Goal: Task Accomplishment & Management: Complete application form

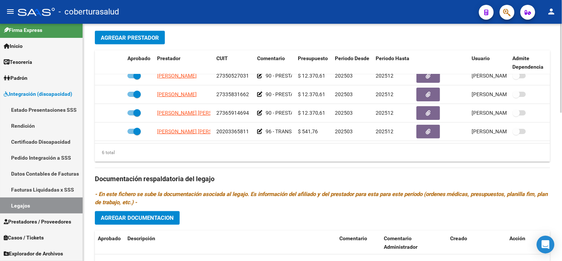
scroll to position [329, 0]
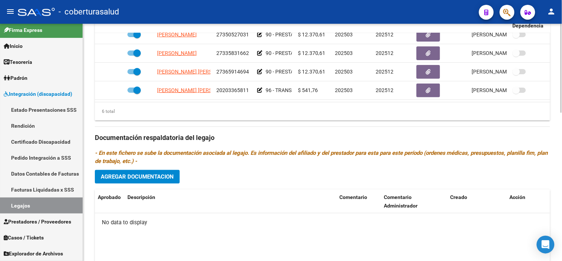
click at [128, 178] on span "Agregar Documentacion" at bounding box center [137, 176] width 73 height 7
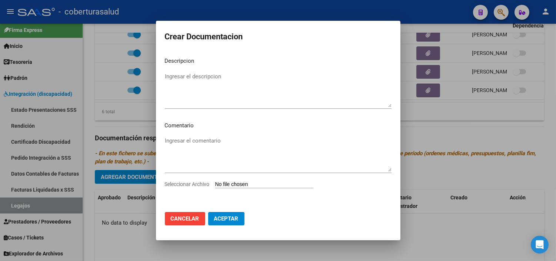
click at [235, 188] on div "Seleccionar Archivo" at bounding box center [278, 187] width 227 height 14
click at [235, 181] on input "Seleccionar Archivo" at bounding box center [264, 184] width 98 height 7
type input "C:\fakepath\1-CUD.pdf"
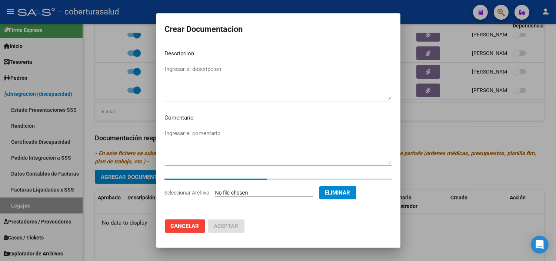
click at [246, 86] on textarea "Ingresar el descripcion" at bounding box center [278, 82] width 227 height 35
paste textarea "1-CUD"
click at [169, 69] on div "1-CUD Ingresar el descripcion" at bounding box center [278, 82] width 227 height 38
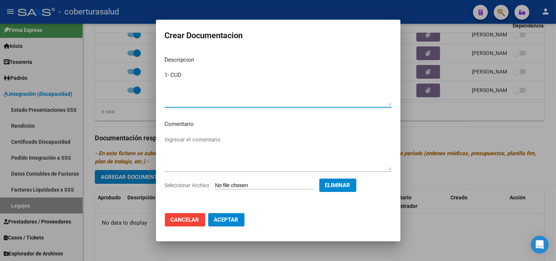
type textarea "1- CUD"
click at [229, 221] on span "Aceptar" at bounding box center [226, 219] width 24 height 7
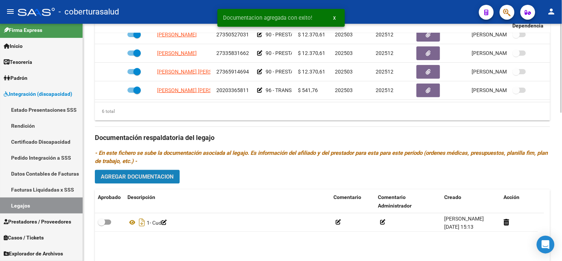
click at [152, 179] on span "Agregar Documentacion" at bounding box center [137, 176] width 73 height 7
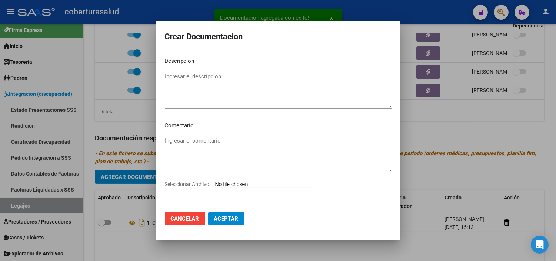
click at [231, 188] on input "Seleccionar Archivo" at bounding box center [264, 184] width 98 height 7
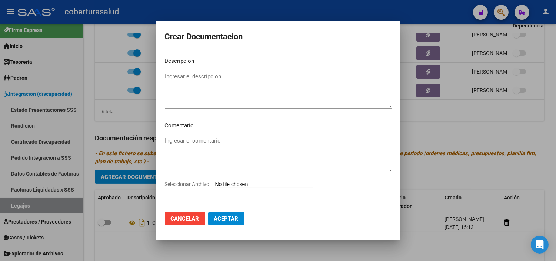
type input "C:\fakepath\2-FORMULARIOS.pdf"
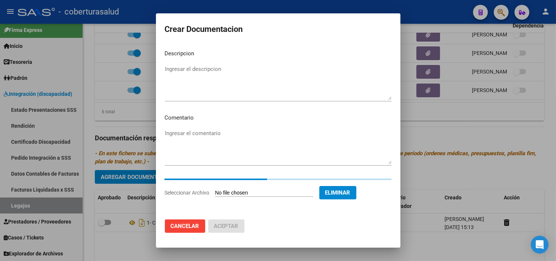
click at [268, 69] on textarea "Ingresar el descripcion" at bounding box center [278, 82] width 227 height 35
paste textarea "2-FORMULARIOS"
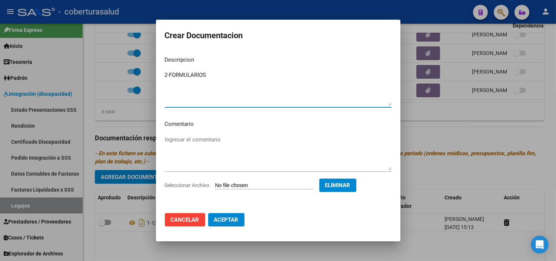
click at [169, 73] on textarea "2-FORMULARIOS" at bounding box center [278, 88] width 227 height 35
type textarea "2- FORMULARIOS"
click at [225, 218] on span "Aceptar" at bounding box center [226, 219] width 24 height 7
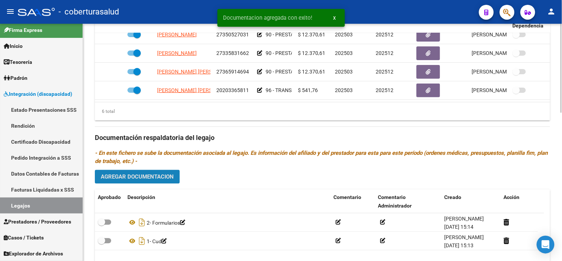
click at [162, 173] on button "Agregar Documentacion" at bounding box center [137, 177] width 85 height 14
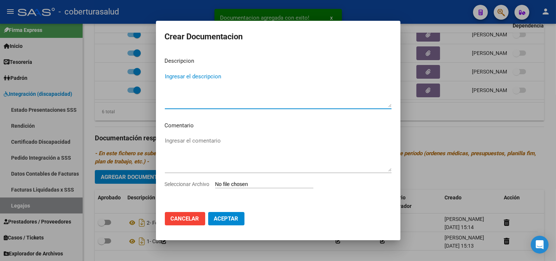
click at [246, 181] on input "Seleccionar Archivo" at bounding box center [264, 184] width 98 height 7
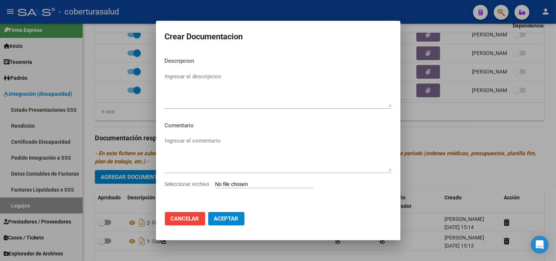
type input "C:\fakepath\3-MODULO MAESTRA DE APOYO.pdf"
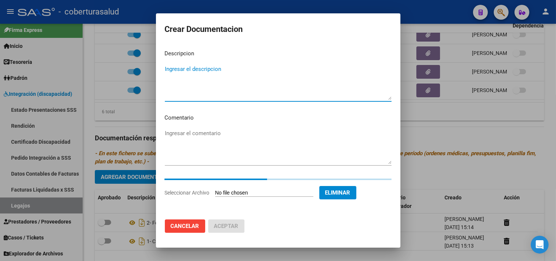
click at [238, 79] on textarea "Ingresar el descripcion" at bounding box center [278, 82] width 227 height 35
paste textarea "3-MODULO MAESTRA DE APOYO"
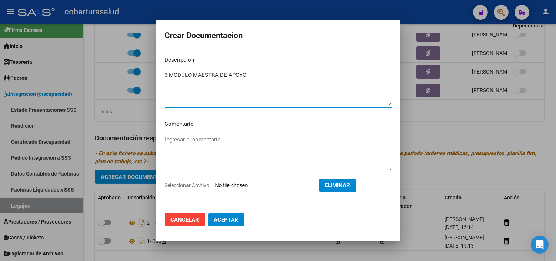
click at [168, 75] on textarea "3-MODULO MAESTRA DE APOYO" at bounding box center [278, 88] width 227 height 35
type textarea "3- MODULO MAESTRA DE APOYO"
click at [232, 221] on span "Aceptar" at bounding box center [226, 219] width 24 height 7
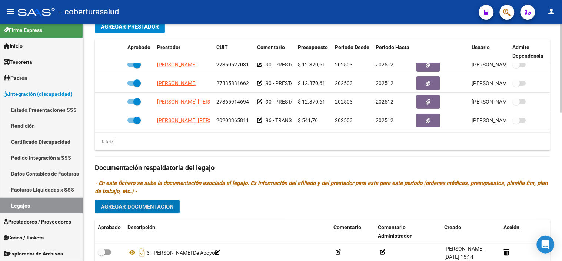
scroll to position [394, 0]
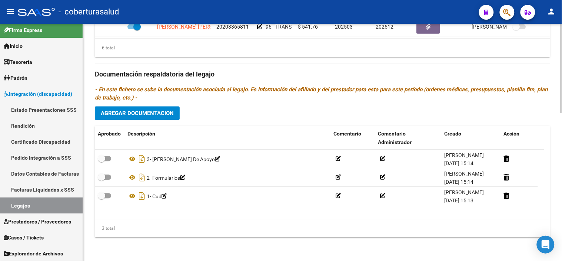
click at [166, 122] on div "Prestadores asociados al legajo Agregar Prestador Aprobado Prestador CUIT Comen…" at bounding box center [323, 73] width 456 height 339
click at [163, 112] on span "Agregar Documentacion" at bounding box center [137, 113] width 73 height 7
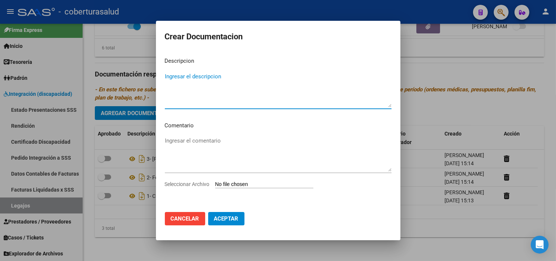
click at [234, 177] on div "Ingresar el comentario" at bounding box center [278, 157] width 227 height 45
click at [236, 186] on input "Seleccionar Archivo" at bounding box center [264, 184] width 98 height 7
type input "C:\fakepath\4-PRESTACION DE APOYO EN FONOAUDIOLOGIA.pdf"
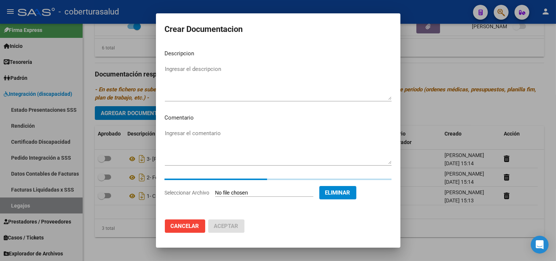
click at [192, 77] on textarea "Ingresar el descripcion" at bounding box center [278, 82] width 227 height 35
paste textarea "4-PRESTACION DE APOYO EN FONOAUDIOLOGIA"
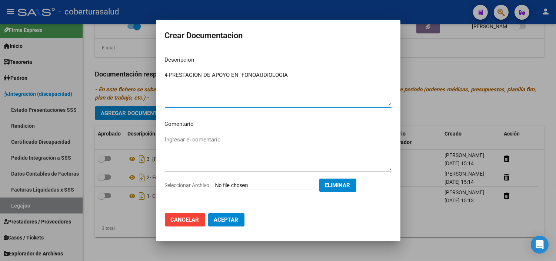
click at [171, 74] on textarea "4-PRESTACION DE APOYO EN FONOAUDIOLOGIA" at bounding box center [278, 88] width 227 height 35
type textarea "4- PRESTACION DE APOYO EN FONOAUDIOLOGIA"
click at [227, 220] on span "Aceptar" at bounding box center [226, 219] width 24 height 7
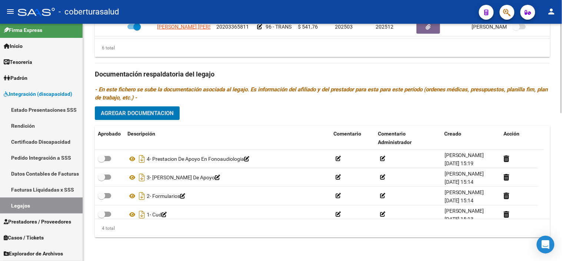
click at [162, 115] on span "Agregar Documentacion" at bounding box center [137, 113] width 73 height 7
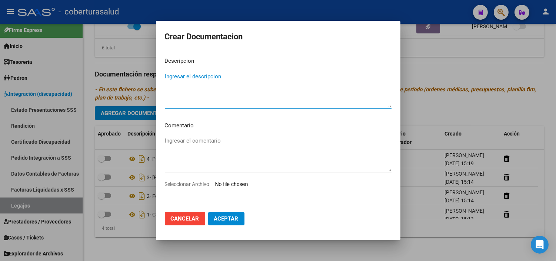
click at [255, 185] on input "Seleccionar Archivo" at bounding box center [264, 184] width 98 height 7
click at [251, 185] on input "Seleccionar Archivo" at bounding box center [264, 184] width 98 height 7
type input "C:\fakepath\5-PRESTACION DE APOYO EN PSICOLOGIA.pdf"
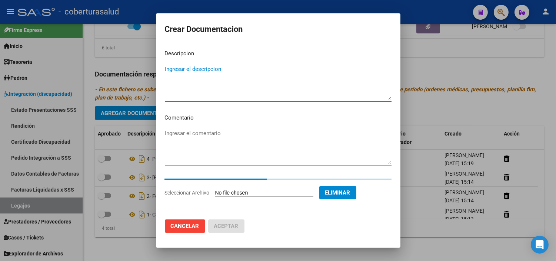
click at [270, 93] on textarea "Ingresar el descripcion" at bounding box center [278, 82] width 227 height 35
paste textarea "5-PRESTACION DE APOYO EN PSICOLOGIA"
click at [169, 69] on textarea "5-PRESTACION DE APOYO EN PSICOLOGIA" at bounding box center [278, 82] width 227 height 35
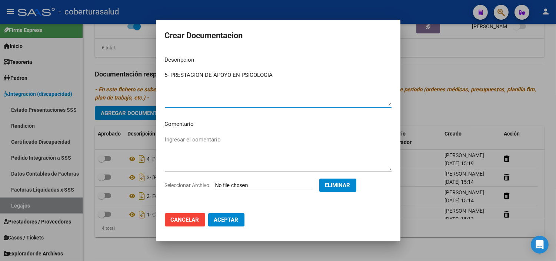
type textarea "5- PRESTACION DE APOYO EN PSICOLOGIA"
click at [234, 213] on button "Aceptar" at bounding box center [226, 219] width 36 height 13
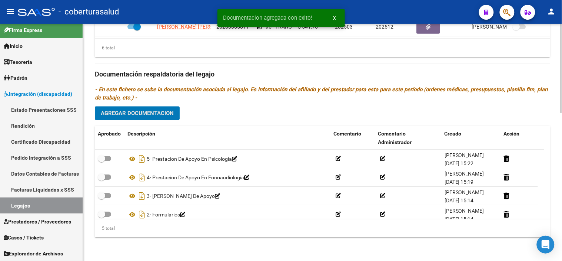
click at [148, 108] on button "Agregar Documentacion" at bounding box center [137, 113] width 85 height 14
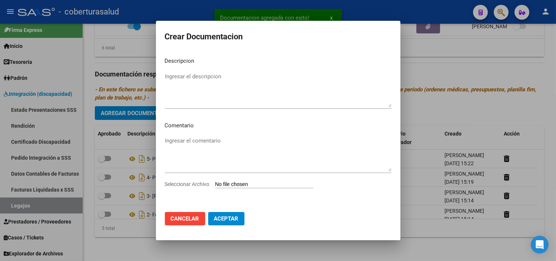
click at [248, 183] on input "Seleccionar Archivo" at bounding box center [264, 184] width 98 height 7
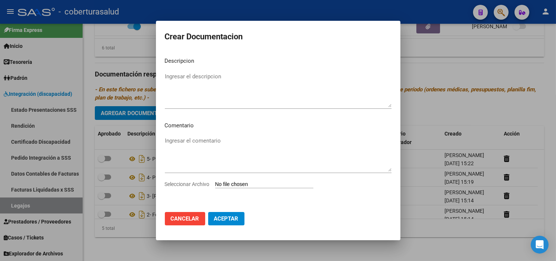
type input "C:\fakepath\7- PRESTACION DE APOYO EN TERAPIA OCUPACIONAL.pdf"
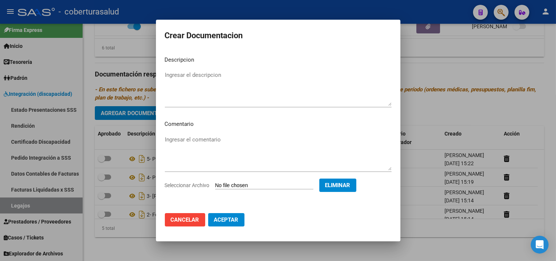
click at [354, 193] on div "Seleccionar Archivo Eliminar" at bounding box center [278, 186] width 227 height 17
click at [351, 182] on span "Eliminar" at bounding box center [337, 185] width 25 height 7
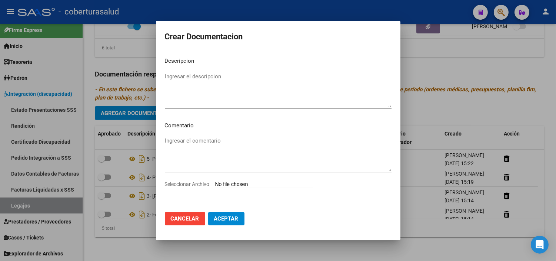
click at [259, 183] on input "Seleccionar Archivo" at bounding box center [264, 184] width 98 height 7
click at [255, 185] on input "Seleccionar Archivo" at bounding box center [264, 184] width 98 height 7
type input "C:\fakepath\6-PRESTACION DE APOYO EN PSICOPEDAGOGIA.pdf"
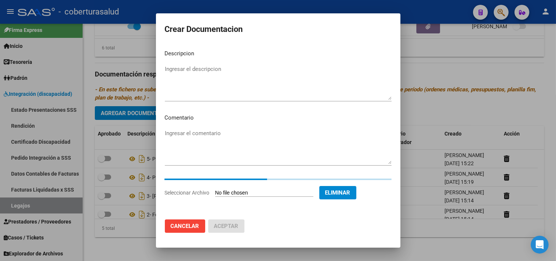
click at [271, 84] on textarea "Ingresar el descripcion" at bounding box center [278, 82] width 227 height 35
paste textarea "6-PRESTACION DE APOYO EN PSICOPEDAGOGIA"
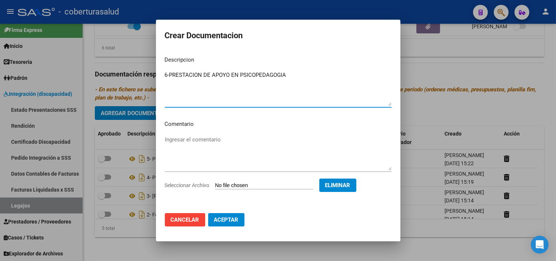
click at [169, 75] on textarea "6-PRESTACION DE APOYO EN PSICOPEDAGOGIA" at bounding box center [278, 88] width 227 height 35
type textarea "6- PRESTACION DE APOYO EN PSICOPEDAGOGIA"
click at [227, 216] on span "Aceptar" at bounding box center [226, 219] width 24 height 7
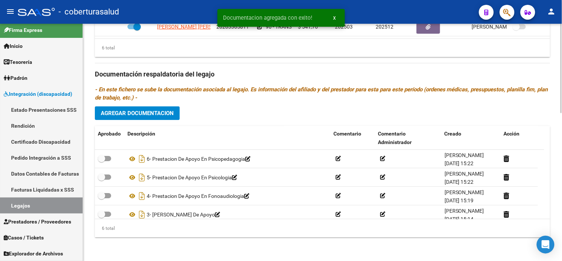
click at [163, 120] on div "Prestadores asociados al legajo Agregar Prestador Aprobado Prestador CUIT Comen…" at bounding box center [323, 73] width 456 height 339
click at [169, 108] on button "Agregar Documentacion" at bounding box center [137, 113] width 85 height 14
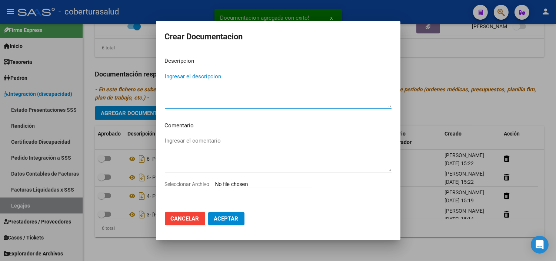
click at [239, 188] on input "Seleccionar Archivo" at bounding box center [264, 184] width 98 height 7
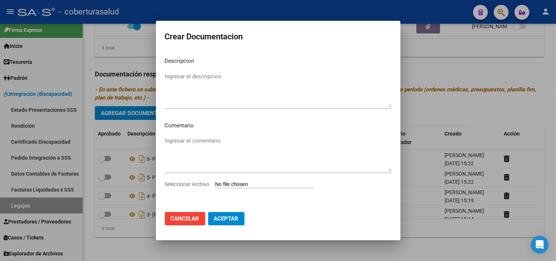
type input "C:\fakepath\7- PRESTACION DE APOYO EN TERAPIA OCUPACIONAL.pdf"
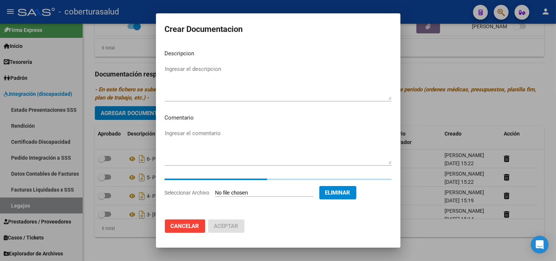
click at [238, 73] on textarea "Ingresar el descripcion" at bounding box center [278, 82] width 227 height 35
paste textarea "7- PRESTACION DE APOYO EN TERAPIA OCUPACIONAL"
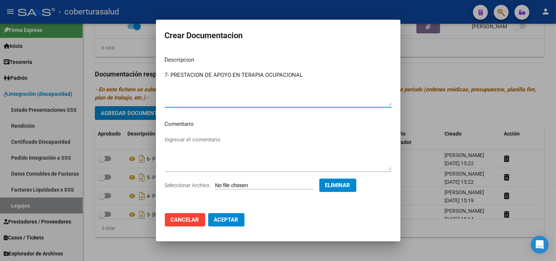
type textarea "7- PRESTACION DE APOYO EN TERAPIA OCUPACIONAL"
click at [237, 227] on mat-dialog-actions "Cancelar Aceptar" at bounding box center [278, 219] width 227 height 25
click at [234, 217] on span "Aceptar" at bounding box center [226, 219] width 24 height 7
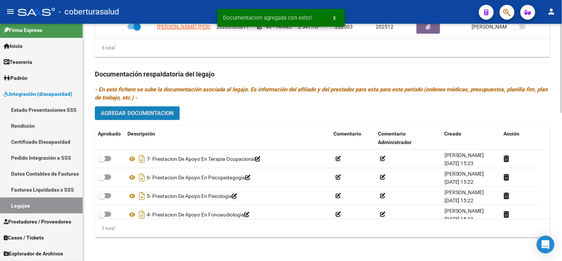
click at [176, 117] on button "Agregar Documentacion" at bounding box center [137, 113] width 85 height 14
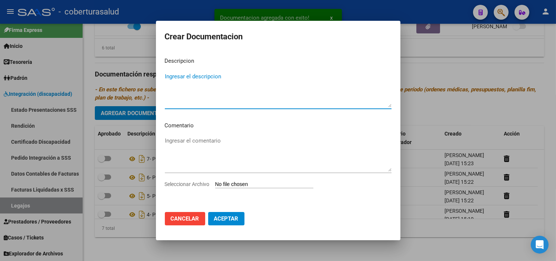
click at [249, 181] on input "Seleccionar Archivo" at bounding box center [264, 184] width 98 height 7
type input "C:\fakepath\8-TRANSPORTE SIN DEPENDENCIA.pdf"
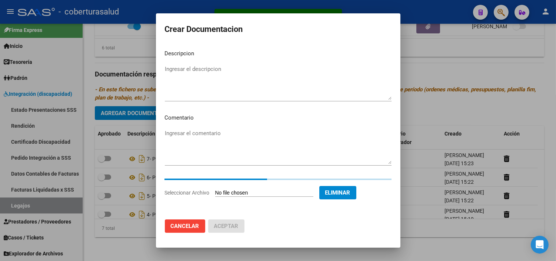
click at [246, 98] on textarea "Ingresar el descripcion" at bounding box center [278, 82] width 227 height 35
paste textarea "8-TRANSPORTE SIN DEPENDENCIA"
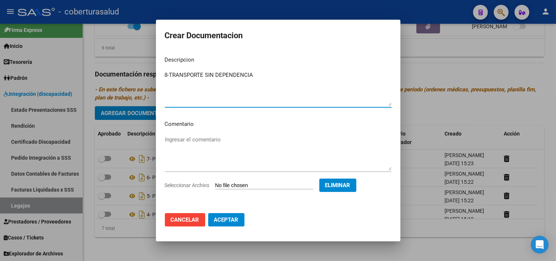
click at [171, 73] on textarea "8-TRANSPORTE SIN DEPENDENCIA" at bounding box center [278, 88] width 227 height 35
type textarea "8- TRANSPORTE SIN DEPENDENCIA"
click at [235, 213] on button "Aceptar" at bounding box center [226, 219] width 36 height 13
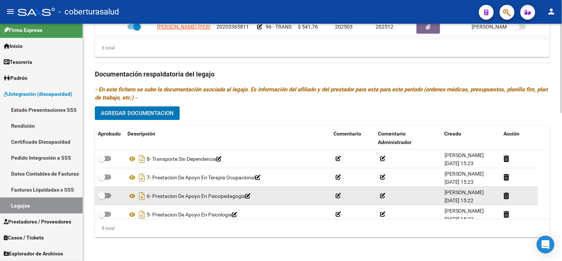
scroll to position [82, 0]
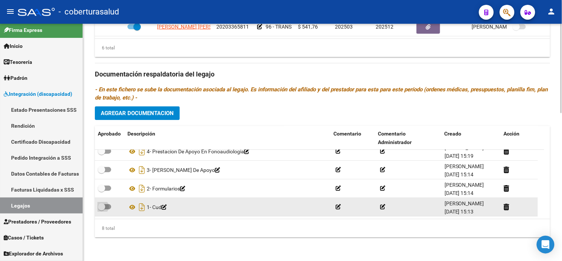
click at [107, 208] on span at bounding box center [104, 206] width 13 height 5
click at [102, 209] on input "checkbox" at bounding box center [101, 209] width 0 height 0
checkbox input "true"
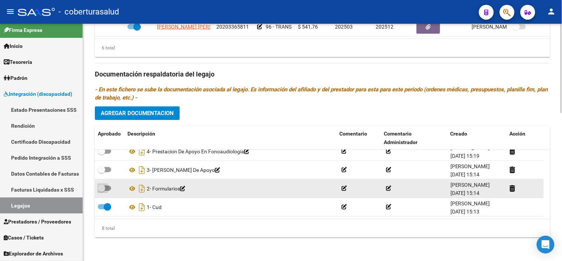
click at [108, 190] on span at bounding box center [104, 187] width 13 height 5
click at [102, 191] on input "checkbox" at bounding box center [101, 191] width 0 height 0
checkbox input "true"
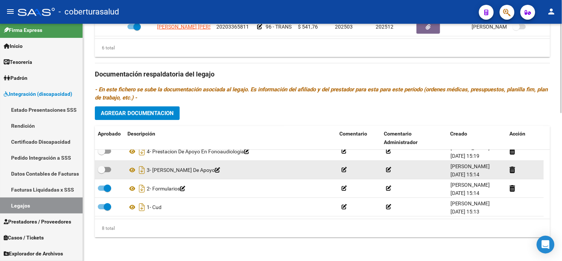
click at [112, 171] on div at bounding box center [110, 170] width 24 height 10
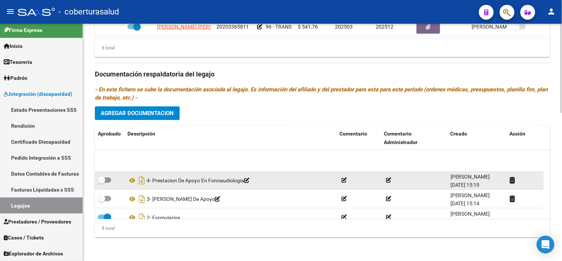
scroll to position [40, 0]
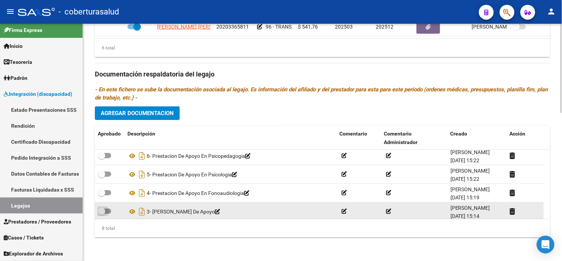
click at [105, 208] on span at bounding box center [101, 210] width 7 height 7
click at [102, 214] on input "checkbox" at bounding box center [101, 214] width 0 height 0
checkbox input "true"
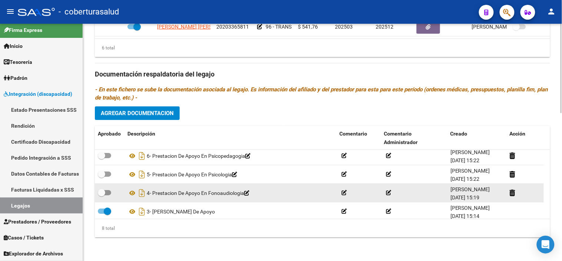
click at [101, 189] on span at bounding box center [101, 192] width 7 height 7
click at [101, 195] on input "checkbox" at bounding box center [101, 195] width 0 height 0
checkbox input "true"
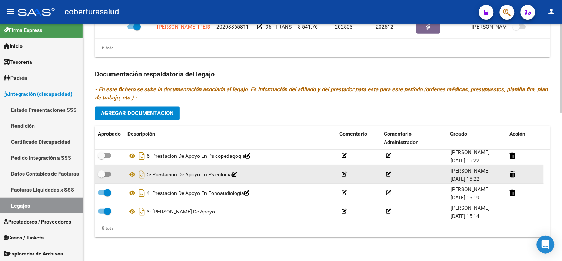
click at [106, 172] on span at bounding box center [104, 173] width 13 height 5
click at [102, 176] on input "checkbox" at bounding box center [101, 176] width 0 height 0
checkbox input "true"
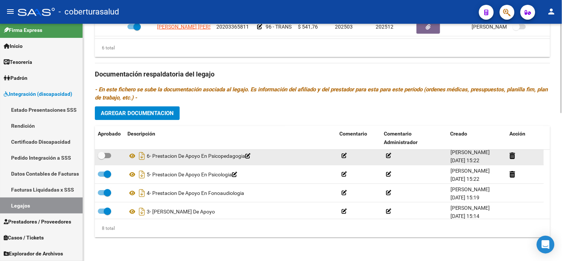
click at [105, 160] on div at bounding box center [110, 156] width 24 height 10
click at [105, 153] on span at bounding box center [101, 155] width 7 height 7
click at [102, 158] on input "checkbox" at bounding box center [101, 158] width 0 height 0
checkbox input "true"
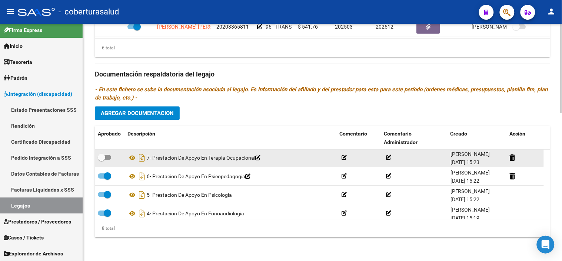
scroll to position [0, 0]
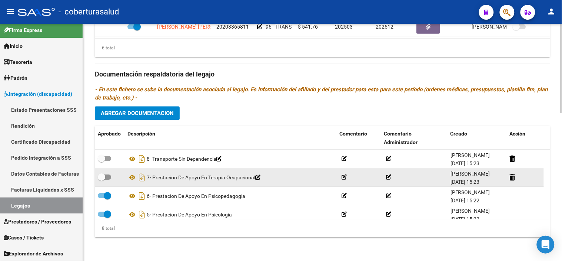
click at [104, 174] on span at bounding box center [101, 176] width 7 height 7
click at [102, 179] on input "checkbox" at bounding box center [101, 179] width 0 height 0
checkbox input "true"
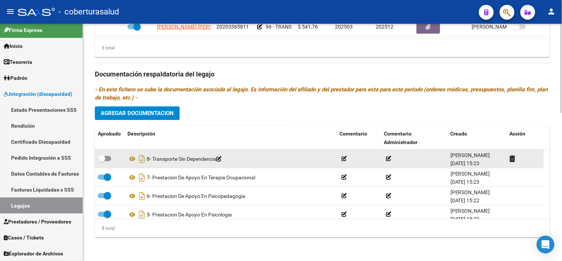
click at [106, 158] on span at bounding box center [104, 158] width 13 height 5
click at [102, 161] on input "checkbox" at bounding box center [101, 161] width 0 height 0
checkbox input "true"
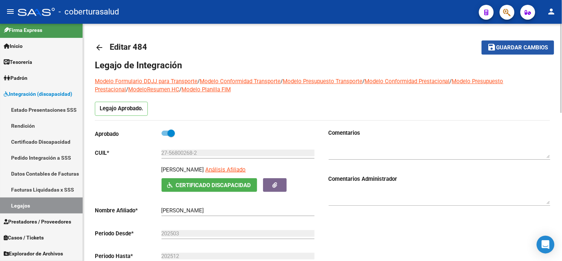
click at [529, 49] on span "Guardar cambios" at bounding box center [523, 47] width 52 height 7
click at [502, 45] on span "Guardar cambios" at bounding box center [523, 47] width 52 height 7
click at [63, 202] on link "Legajos" at bounding box center [41, 205] width 83 height 16
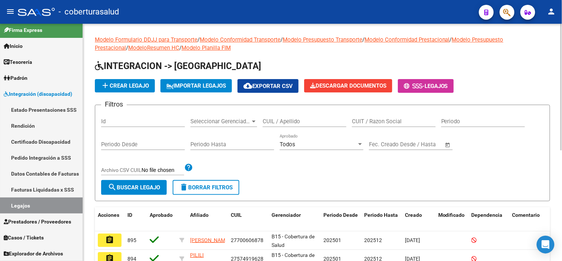
click at [282, 119] on input "CUIL / Apellido" at bounding box center [305, 121] width 84 height 7
paste input "20548074739"
type input "20548074739"
click at [143, 193] on button "search Buscar Legajo" at bounding box center [134, 187] width 66 height 15
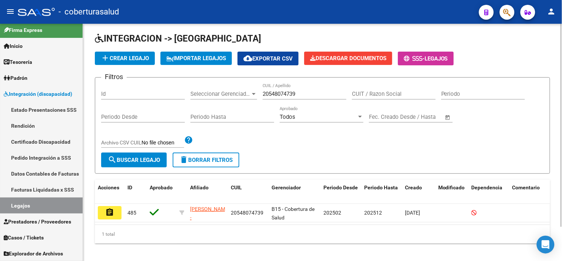
scroll to position [40, 0]
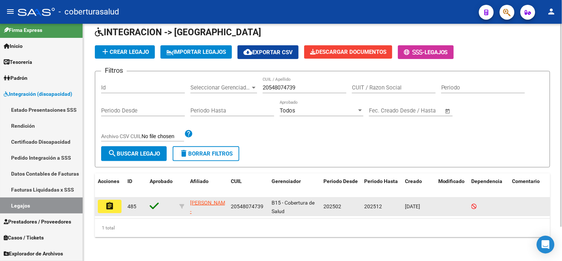
click at [112, 202] on mat-icon "assignment" at bounding box center [109, 205] width 9 height 9
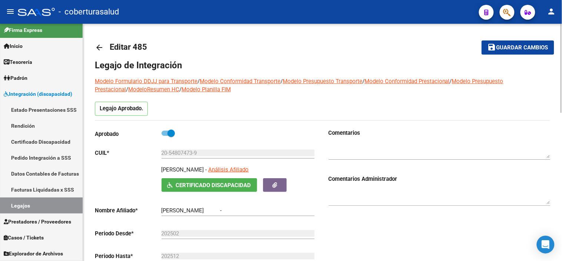
type input "[PERSON_NAME] [PERSON_NAME]"
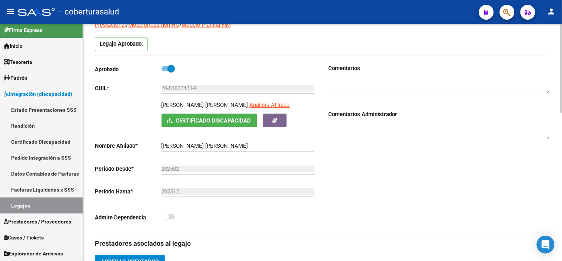
scroll to position [188, 0]
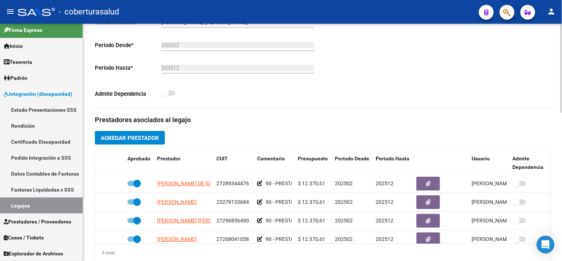
click at [162, 141] on button "Agregar Prestador" at bounding box center [130, 138] width 70 height 14
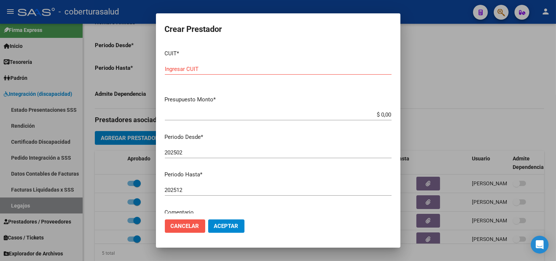
click at [194, 228] on span "Cancelar" at bounding box center [185, 225] width 29 height 7
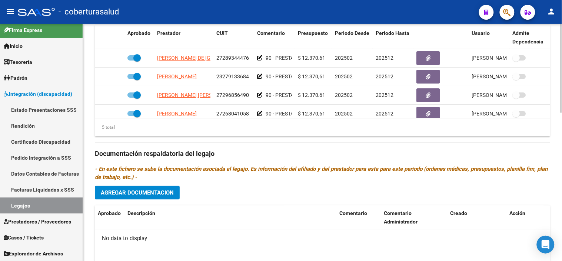
scroll to position [394, 0]
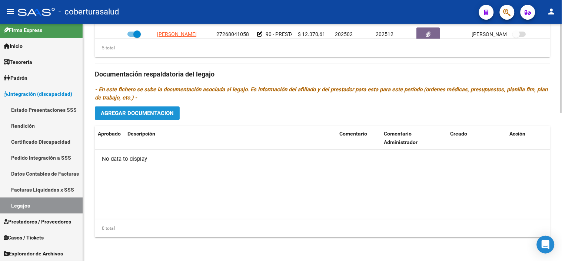
click at [142, 116] on span "Agregar Documentacion" at bounding box center [137, 113] width 73 height 7
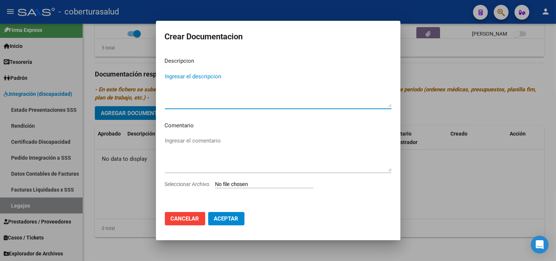
click at [232, 182] on input "Seleccionar Archivo" at bounding box center [264, 184] width 98 height 7
type input "C:\fakepath\1- CUD.pdf"
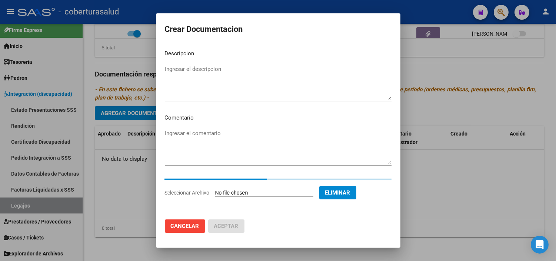
click at [226, 84] on textarea "Ingresar el descripcion" at bounding box center [278, 82] width 227 height 35
paste textarea "1- CUD"
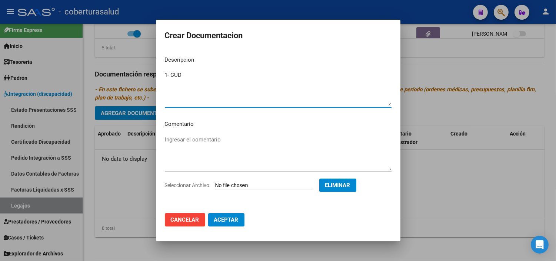
type textarea "1- CUD"
click at [235, 219] on span "Aceptar" at bounding box center [226, 219] width 24 height 7
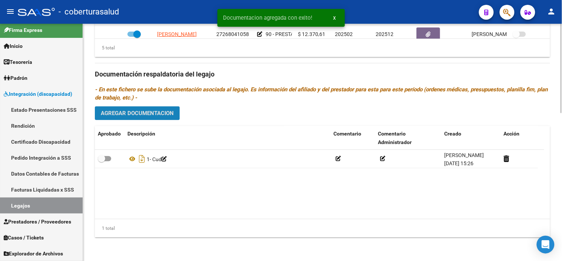
click at [151, 112] on span "Agregar Documentacion" at bounding box center [137, 113] width 73 height 7
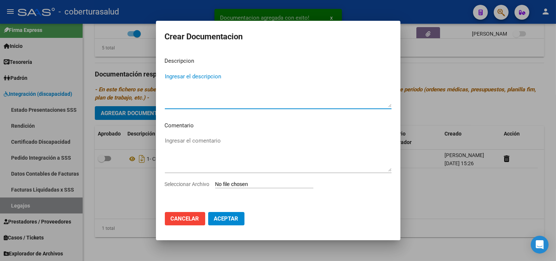
click at [252, 182] on input "Seleccionar Archivo" at bounding box center [264, 184] width 98 height 7
type input "C:\fakepath\2- FORMULARIOS.pdf"
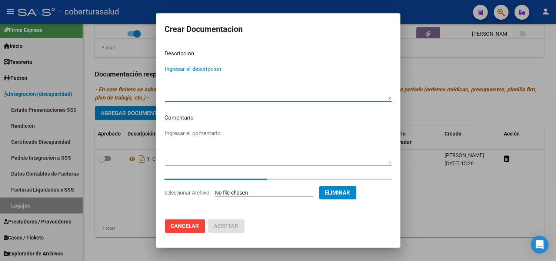
click at [182, 74] on textarea "Ingresar el descripcion" at bounding box center [278, 82] width 227 height 35
paste textarea "2- FORMULARIOS"
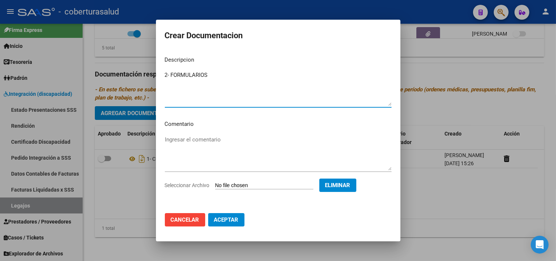
type textarea "2- FORMULARIOS"
click at [230, 216] on span "Aceptar" at bounding box center [226, 219] width 24 height 7
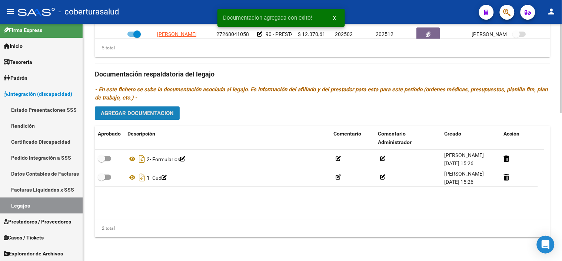
click at [153, 113] on span "Agregar Documentacion" at bounding box center [137, 113] width 73 height 7
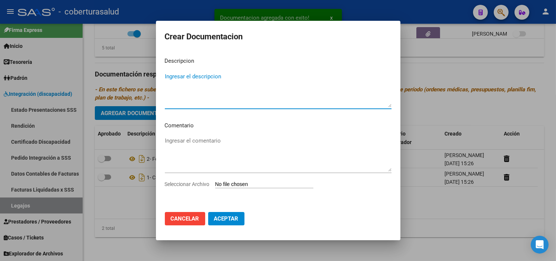
click at [266, 183] on input "Seleccionar Archivo" at bounding box center [264, 184] width 98 height 7
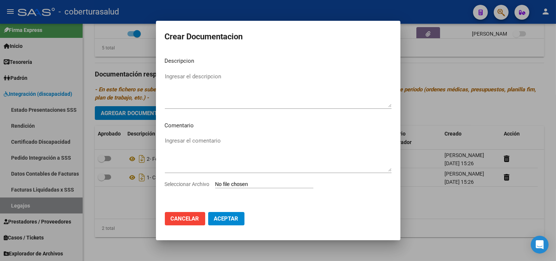
type input "C:\fakepath\3-PRESTACION DE APOYO EN PSICOPEDAGOGIA.pdf"
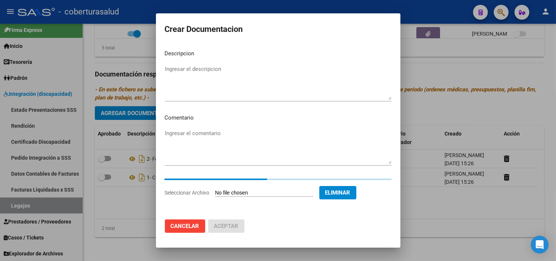
click at [172, 76] on textarea "Ingresar el descripcion" at bounding box center [278, 82] width 227 height 35
paste textarea "3-PRESTACION DE APOYO EN PSICOPEDAGOGIA"
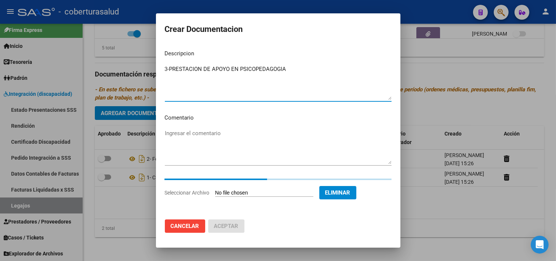
click at [170, 70] on div "3-PRESTACION DE APOYO EN PSICOPEDAGOGIA Ingresar el descripcion" at bounding box center [278, 82] width 227 height 38
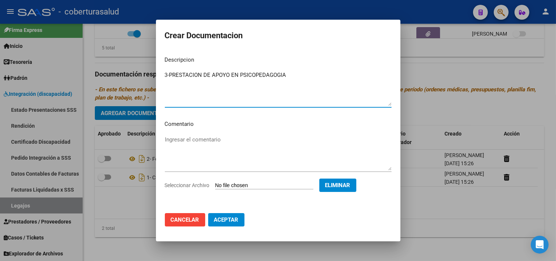
click at [170, 78] on textarea "3-PRESTACION DE APOYO EN PSICOPEDAGOGIA" at bounding box center [278, 88] width 227 height 35
type textarea "3- PRESTACION DE APOYO EN PSICOPEDAGOGIA"
click at [222, 222] on span "Aceptar" at bounding box center [226, 219] width 24 height 7
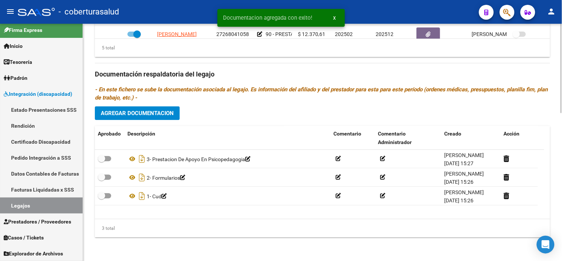
click at [145, 104] on div "Prestadores asociados al legajo Agregar Prestador Aprobado Prestador CUIT Comen…" at bounding box center [323, 73] width 456 height 339
click at [143, 119] on button "Agregar Documentacion" at bounding box center [137, 113] width 85 height 14
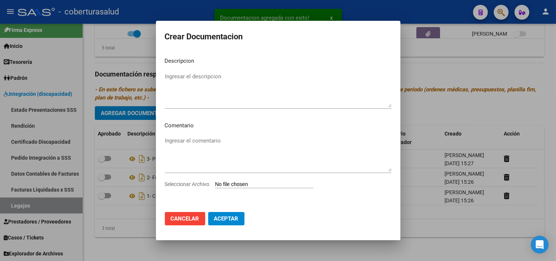
click at [245, 181] on input "Seleccionar Archivo" at bounding box center [264, 184] width 98 height 7
type input "C:\fakepath\4-PRESTACION DE APOYO EN FONOAUDIOLOGIA.pdf"
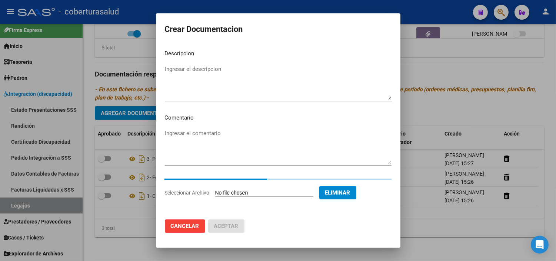
click at [160, 53] on mat-dialog-content "Descripcion Ingresar el descripcion Comentario Ingresar el comentario Seleccion…" at bounding box center [278, 128] width 245 height 169
click at [180, 79] on textarea "Ingresar el descripcion" at bounding box center [278, 82] width 227 height 35
paste textarea "4-PRESTACION DE APOYO EN FONOAUDIOLOGIA"
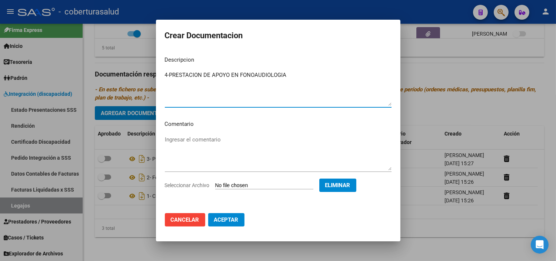
click at [169, 72] on textarea "4-PRESTACION DE APOYO EN FONOAUDIOLOGIA" at bounding box center [278, 88] width 227 height 35
type textarea "4- PRESTACION DE APOYO EN FONOAUDIOLOGIA"
click at [227, 213] on button "Aceptar" at bounding box center [226, 219] width 36 height 13
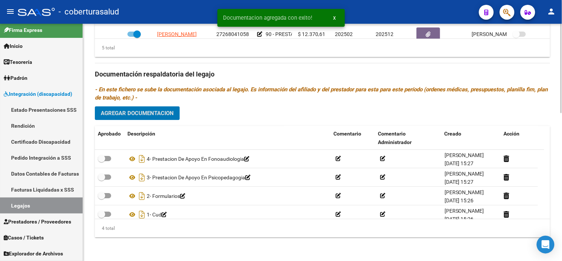
click at [170, 106] on button "Agregar Documentacion" at bounding box center [137, 113] width 85 height 14
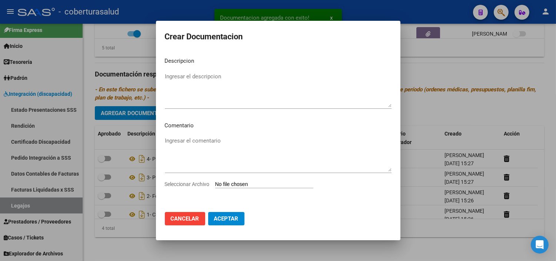
click at [239, 180] on div "Seleccionar Archivo" at bounding box center [278, 187] width 227 height 14
click at [237, 185] on input "Seleccionar Archivo" at bounding box center [264, 184] width 98 height 7
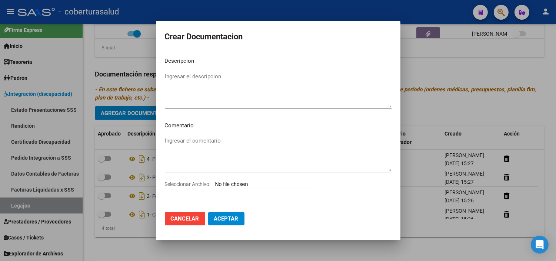
type input "C:\fakepath\5-PRESTACION DE APOYO EN PSICOLOGIA.pdf"
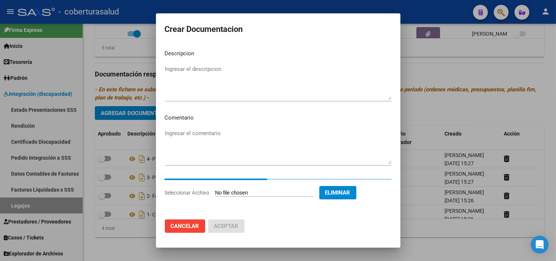
click at [161, 67] on mat-dialog-content "Descripcion Ingresar el descripcion Comentario Ingresar el comentario Seleccion…" at bounding box center [278, 128] width 245 height 169
click at [176, 83] on textarea "Ingresar el descripcion" at bounding box center [278, 82] width 227 height 35
paste textarea "5-PRESTACION DE APOYO EN PSICOLOGIA"
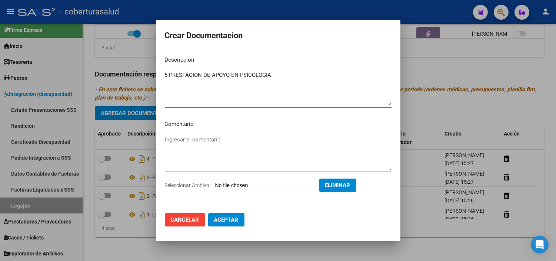
click at [171, 75] on textarea "5-PRESTACION DE APOYO EN PSICOLOGIA" at bounding box center [278, 88] width 227 height 35
type textarea "5- PRESTACION DE APOYO EN PSICOLOGIA"
click at [240, 218] on button "Aceptar" at bounding box center [226, 219] width 36 height 13
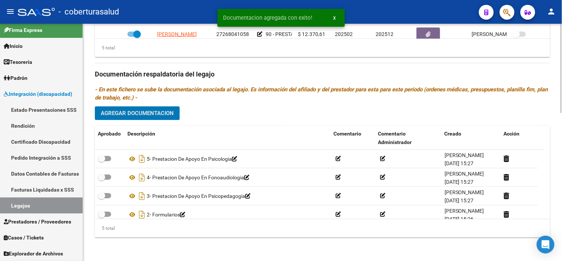
click at [172, 115] on span "Agregar Documentacion" at bounding box center [137, 113] width 73 height 7
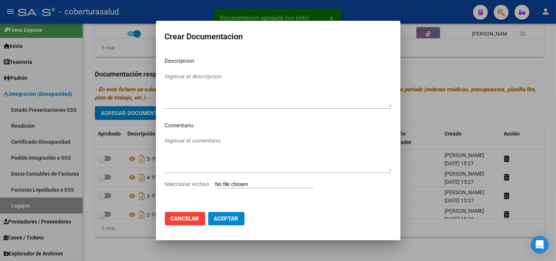
click at [250, 186] on input "Seleccionar Archivo" at bounding box center [264, 184] width 98 height 7
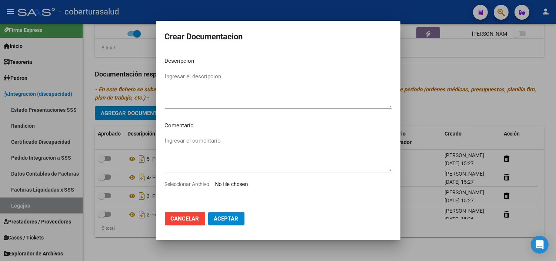
click at [267, 182] on input "Seleccionar Archivo" at bounding box center [264, 184] width 98 height 7
type input "C:\fakepath\6-PRESTACION DE APOYO EN [MEDICAL_DATA].pdf"
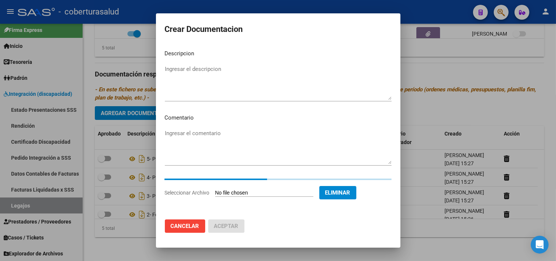
click at [269, 82] on textarea "Ingresar el descripcion" at bounding box center [278, 82] width 227 height 35
paste textarea "6-PRESTACION DE APOYO EN [MEDICAL_DATA]"
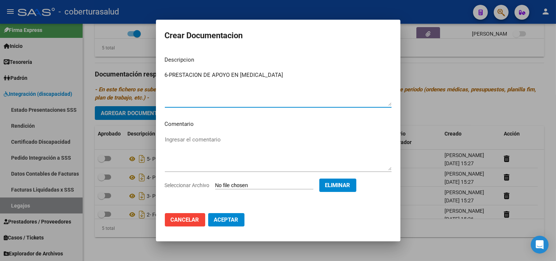
click at [170, 75] on textarea "6-PRESTACION DE APOYO EN [MEDICAL_DATA]" at bounding box center [278, 88] width 227 height 35
type textarea "6- PRESTACION DE APOYO EN [MEDICAL_DATA]"
click at [235, 218] on span "Aceptar" at bounding box center [226, 219] width 24 height 7
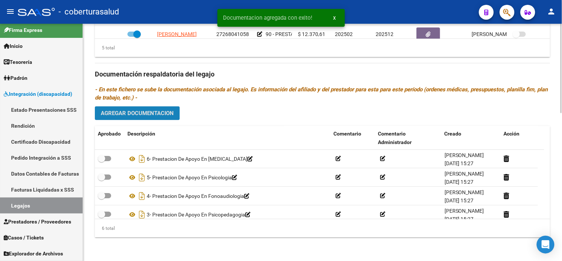
click at [166, 115] on span "Agregar Documentacion" at bounding box center [137, 113] width 73 height 7
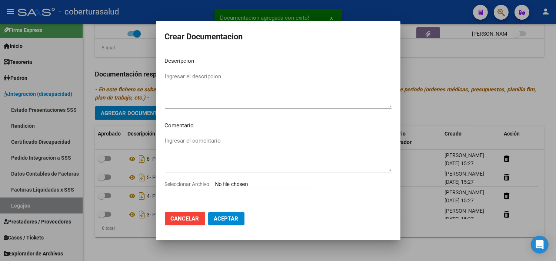
click at [239, 185] on input "Seleccionar Archivo" at bounding box center [264, 184] width 98 height 7
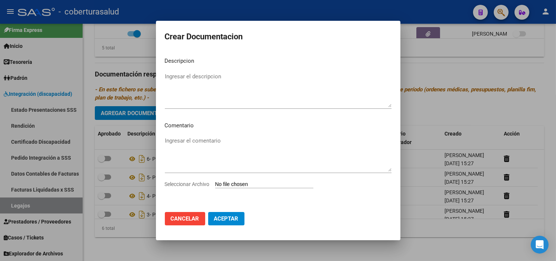
type input "C:\fakepath\7-MODULO MAESTRA DE APOYO.pdf"
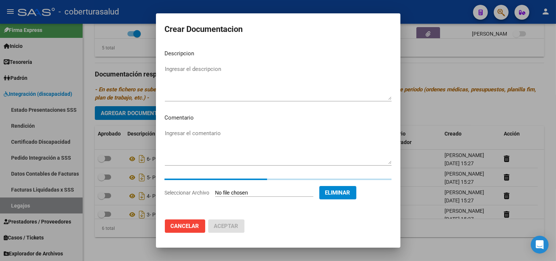
click at [236, 78] on textarea "Ingresar el descripcion" at bounding box center [278, 82] width 227 height 35
paste textarea "7-MODULO MAESTRA DE APOYO"
click at [169, 72] on textarea "7-MODULO MAESTRA DE APOYO" at bounding box center [278, 82] width 227 height 35
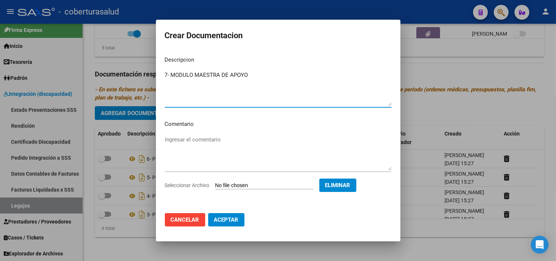
type textarea "7- MODULO MAESTRA DE APOYO"
click at [231, 223] on button "Aceptar" at bounding box center [226, 219] width 36 height 13
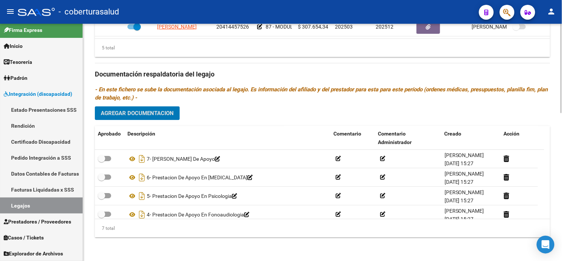
scroll to position [63, 0]
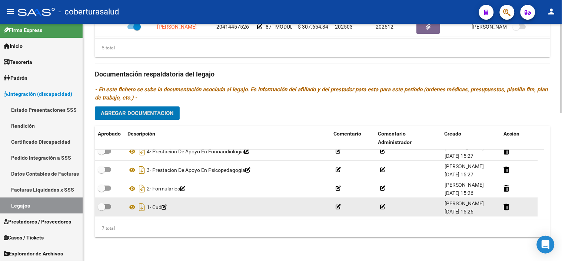
click at [98, 209] on span at bounding box center [101, 206] width 7 height 7
click at [101, 209] on input "checkbox" at bounding box center [101, 209] width 0 height 0
checkbox input "true"
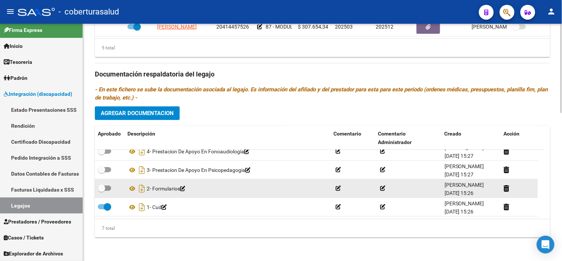
click at [105, 184] on label at bounding box center [104, 188] width 13 height 9
click at [102, 191] on input "checkbox" at bounding box center [101, 191] width 0 height 0
checkbox input "true"
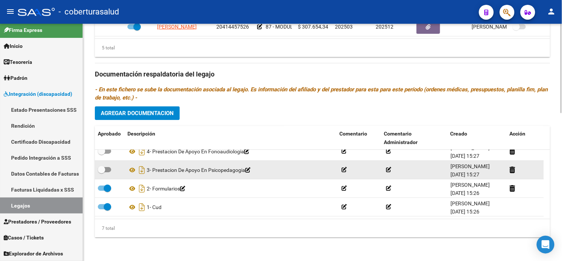
click at [109, 168] on span at bounding box center [104, 169] width 13 height 5
click at [102, 172] on input "checkbox" at bounding box center [101, 172] width 0 height 0
checkbox input "true"
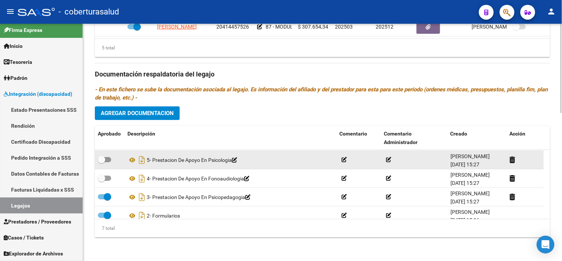
scroll to position [22, 0]
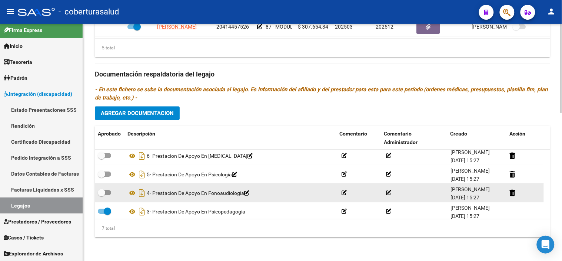
click at [107, 194] on span at bounding box center [104, 192] width 13 height 5
click at [102, 195] on input "checkbox" at bounding box center [101, 195] width 0 height 0
checkbox input "true"
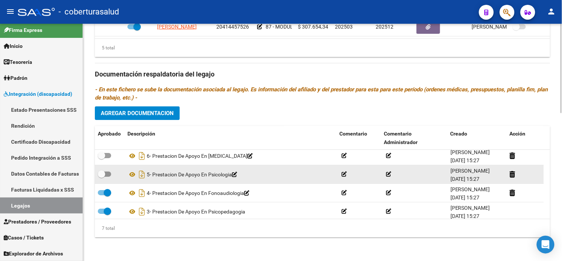
click at [108, 171] on label at bounding box center [104, 173] width 13 height 9
click at [102, 176] on input "checkbox" at bounding box center [101, 176] width 0 height 0
checkbox input "true"
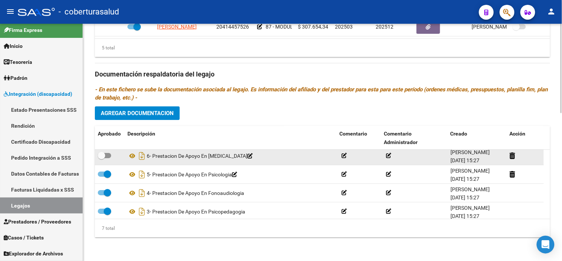
click at [108, 153] on span at bounding box center [104, 155] width 13 height 5
click at [102, 158] on input "checkbox" at bounding box center [101, 158] width 0 height 0
checkbox input "true"
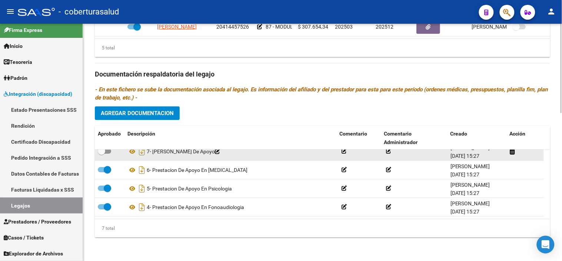
scroll to position [0, 0]
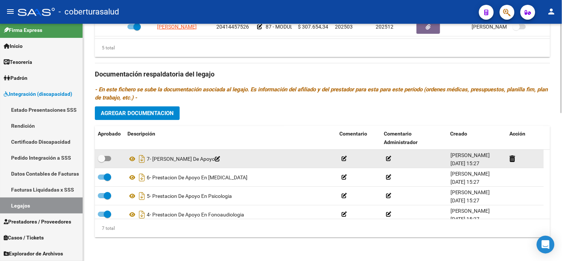
click at [104, 156] on span at bounding box center [101, 158] width 7 height 7
click at [102, 161] on input "checkbox" at bounding box center [101, 161] width 0 height 0
checkbox input "true"
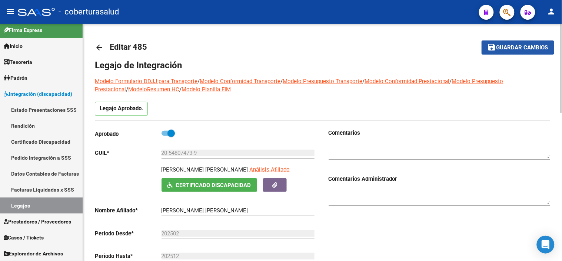
click at [503, 46] on span "Guardar cambios" at bounding box center [523, 47] width 52 height 7
click at [532, 42] on button "save Guardar cambios" at bounding box center [518, 47] width 73 height 14
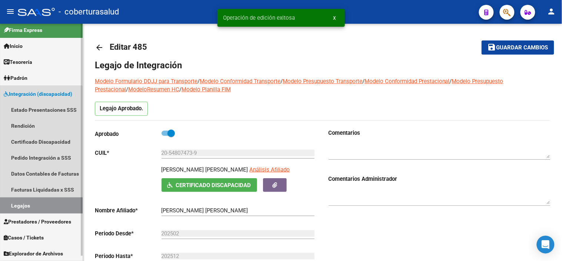
click at [38, 205] on link "Legajos" at bounding box center [41, 205] width 83 height 16
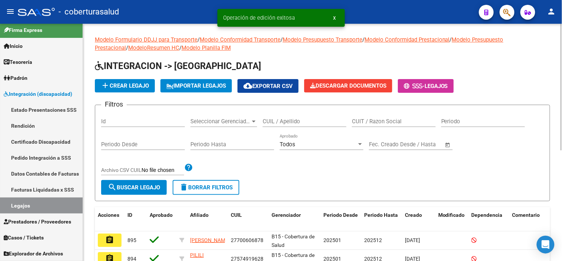
click at [368, 182] on form "Filtros Id Seleccionar Gerenciador Seleccionar Gerenciador CUIL / Apellido CUIT…" at bounding box center [323, 153] width 456 height 96
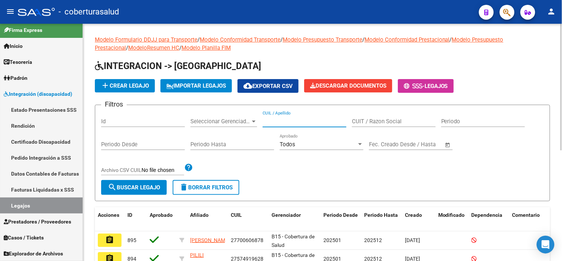
click at [282, 123] on input "CUIL / Apellido" at bounding box center [305, 121] width 84 height 7
paste input "20548074739"
type input "20548074739"
click at [157, 185] on span "search Buscar Legajo" at bounding box center [134, 187] width 52 height 7
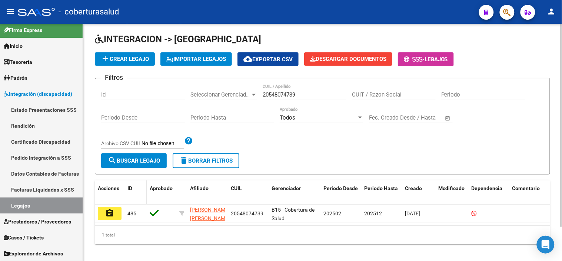
scroll to position [40, 0]
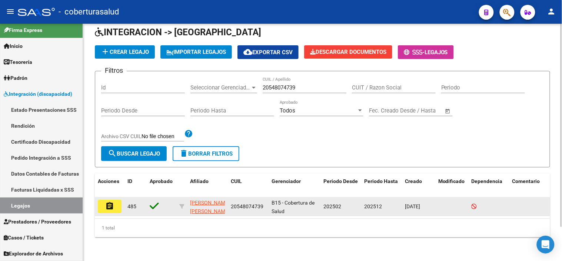
click at [121, 199] on button "assignment" at bounding box center [110, 205] width 24 height 13
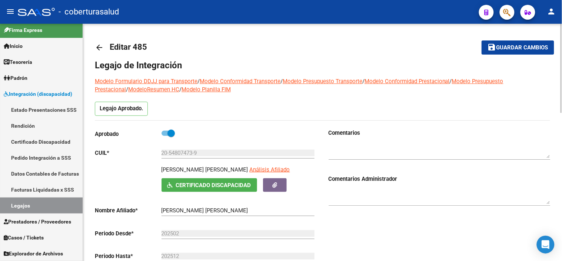
click at [515, 47] on span "Guardar cambios" at bounding box center [523, 47] width 52 height 7
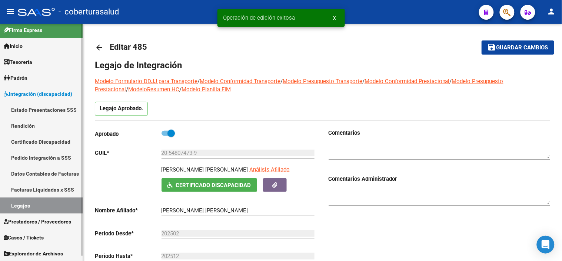
click at [19, 204] on link "Legajos" at bounding box center [41, 205] width 83 height 16
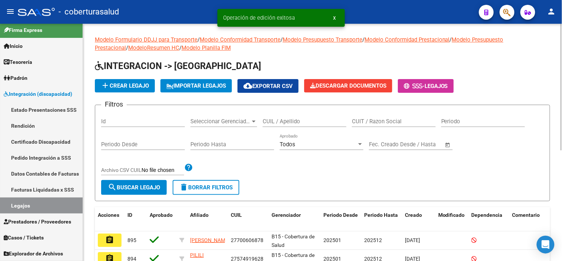
click at [275, 122] on input "CUIL / Apellido" at bounding box center [305, 121] width 84 height 7
paste input "27490490073"
type input "27490490073"
click at [143, 186] on span "search Buscar Legajo" at bounding box center [134, 187] width 52 height 7
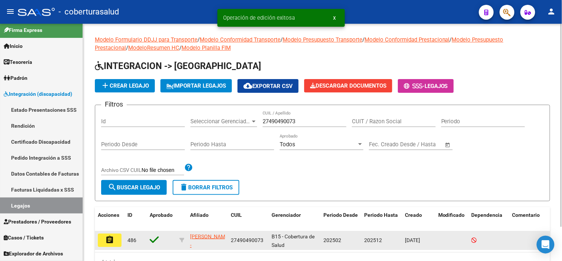
click at [106, 243] on mat-icon "assignment" at bounding box center [109, 239] width 9 height 9
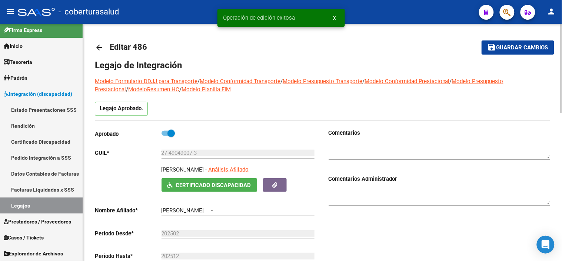
type input "[PERSON_NAME]"
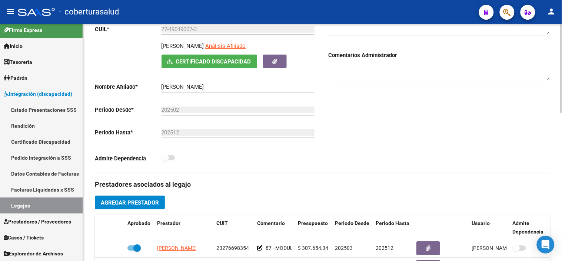
scroll to position [329, 0]
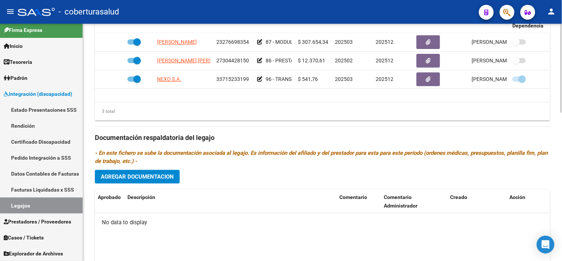
click at [158, 177] on span "Agregar Documentacion" at bounding box center [137, 176] width 73 height 7
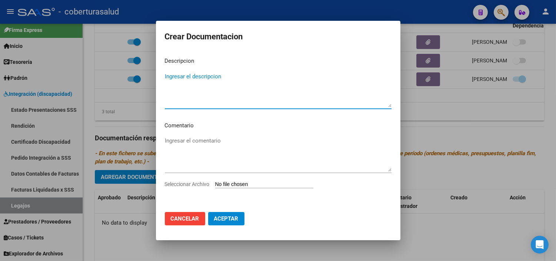
click at [243, 186] on input "Seleccionar Archivo" at bounding box center [264, 184] width 98 height 7
type input "C:\fakepath\1-CUD.pdf"
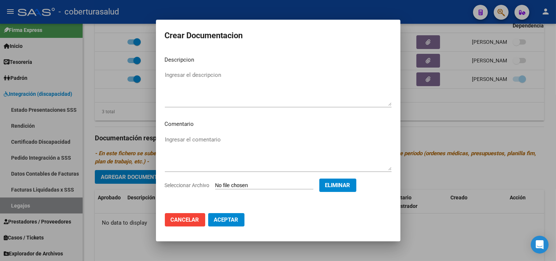
click at [257, 80] on textarea "Ingresar el descripcion" at bounding box center [278, 88] width 227 height 35
paste textarea "1-CUD"
click at [170, 76] on textarea "1-CUD" at bounding box center [278, 88] width 227 height 35
type textarea "1- CUD"
click at [231, 220] on span "Aceptar" at bounding box center [226, 219] width 24 height 7
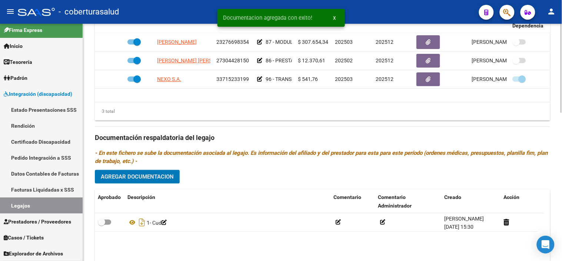
click at [174, 183] on button "Agregar Documentacion" at bounding box center [137, 177] width 85 height 14
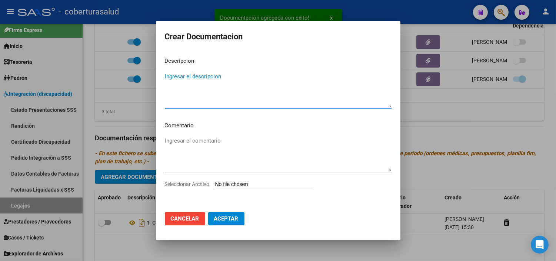
click at [223, 178] on div "Ingresar el comentario" at bounding box center [278, 157] width 227 height 45
click at [225, 189] on div "Seleccionar Archivo" at bounding box center [278, 187] width 227 height 14
click at [231, 181] on input "Seleccionar Archivo" at bounding box center [264, 184] width 98 height 7
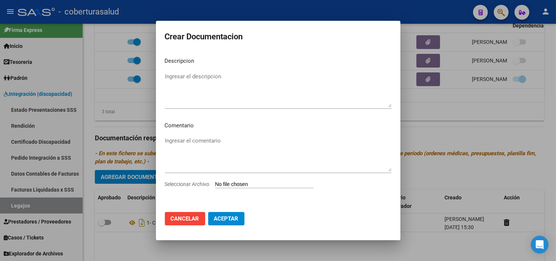
click at [186, 215] on span "Cancelar" at bounding box center [185, 218] width 29 height 7
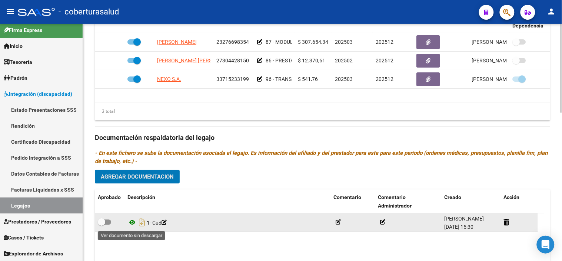
click at [130, 225] on icon at bounding box center [133, 222] width 10 height 9
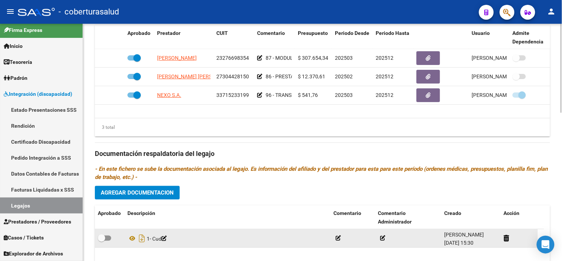
scroll to position [371, 0]
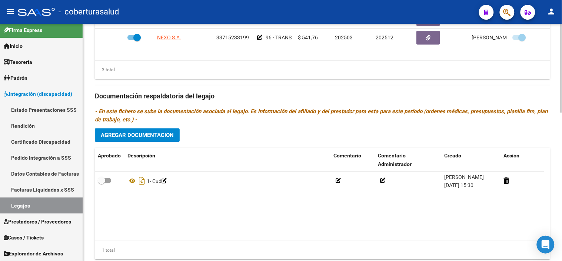
click at [165, 136] on span "Agregar Documentacion" at bounding box center [137, 135] width 73 height 7
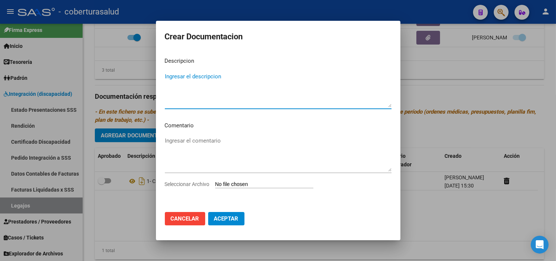
click at [231, 186] on input "Seleccionar Archivo" at bounding box center [264, 184] width 98 height 7
type input "C:\fakepath\2-FORMULARIOS.pdf"
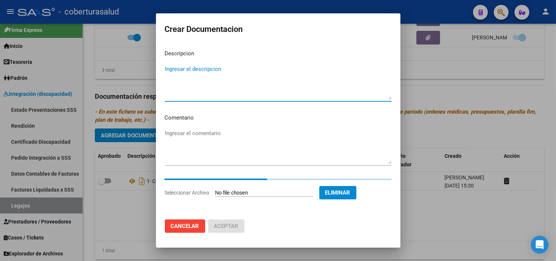
click at [223, 82] on textarea "Ingresar el descripcion" at bounding box center [278, 82] width 227 height 35
paste textarea "2-FORMULARIOS"
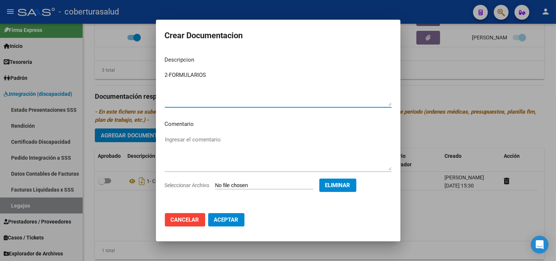
click at [172, 75] on textarea "2-FORMULARIOS" at bounding box center [278, 88] width 227 height 35
type textarea "2- FORMULARIOS"
click at [227, 219] on span "Aceptar" at bounding box center [226, 219] width 24 height 7
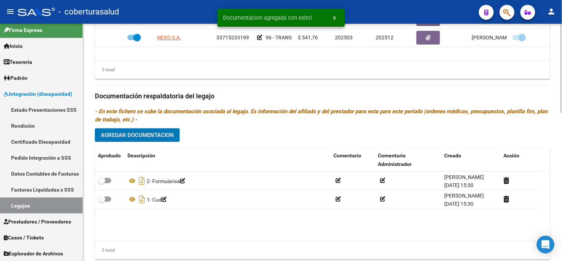
click at [155, 126] on div "Prestadores asociados al legajo Agregar Prestador Aprobado Prestador CUIT Comen…" at bounding box center [323, 95] width 456 height 339
click at [156, 133] on span "Agregar Documentacion" at bounding box center [137, 135] width 73 height 7
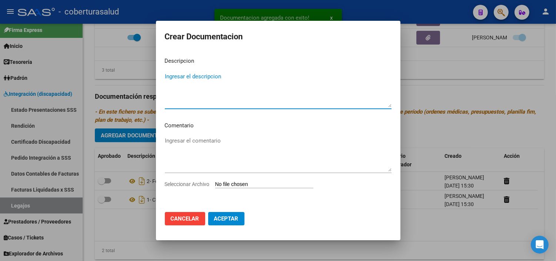
click at [242, 184] on input "Seleccionar Archivo" at bounding box center [264, 184] width 98 height 7
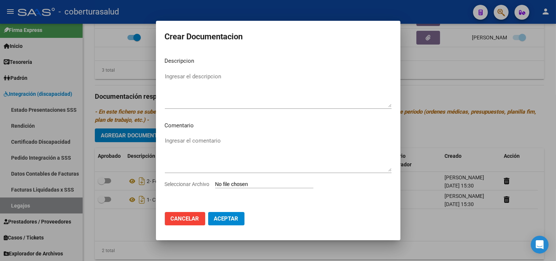
type input "C:\fakepath\3-MODULO MAESTRA DE APOYO.pdf"
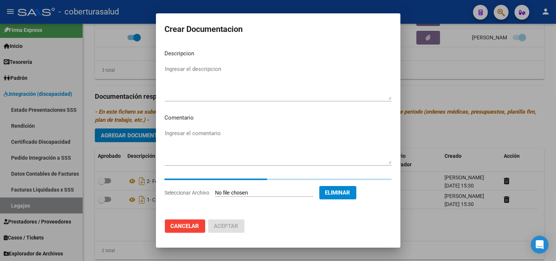
click at [241, 108] on mat-dialog-content "Descripcion Ingresar el descripcion Comentario Ingresar el comentario Seleccion…" at bounding box center [278, 128] width 245 height 169
click at [231, 88] on textarea "Ingresar el descripcion" at bounding box center [278, 82] width 227 height 35
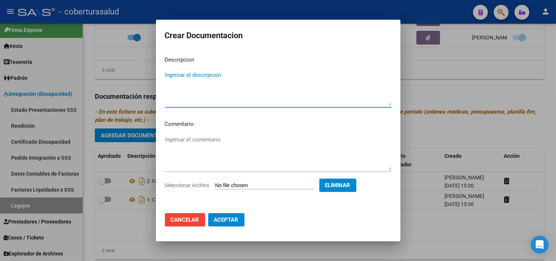
paste textarea "3-MODULO MAESTRA DE APOYO"
click at [169, 77] on textarea "3-MODULO MAESTRA DE APOYO" at bounding box center [278, 88] width 227 height 35
type textarea "3- MODULO MAESTRA DE APOYO"
click at [231, 221] on span "Aceptar" at bounding box center [226, 219] width 24 height 7
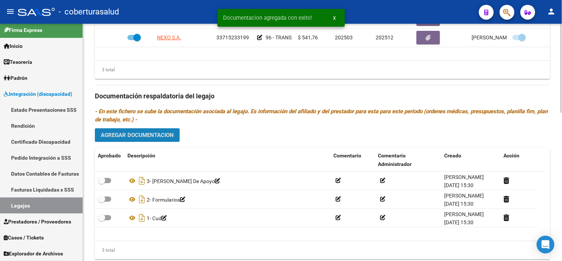
click at [154, 131] on button "Agregar Documentacion" at bounding box center [137, 135] width 85 height 14
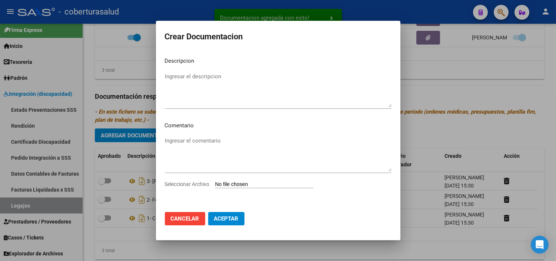
click at [253, 184] on input "Seleccionar Archivo" at bounding box center [264, 184] width 98 height 7
type input "C:\fakepath\4-PRESTACION DE APOYO EN PSICOLOGIA.pdf"
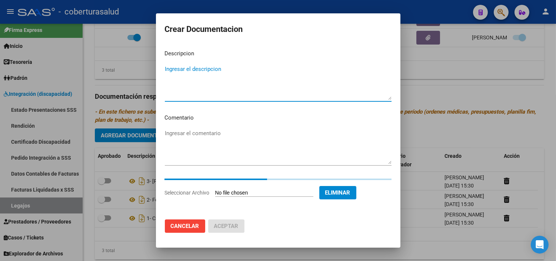
click at [244, 83] on textarea "Ingresar el descripcion" at bounding box center [278, 82] width 227 height 35
paste textarea "4-PRESTACION DE APOYO EN PSICOLOGIA"
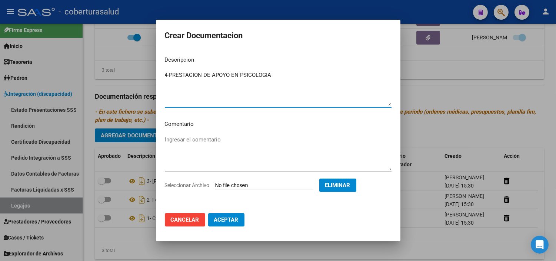
click at [171, 77] on textarea "4-PRESTACION DE APOYO EN PSICOLOGIA" at bounding box center [278, 88] width 227 height 35
type textarea "4- PRESTACION DE APOYO EN PSICOLOGIA"
click at [221, 219] on span "Aceptar" at bounding box center [226, 219] width 24 height 7
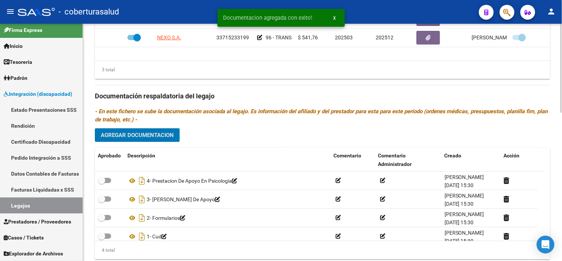
click at [159, 131] on button "Agregar Documentacion" at bounding box center [137, 135] width 85 height 14
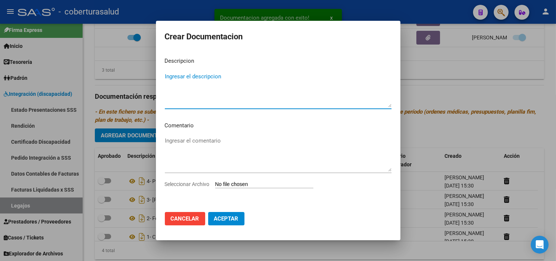
click at [231, 183] on input "Seleccionar Archivo" at bounding box center [264, 184] width 98 height 7
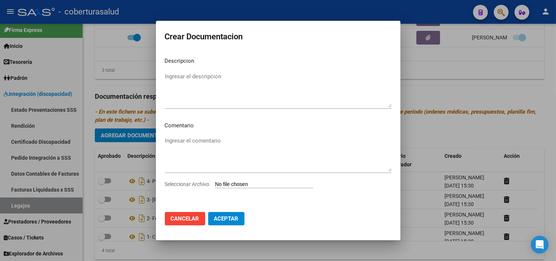
type input "C:\fakepath\5-TRANSPORTE SIN DEPENDENCIA.pdf"
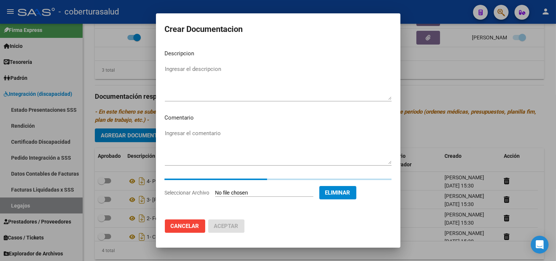
click at [211, 78] on textarea "Ingresar el descripcion" at bounding box center [278, 82] width 227 height 35
paste textarea "5-TRANSPORTE SIN DEPENDENCIA"
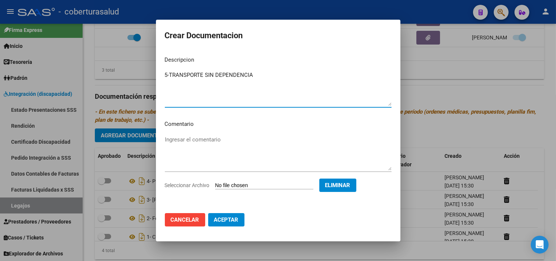
type textarea "5-TRANSPORTE SIN DEPENDENCIA"
click at [234, 221] on span "Aceptar" at bounding box center [226, 219] width 24 height 7
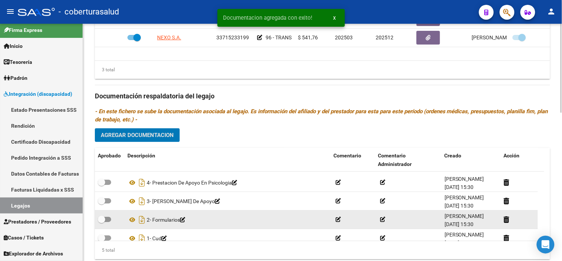
scroll to position [26, 0]
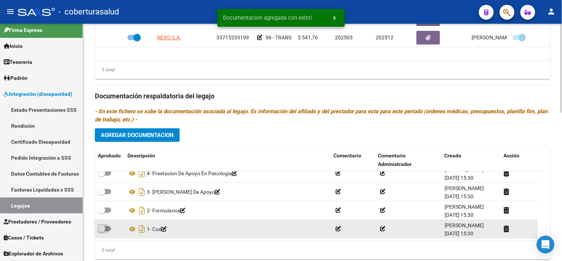
click at [104, 230] on span at bounding box center [101, 228] width 7 height 7
click at [102, 231] on input "checkbox" at bounding box center [101, 231] width 0 height 0
checkbox input "true"
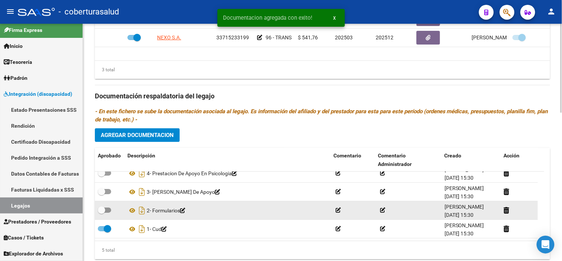
click at [109, 215] on label at bounding box center [104, 210] width 13 height 9
click at [102, 213] on input "checkbox" at bounding box center [101, 213] width 0 height 0
checkbox input "true"
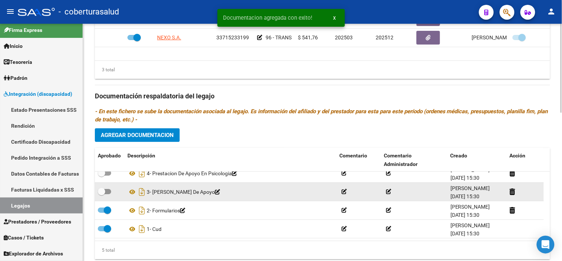
click at [108, 188] on datatable-body-cell at bounding box center [110, 192] width 30 height 18
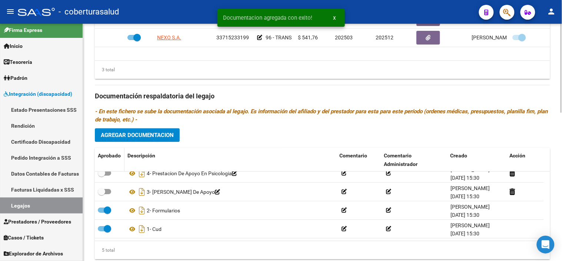
click at [110, 170] on datatable-header-cell "Aprobado" at bounding box center [110, 160] width 30 height 24
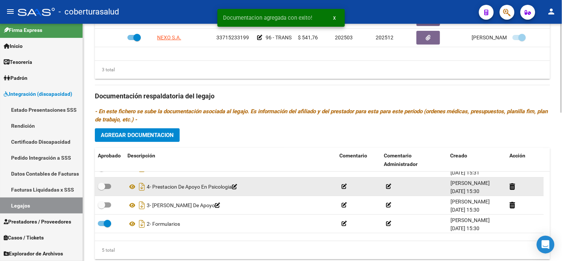
scroll to position [0, 0]
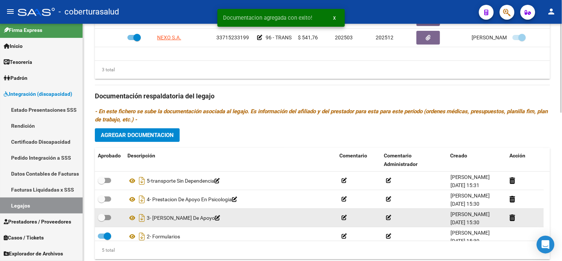
click at [108, 225] on datatable-body-cell at bounding box center [110, 218] width 30 height 18
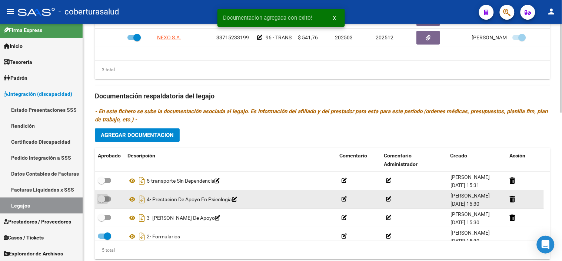
click at [109, 203] on label at bounding box center [104, 199] width 13 height 9
click at [102, 202] on input "checkbox" at bounding box center [101, 202] width 0 height 0
checkbox input "true"
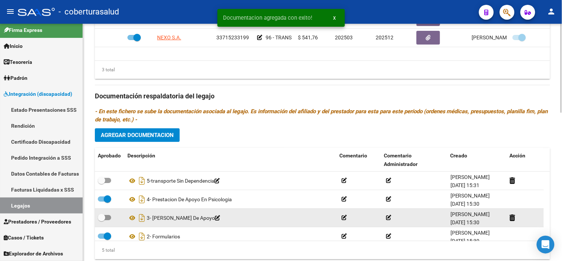
click at [109, 219] on span at bounding box center [104, 217] width 13 height 5
click at [102, 220] on input "checkbox" at bounding box center [101, 220] width 0 height 0
checkbox input "true"
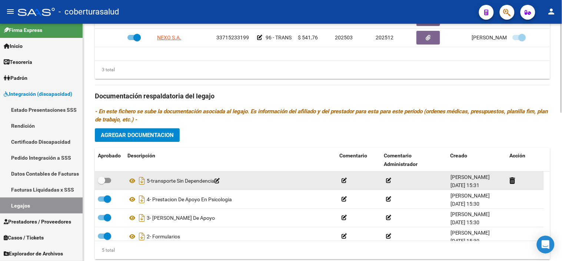
click at [107, 181] on span at bounding box center [104, 180] width 13 height 5
click at [102, 183] on input "checkbox" at bounding box center [101, 183] width 0 height 0
checkbox input "true"
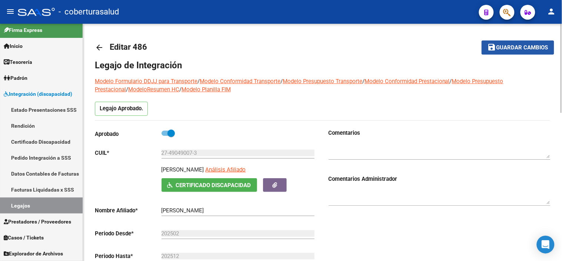
click at [499, 54] on button "save Guardar cambios" at bounding box center [518, 47] width 73 height 14
click at [60, 204] on link "Legajos" at bounding box center [41, 205] width 83 height 16
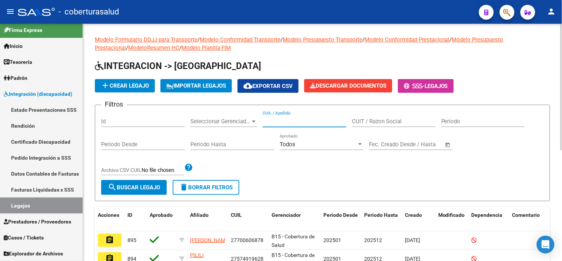
click at [283, 120] on input "CUIL / Apellido" at bounding box center [305, 121] width 84 height 7
paste input "27588602341"
type input "27588602341"
click at [157, 184] on button "search Buscar Legajo" at bounding box center [134, 187] width 66 height 15
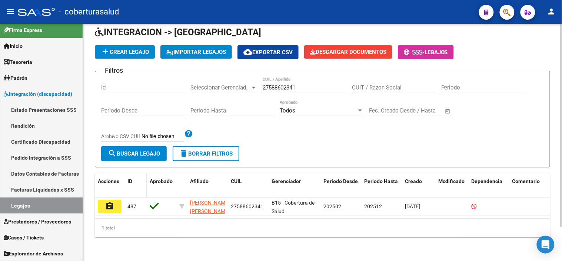
scroll to position [40, 0]
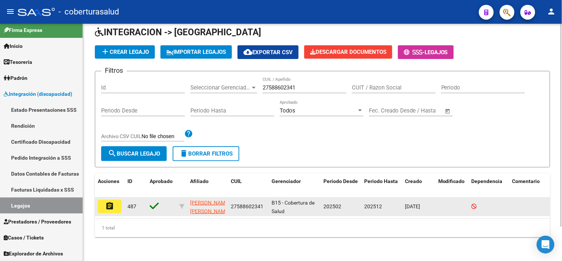
click at [120, 199] on button "assignment" at bounding box center [110, 205] width 24 height 13
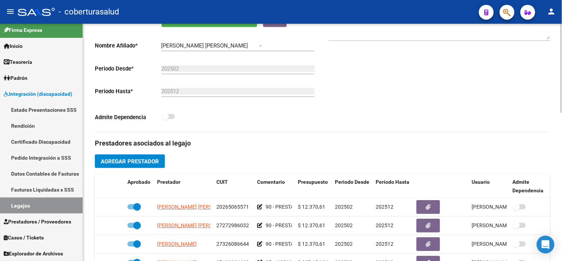
type input "[PERSON_NAME] [PERSON_NAME]"
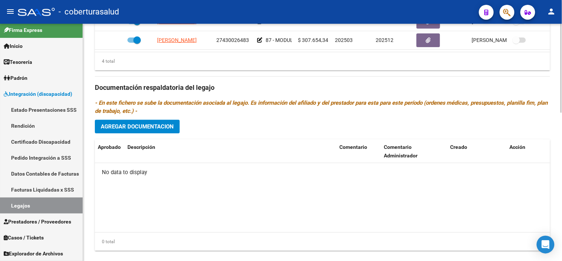
scroll to position [394, 0]
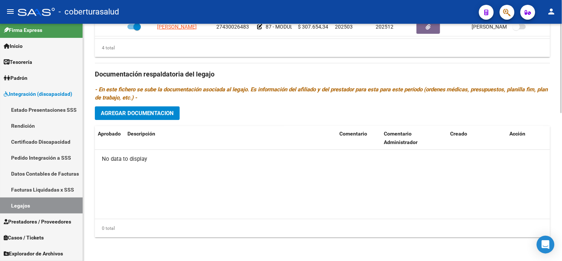
click at [157, 116] on span "Agregar Documentacion" at bounding box center [137, 113] width 73 height 7
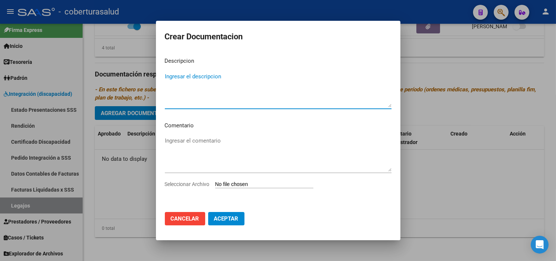
click at [186, 213] on button "Cancelar" at bounding box center [185, 218] width 40 height 13
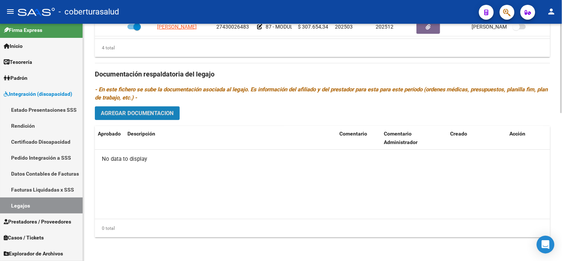
click at [167, 108] on button "Agregar Documentacion" at bounding box center [137, 113] width 85 height 14
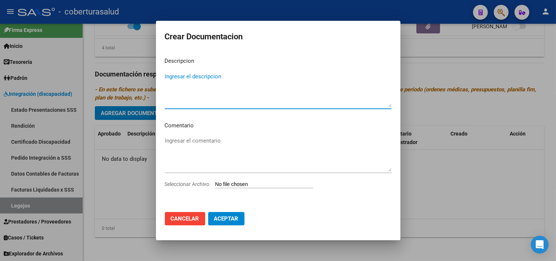
click at [234, 183] on input "Seleccionar Archivo" at bounding box center [264, 184] width 98 height 7
type input "C:\fakepath\1-CUD.pdf"
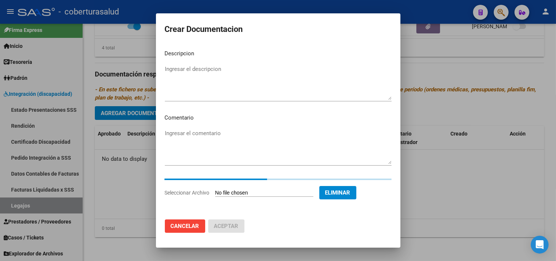
click at [239, 93] on textarea "Ingresar el descripcion" at bounding box center [278, 82] width 227 height 35
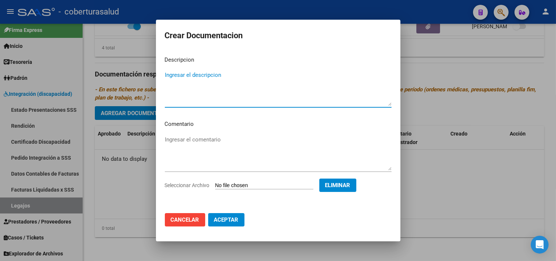
paste textarea "1-CUD"
click at [170, 75] on textarea "1-CUD" at bounding box center [278, 88] width 227 height 35
type textarea "1- CUD"
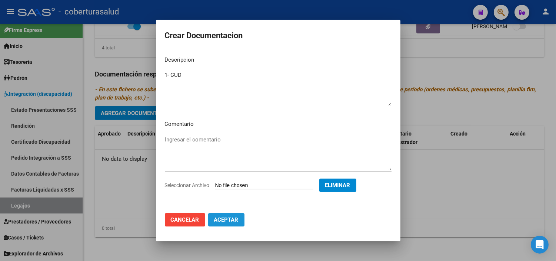
click at [223, 220] on span "Aceptar" at bounding box center [226, 219] width 24 height 7
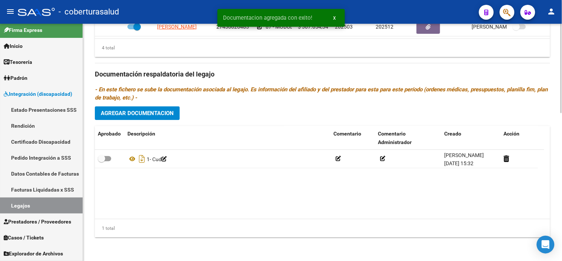
click at [155, 105] on div "Prestadores asociados al legajo Agregar Prestador Aprobado Prestador CUIT Comen…" at bounding box center [323, 73] width 456 height 339
click at [156, 113] on span "Agregar Documentacion" at bounding box center [137, 113] width 73 height 7
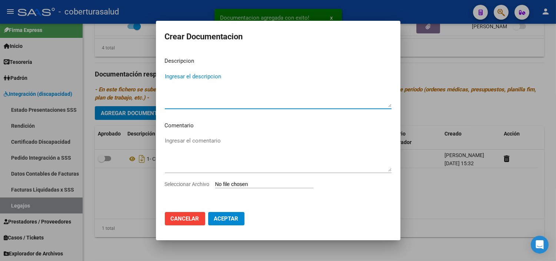
click at [250, 185] on input "Seleccionar Archivo" at bounding box center [264, 184] width 98 height 7
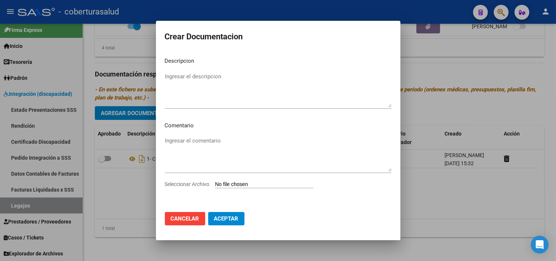
type input "C:\fakepath\2- FORMULARIOS.pdf"
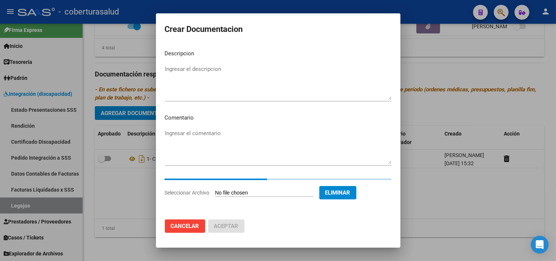
click at [208, 66] on textarea "Ingresar el descripcion" at bounding box center [278, 82] width 227 height 35
paste textarea "2- FORMULARIOS"
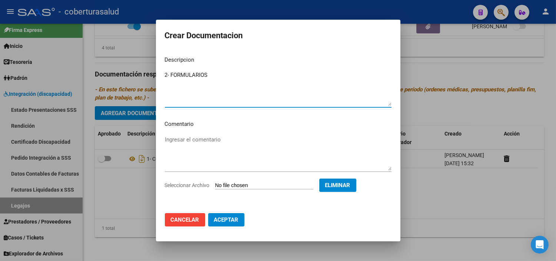
type textarea "2- FORMULARIOS"
click at [234, 223] on span "Aceptar" at bounding box center [226, 219] width 24 height 7
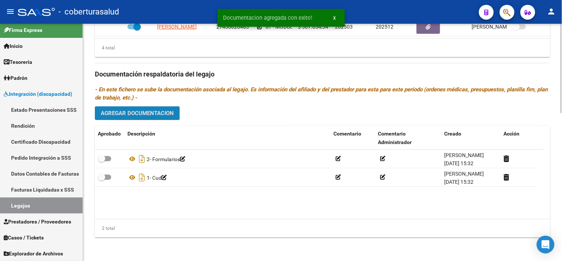
click at [162, 117] on button "Agregar Documentacion" at bounding box center [137, 113] width 85 height 14
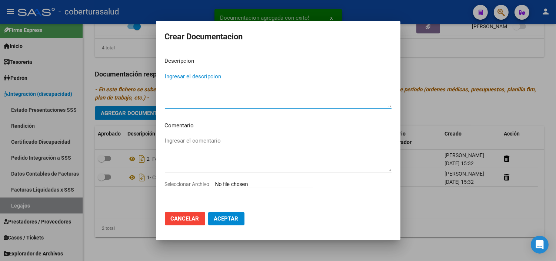
click at [242, 185] on input "Seleccionar Archivo" at bounding box center [264, 184] width 98 height 7
type input "C:\fakepath\4-PRESTACION DE APOYO EN FONOAUDIOLOGIA.pdf"
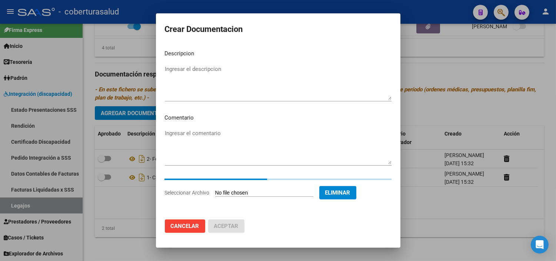
click at [196, 53] on p "Descripcion" at bounding box center [278, 53] width 227 height 9
click at [199, 70] on textarea "Ingresar el descripcion" at bounding box center [278, 82] width 227 height 35
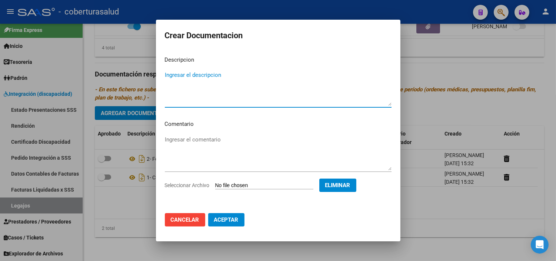
drag, startPoint x: 354, startPoint y: 183, endPoint x: 349, endPoint y: 182, distance: 5.4
click at [351, 183] on span "Eliminar" at bounding box center [337, 185] width 25 height 7
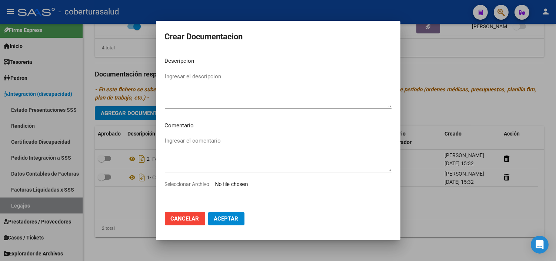
click at [286, 181] on app-file-uploader "Seleccionar Archivo" at bounding box center [242, 184] width 155 height 7
click at [265, 184] on input "Seleccionar Archivo" at bounding box center [264, 184] width 98 height 7
type input "C:\fakepath\3-PRESTACION DE APOYO EN PSICOLOGIA.pdf"
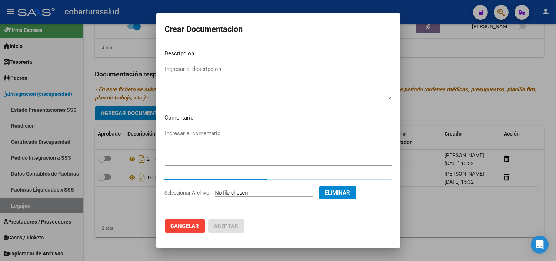
click at [247, 88] on textarea "Ingresar el descripcion" at bounding box center [278, 82] width 227 height 35
paste textarea "3-PRESTACION DE APOYO EN PSICOLOGIA"
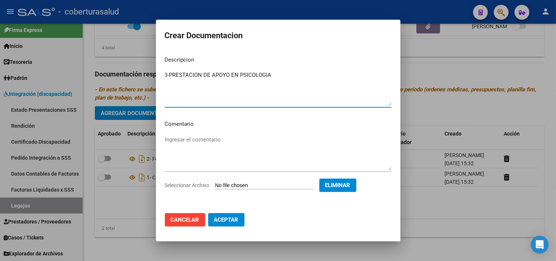
click at [170, 74] on textarea "3-PRESTACION DE APOYO EN PSICOLOGIA" at bounding box center [278, 88] width 227 height 35
type textarea "3- PRESTACION DE APOYO EN PSICOLOGIA"
click at [229, 217] on span "Aceptar" at bounding box center [226, 219] width 24 height 7
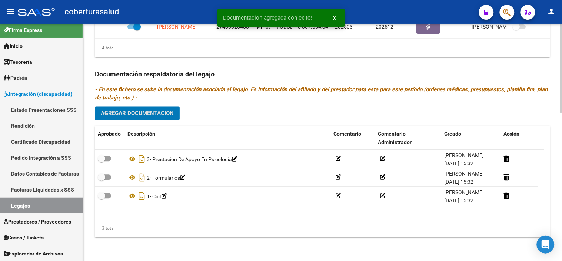
click at [167, 123] on div "Prestadores asociados al legajo Agregar Prestador Aprobado Prestador CUIT Comen…" at bounding box center [323, 73] width 456 height 339
click at [168, 116] on span "Agregar Documentacion" at bounding box center [137, 113] width 73 height 7
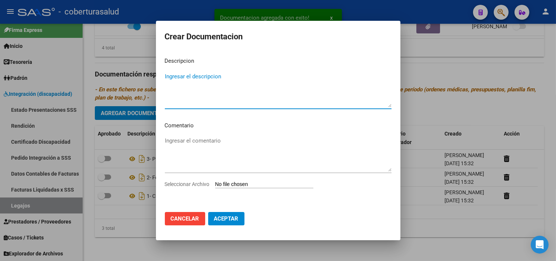
click at [249, 189] on div "Seleccionar Archivo" at bounding box center [278, 187] width 227 height 14
click at [251, 185] on input "Seleccionar Archivo" at bounding box center [264, 184] width 98 height 7
type input "C:\fakepath\4-PRESTACION DE APOYO EN FONOAUDIOLOGIA.pdf"
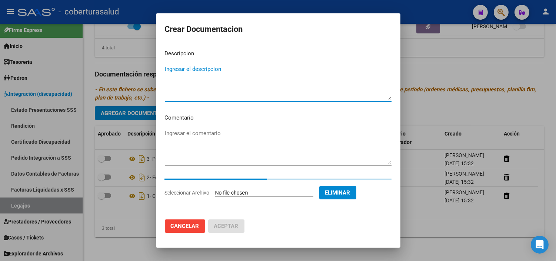
click at [230, 86] on textarea "Ingresar el descripcion" at bounding box center [278, 82] width 227 height 35
paste textarea "4-PRESTACION DE APOYO EN FONOAUDIOLOGIA"
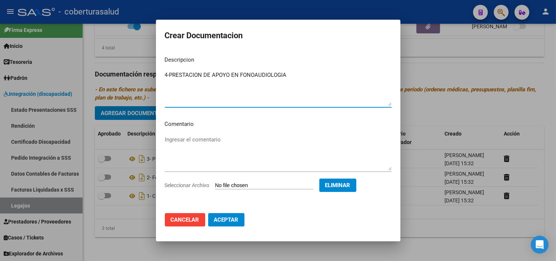
click at [168, 75] on textarea "4-PRESTACION DE APOYO EN FONOAUDIOLOGIA" at bounding box center [278, 88] width 227 height 35
type textarea "4- PRESTACION DE APOYO EN FONOAUDIOLOGIA"
click at [231, 216] on span "Aceptar" at bounding box center [226, 219] width 24 height 7
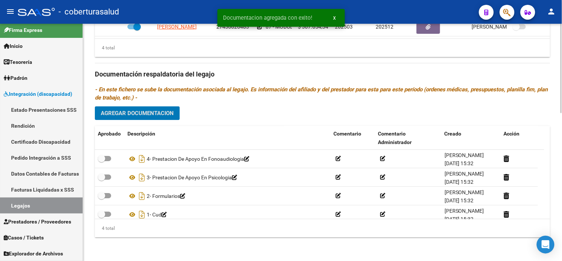
click at [166, 110] on span "Agregar Documentacion" at bounding box center [137, 113] width 73 height 7
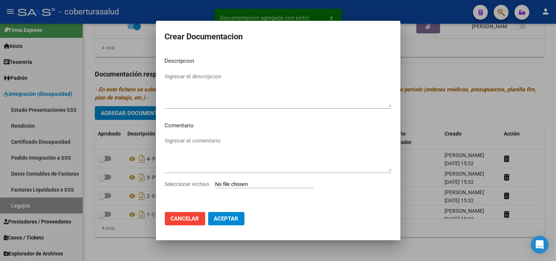
click at [259, 187] on input "Seleccionar Archivo" at bounding box center [264, 184] width 98 height 7
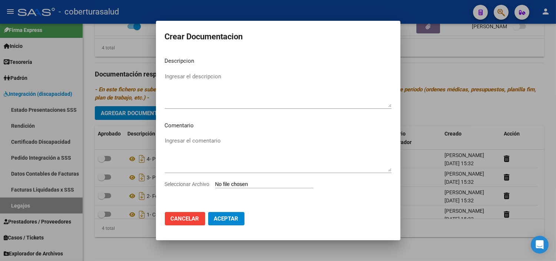
type input "C:\fakepath\5-PRESTACION DE APOYO EN PSICOPEDAGOGIA.pdf"
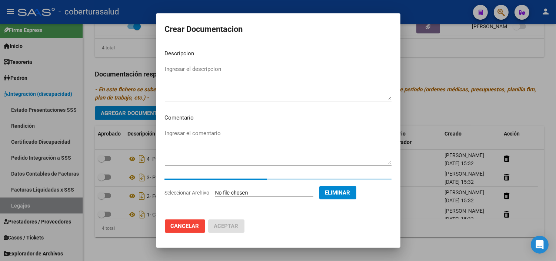
click at [237, 75] on textarea "Ingresar el descripcion" at bounding box center [278, 82] width 227 height 35
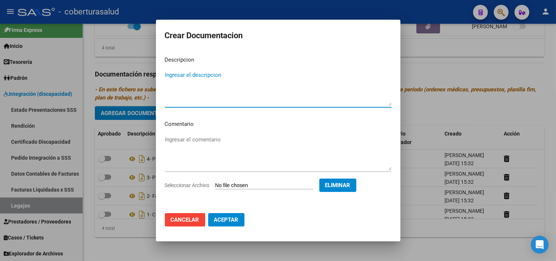
paste textarea "5-PRESTACION DE APOYO EN PSICOPEDAGOGIA"
click at [169, 74] on textarea "5-PRESTACION DE APOYO EN PSICOPEDAGOGIA" at bounding box center [278, 88] width 227 height 35
type textarea "5- PRESTACION DE APOYO EN PSICOPEDAGOGIA"
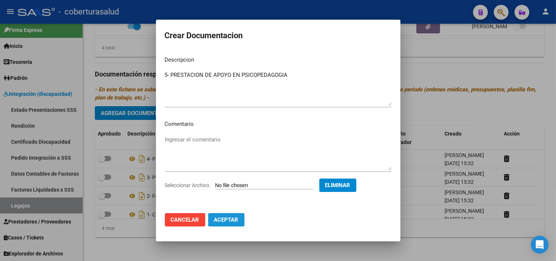
click at [221, 219] on span "Aceptar" at bounding box center [226, 219] width 24 height 7
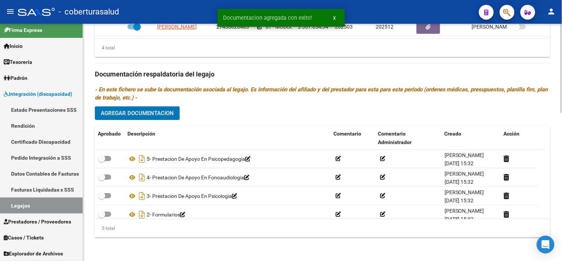
click at [155, 110] on span "Agregar Documentacion" at bounding box center [137, 113] width 73 height 7
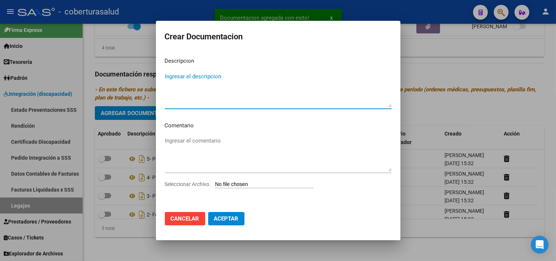
click at [235, 184] on input "Seleccionar Archivo" at bounding box center [264, 184] width 98 height 7
type input "C:\fakepath\6-MODULO MAESTRA DE APOYO.pdf"
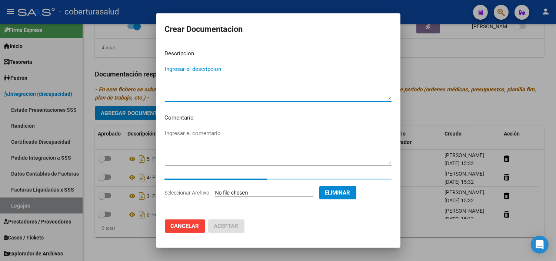
click at [248, 90] on textarea "Ingresar el descripcion" at bounding box center [278, 82] width 227 height 35
paste textarea "6-MODULO MAESTRA DE APOYO"
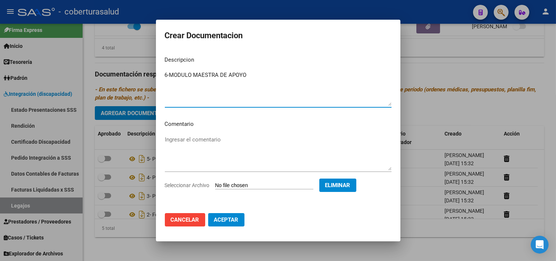
click at [169, 75] on textarea "6-MODULO MAESTRA DE APOYO" at bounding box center [278, 88] width 227 height 35
type textarea "6- MODULO MAESTRA DE APOYO"
click at [228, 221] on span "Aceptar" at bounding box center [226, 219] width 24 height 7
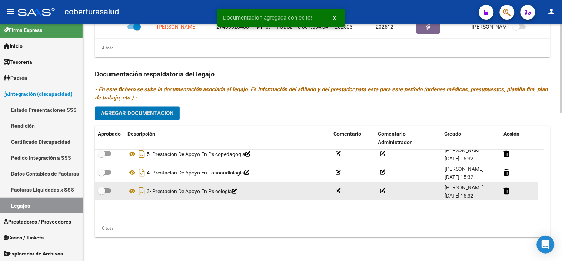
scroll to position [44, 0]
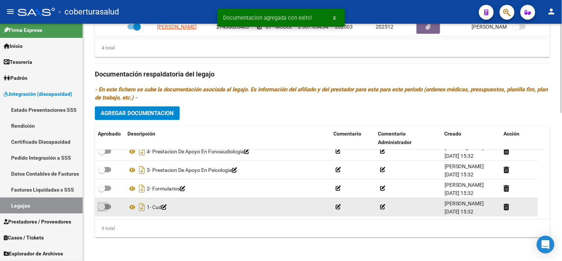
click at [104, 203] on span at bounding box center [101, 206] width 7 height 7
click at [102, 209] on input "checkbox" at bounding box center [101, 209] width 0 height 0
checkbox input "true"
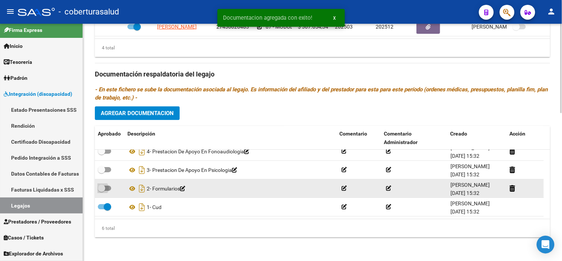
click at [104, 186] on span at bounding box center [101, 187] width 7 height 7
click at [102, 191] on input "checkbox" at bounding box center [101, 191] width 0 height 0
checkbox input "true"
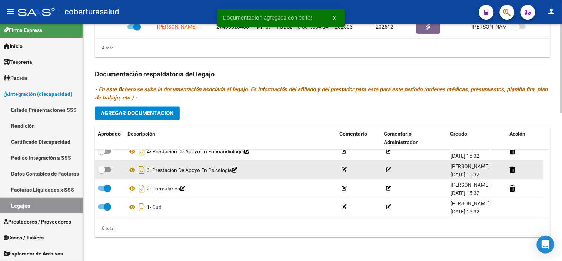
click at [112, 167] on div at bounding box center [110, 170] width 24 height 10
click at [106, 169] on span at bounding box center [104, 169] width 13 height 5
click at [102, 172] on input "checkbox" at bounding box center [101, 172] width 0 height 0
checkbox input "true"
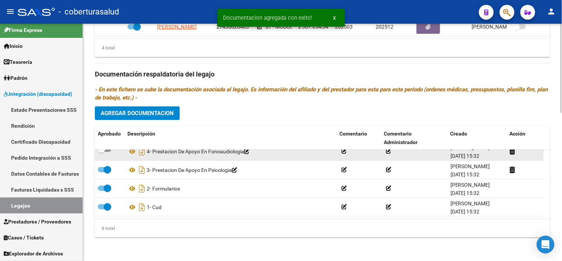
click at [104, 150] on span at bounding box center [101, 148] width 7 height 7
click at [102, 152] on input "checkbox" at bounding box center [101, 152] width 0 height 0
checkbox input "true"
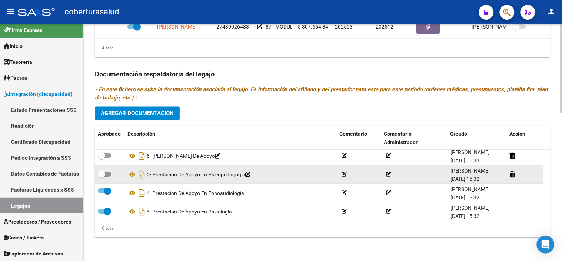
click at [106, 174] on span at bounding box center [104, 173] width 13 height 5
click at [102, 176] on input "checkbox" at bounding box center [101, 176] width 0 height 0
checkbox input "true"
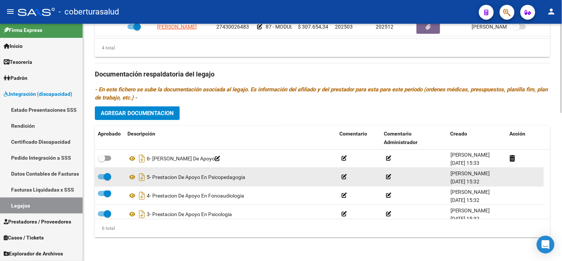
scroll to position [0, 0]
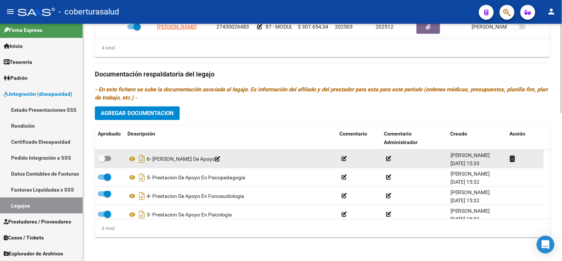
click at [108, 156] on span at bounding box center [104, 158] width 13 height 5
click at [102, 161] on input "checkbox" at bounding box center [101, 161] width 0 height 0
checkbox input "true"
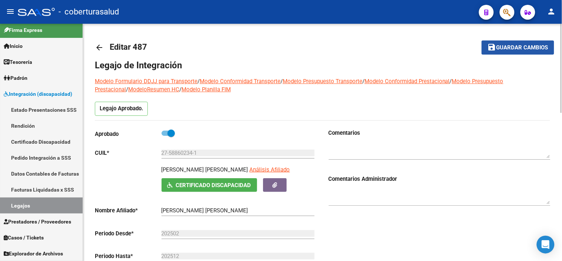
click at [516, 52] on button "save Guardar cambios" at bounding box center [518, 47] width 73 height 14
click at [510, 45] on span "Guardar cambios" at bounding box center [523, 47] width 52 height 7
click at [495, 46] on mat-icon "save" at bounding box center [492, 47] width 9 height 9
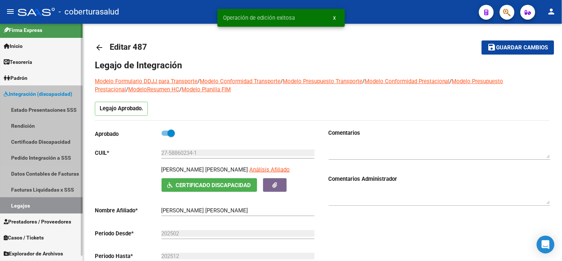
click at [21, 208] on link "Legajos" at bounding box center [41, 205] width 83 height 16
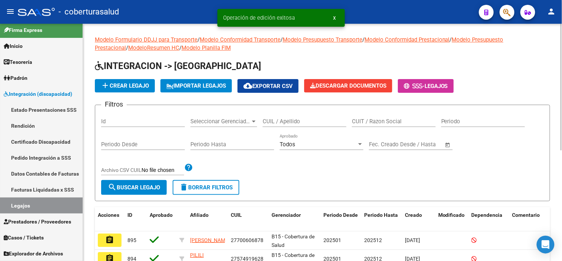
click at [291, 123] on input "CUIL / Apellido" at bounding box center [305, 121] width 84 height 7
paste input "23565374079"
type input "23565374079"
click at [143, 184] on span "search Buscar Legajo" at bounding box center [134, 187] width 52 height 7
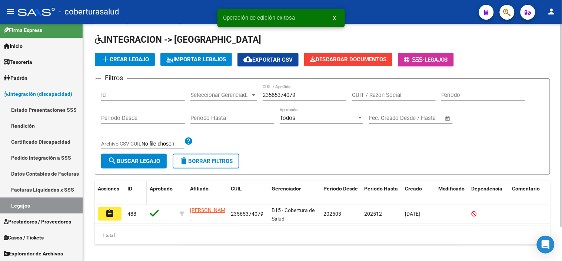
scroll to position [40, 0]
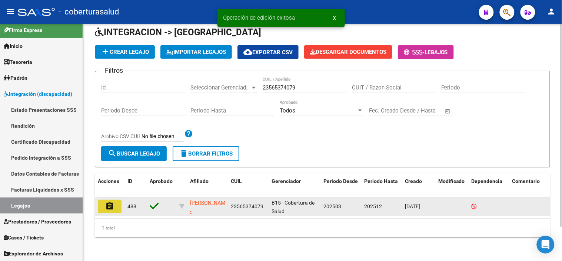
click at [108, 203] on mat-icon "assignment" at bounding box center [109, 205] width 9 height 9
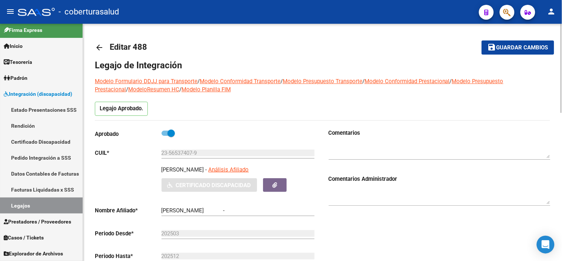
type input "[PERSON_NAME]"
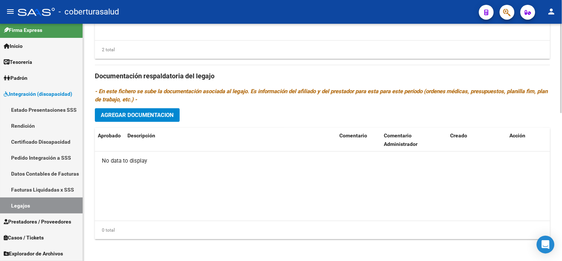
scroll to position [394, 0]
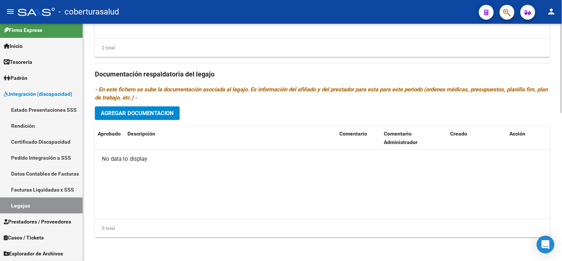
click at [169, 115] on span "Agregar Documentacion" at bounding box center [137, 113] width 73 height 7
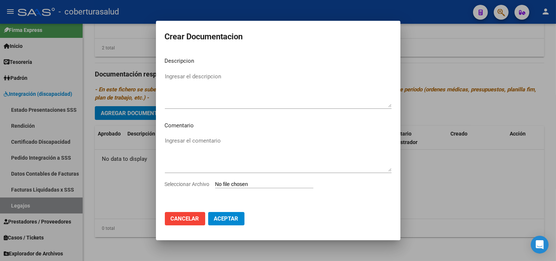
click at [264, 182] on input "Seleccionar Archivo" at bounding box center [264, 184] width 98 height 7
type input "C:\fakepath\1-CUD.pdf"
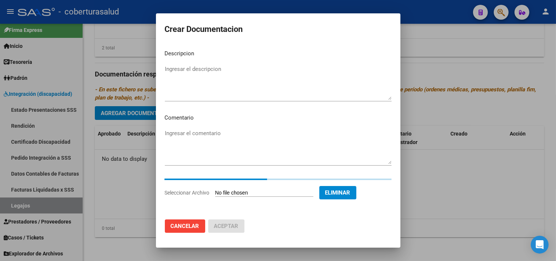
click at [228, 71] on textarea "Ingresar el descripcion" at bounding box center [278, 82] width 227 height 35
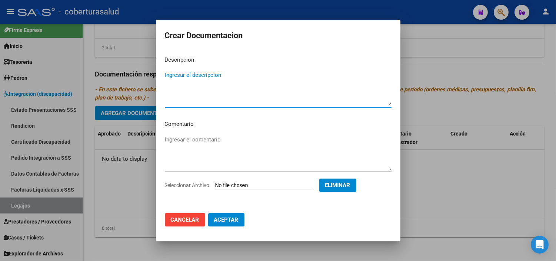
paste textarea "1-CUD"
click at [170, 75] on textarea "1-CUD" at bounding box center [278, 88] width 227 height 35
type textarea "1- CUD"
click at [229, 219] on span "Aceptar" at bounding box center [226, 219] width 24 height 7
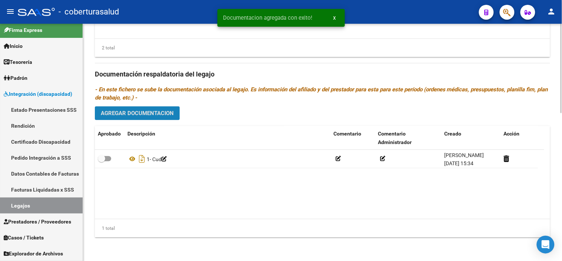
click at [163, 117] on button "Agregar Documentacion" at bounding box center [137, 113] width 85 height 14
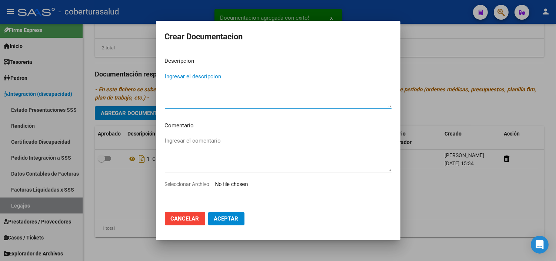
click at [235, 181] on input "Seleccionar Archivo" at bounding box center [264, 184] width 98 height 7
type input "C:\fakepath\2-FORMULARIOS.pdf"
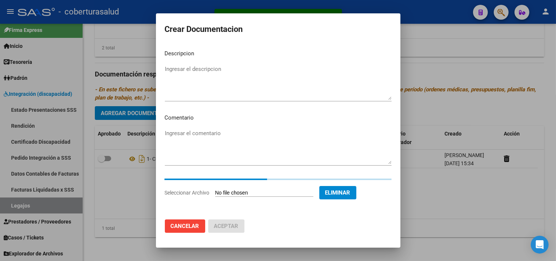
click at [255, 67] on textarea "Ingresar el descripcion" at bounding box center [278, 82] width 227 height 35
paste textarea "2-FORMULARIOS"
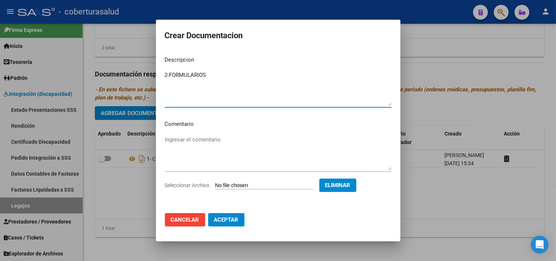
click at [170, 73] on textarea "2-FORMULARIOS" at bounding box center [278, 88] width 227 height 35
type textarea "2- FORMULARIOS"
click at [220, 224] on button "Aceptar" at bounding box center [226, 219] width 36 height 13
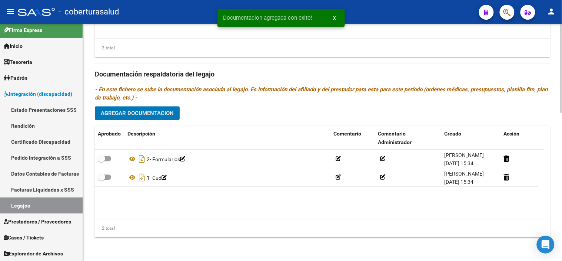
click at [169, 110] on span "Agregar Documentacion" at bounding box center [137, 113] width 73 height 7
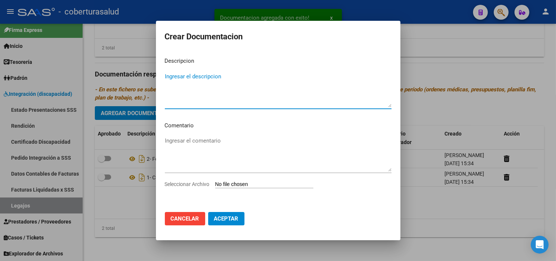
click at [243, 188] on input "Seleccionar Archivo" at bounding box center [264, 184] width 98 height 7
type input "C:\fakepath\3-MODULO INTEGRAL INTENSIVO.pdf"
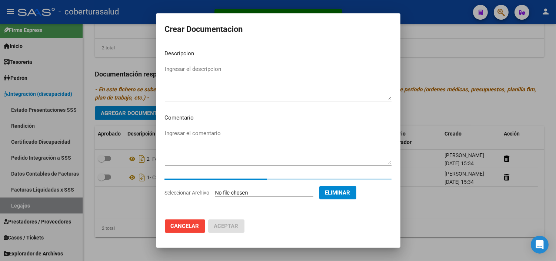
click at [216, 71] on textarea "Ingresar el descripcion" at bounding box center [278, 82] width 227 height 35
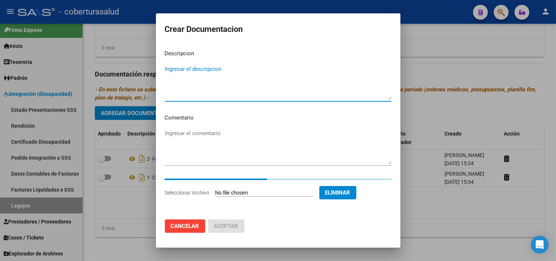
paste textarea "3-MODULO INTEGRAL INTENSIVO"
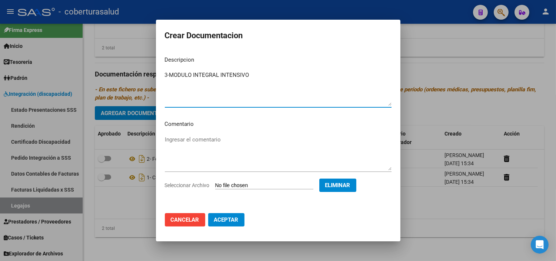
click at [169, 75] on textarea "3-MODULO INTEGRAL INTENSIVO" at bounding box center [278, 88] width 227 height 35
type textarea "3- MODULO INTEGRAL INTENSIVO"
click at [230, 221] on span "Aceptar" at bounding box center [226, 219] width 24 height 7
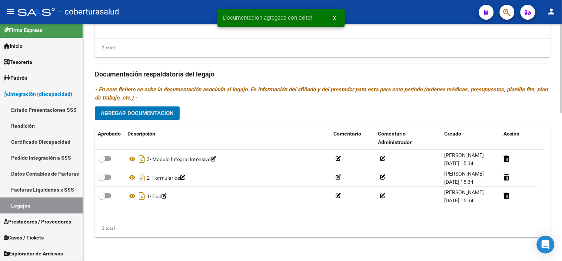
click at [174, 112] on button "Agregar Documentacion" at bounding box center [137, 113] width 85 height 14
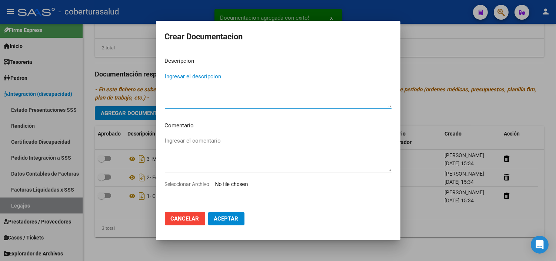
click at [234, 180] on div "Seleccionar Archivo" at bounding box center [278, 187] width 227 height 14
click at [230, 186] on input "Seleccionar Archivo" at bounding box center [264, 184] width 98 height 7
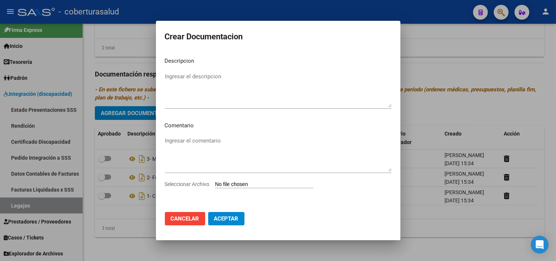
type input "C:\fakepath\4-MODULO MAESTRA DE APOYO.pdf"
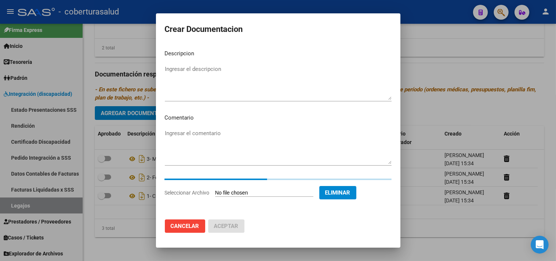
click at [242, 88] on textarea "Ingresar el descripcion" at bounding box center [278, 82] width 227 height 35
paste textarea "4-MODULO MAESTRA DE APOYO"
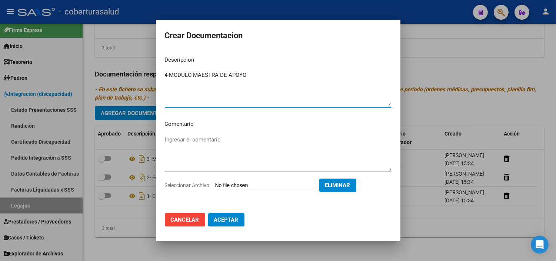
click at [169, 75] on textarea "4-MODULO MAESTRA DE APOYO" at bounding box center [278, 88] width 227 height 35
type textarea "4- MODULO MAESTRA DE APOYO"
click at [224, 218] on span "Aceptar" at bounding box center [226, 219] width 24 height 7
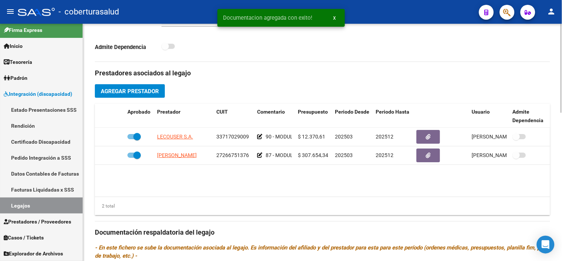
scroll to position [229, 0]
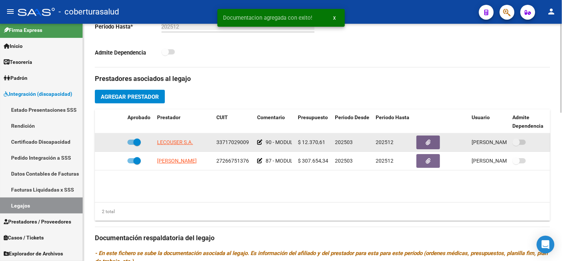
click at [142, 141] on div at bounding box center [140, 143] width 24 height 10
click at [142, 140] on div at bounding box center [140, 143] width 24 height 10
click at [138, 143] on span at bounding box center [136, 141] width 7 height 7
click at [131, 145] on input "checkbox" at bounding box center [131, 145] width 0 height 0
checkbox input "false"
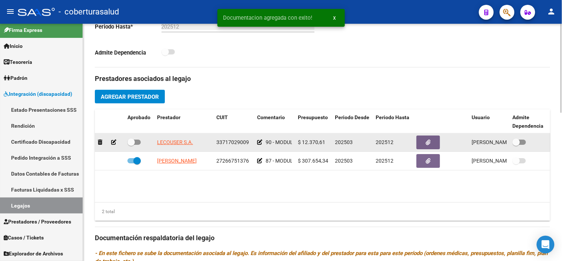
click at [113, 142] on icon at bounding box center [113, 141] width 5 height 5
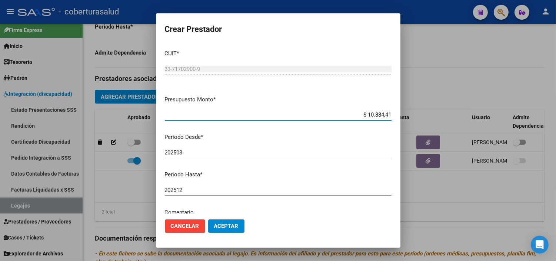
type input "$ 108.844,14"
click at [234, 223] on span "Aceptar" at bounding box center [226, 225] width 24 height 7
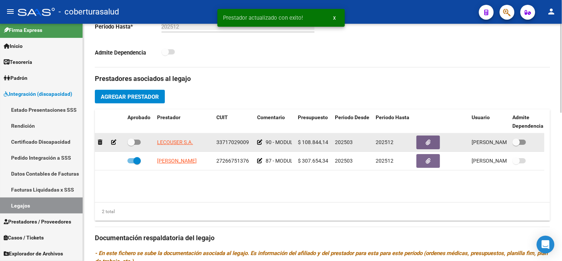
click at [129, 145] on span at bounding box center [131, 141] width 7 height 7
click at [131, 145] on input "checkbox" at bounding box center [131, 145] width 0 height 0
checkbox input "true"
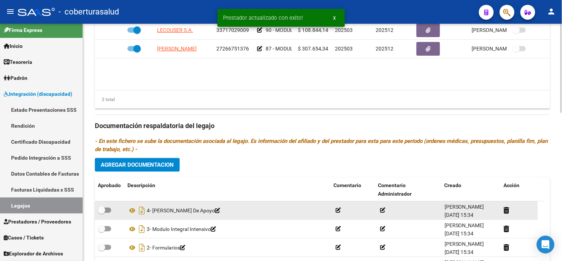
scroll to position [394, 0]
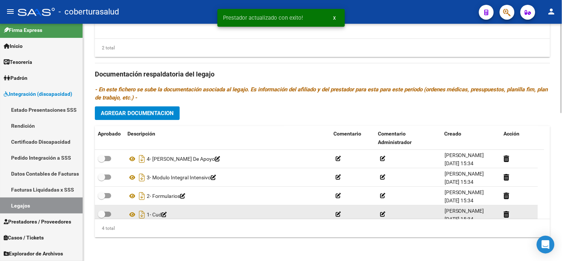
click at [116, 213] on div at bounding box center [110, 214] width 24 height 10
click at [102, 212] on span at bounding box center [101, 213] width 7 height 7
click at [102, 216] on input "checkbox" at bounding box center [101, 216] width 0 height 0
checkbox input "true"
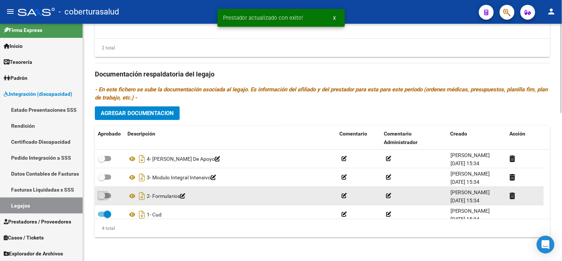
click at [102, 199] on label at bounding box center [104, 195] width 13 height 9
click at [102, 198] on input "checkbox" at bounding box center [101, 198] width 0 height 0
checkbox input "true"
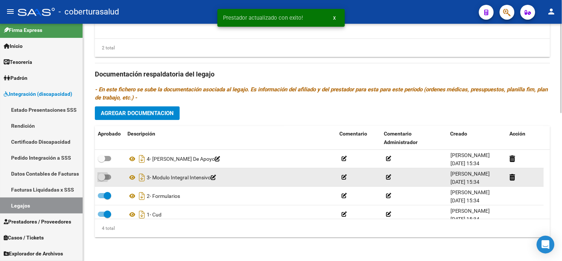
click at [105, 179] on span at bounding box center [101, 176] width 7 height 7
click at [102, 179] on input "checkbox" at bounding box center [101, 179] width 0 height 0
checkbox input "true"
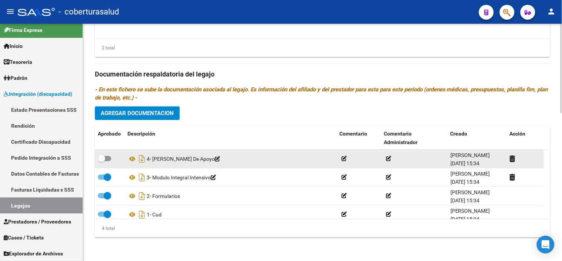
click at [109, 165] on datatable-body-cell at bounding box center [110, 158] width 30 height 18
click at [108, 156] on span at bounding box center [104, 158] width 13 height 5
click at [102, 161] on input "checkbox" at bounding box center [101, 161] width 0 height 0
checkbox input "true"
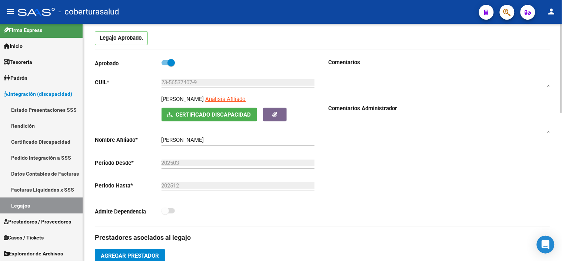
scroll to position [0, 0]
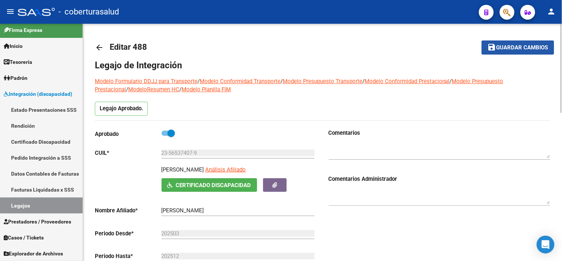
click at [510, 51] on button "save Guardar cambios" at bounding box center [518, 47] width 73 height 14
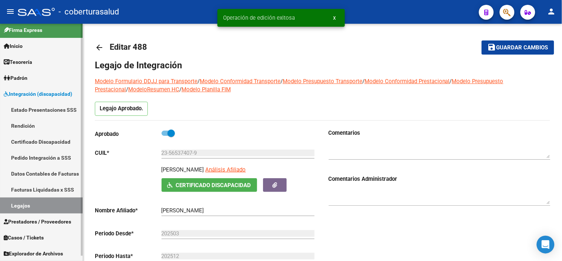
click at [62, 205] on link "Legajos" at bounding box center [41, 205] width 83 height 16
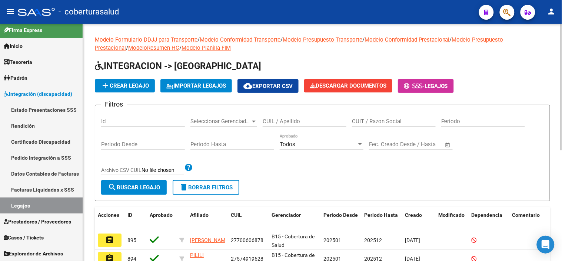
click at [278, 123] on input "CUIL / Apellido" at bounding box center [305, 121] width 84 height 7
paste input "20491009099"
type input "20491009099"
click at [138, 195] on form "Filtros Id Seleccionar Gerenciador Seleccionar Gerenciador 20491009099 CUIL / A…" at bounding box center [323, 153] width 456 height 96
click at [141, 191] on button "search Buscar Legajo" at bounding box center [134, 187] width 66 height 15
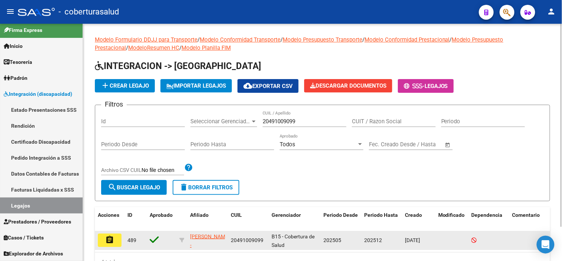
click at [111, 242] on mat-icon "assignment" at bounding box center [109, 239] width 9 height 9
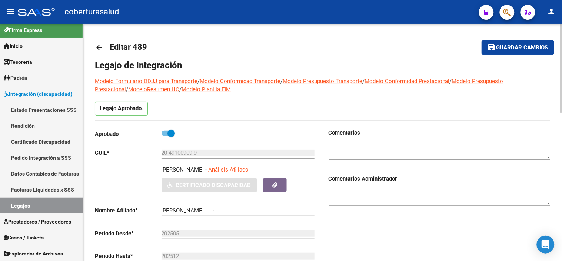
type input "[PERSON_NAME]"
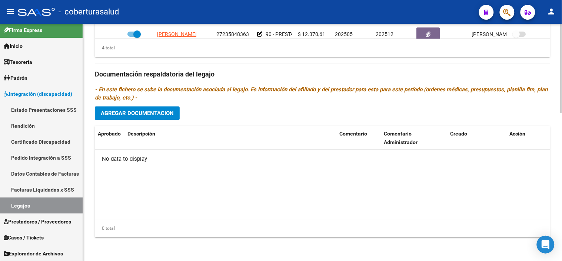
scroll to position [394, 0]
click at [168, 114] on span "Agregar Documentacion" at bounding box center [137, 113] width 73 height 7
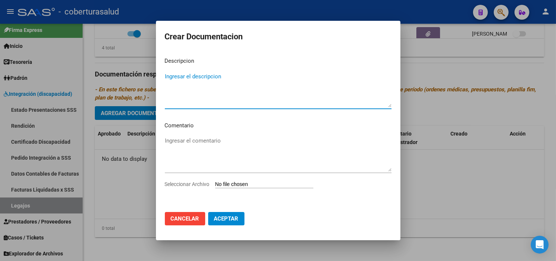
click at [249, 182] on input "Seleccionar Archivo" at bounding box center [264, 184] width 98 height 7
type input "C:\fakepath\1- CUD.pdf"
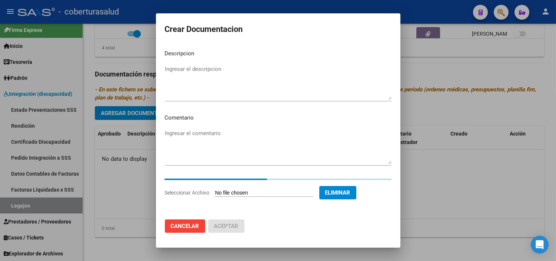
click at [234, 95] on textarea "Ingresar el descripcion" at bounding box center [278, 82] width 227 height 35
paste textarea "1- CUD"
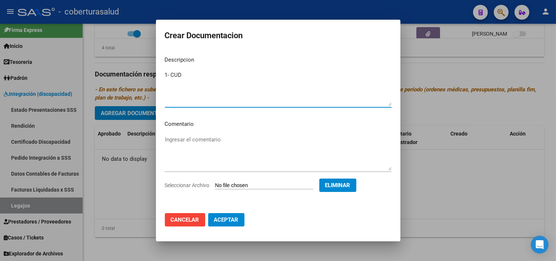
type textarea "1- CUD"
click at [227, 219] on span "Aceptar" at bounding box center [226, 219] width 24 height 7
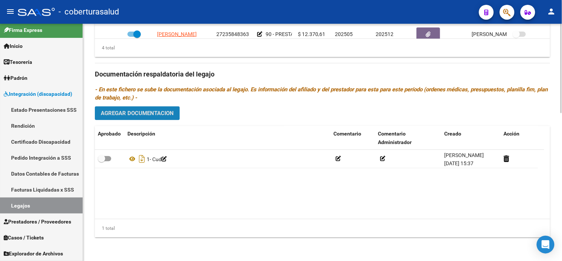
click at [120, 112] on span "Agregar Documentacion" at bounding box center [137, 113] width 73 height 7
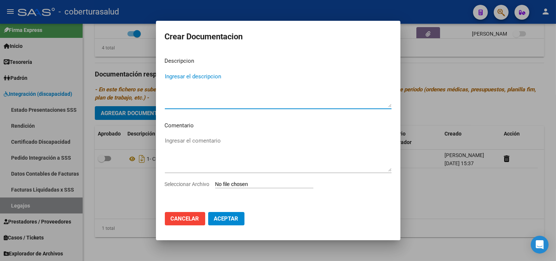
click at [235, 179] on div "Ingresar el comentario" at bounding box center [278, 157] width 227 height 45
click at [234, 183] on input "Seleccionar Archivo" at bounding box center [264, 184] width 98 height 7
type input "C:\fakepath\2- FORMULARIOS.pdf"
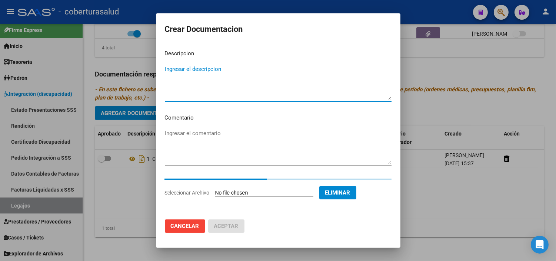
click at [258, 92] on textarea "Ingresar el descripcion" at bounding box center [278, 82] width 227 height 35
paste textarea "2- FORMULARIOS"
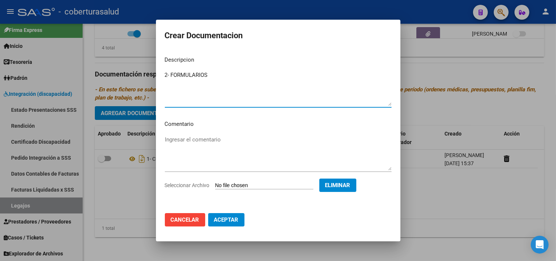
type textarea "2- FORMULARIOS"
click at [216, 222] on span "Aceptar" at bounding box center [226, 219] width 24 height 7
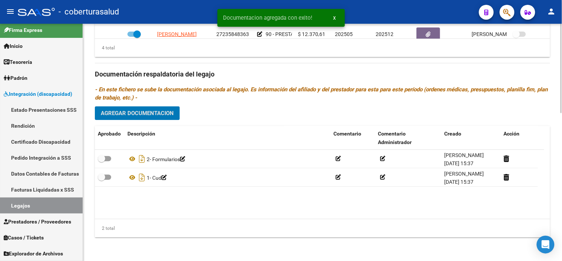
click at [164, 115] on span "Agregar Documentacion" at bounding box center [137, 113] width 73 height 7
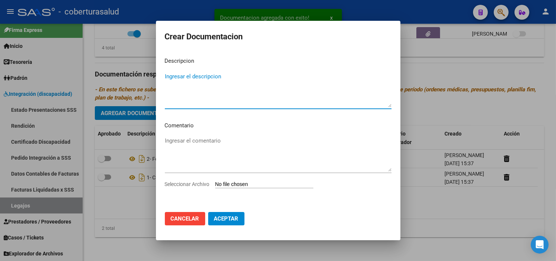
click at [237, 181] on input "Seleccionar Archivo" at bounding box center [264, 184] width 98 height 7
type input "C:\fakepath\3- PRESTACION DE APOYO EN [MEDICAL_DATA].pdf"
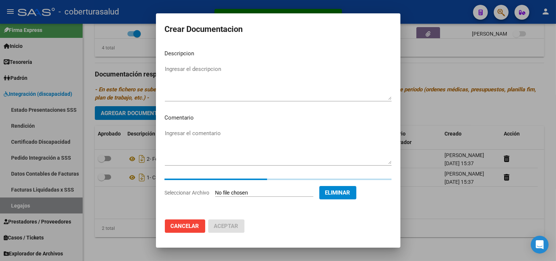
click at [265, 76] on textarea "Ingresar el descripcion" at bounding box center [278, 82] width 227 height 35
paste textarea "3- PRESTACION DE APOYO EN [MEDICAL_DATA]"
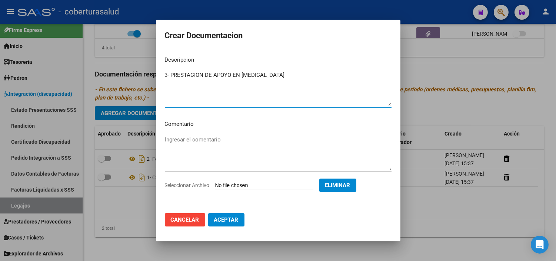
type textarea "3- PRESTACION DE APOYO EN [MEDICAL_DATA]"
click at [236, 218] on span "Aceptar" at bounding box center [226, 219] width 24 height 7
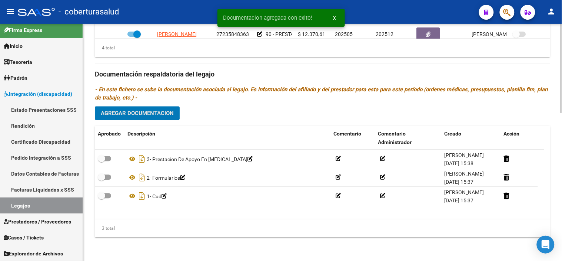
click at [162, 111] on span "Agregar Documentacion" at bounding box center [137, 113] width 73 height 7
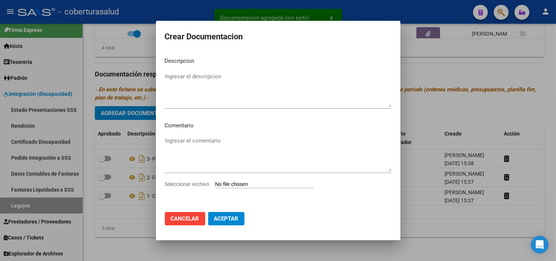
click at [253, 182] on input "Seleccionar Archivo" at bounding box center [264, 184] width 98 height 7
type input "C:\fakepath\4- PRESTACION DE APOYO EN PSICOLOGIA.pdf"
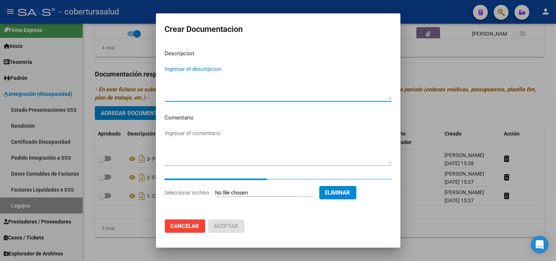
click at [242, 85] on textarea "Ingresar el descripcion" at bounding box center [278, 82] width 227 height 35
paste textarea "4- PRESTACION DE APOYO EN PSICOLOGIA"
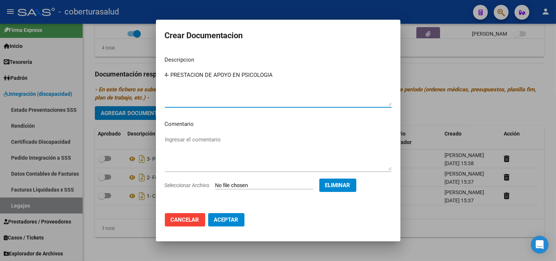
type textarea "4- PRESTACION DE APOYO EN PSICOLOGIA"
click at [225, 214] on button "Aceptar" at bounding box center [226, 219] width 36 height 13
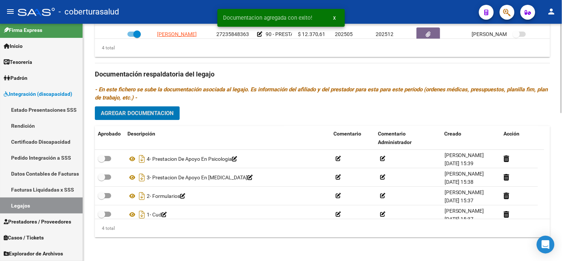
click at [160, 110] on span "Agregar Documentacion" at bounding box center [137, 113] width 73 height 7
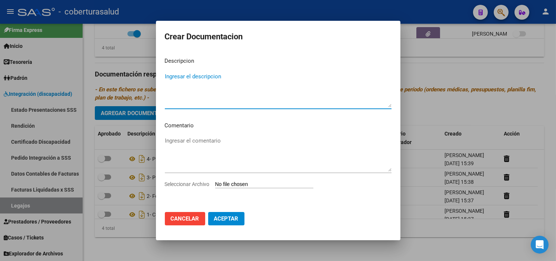
click at [199, 93] on textarea "Ingresar el descripcion" at bounding box center [278, 89] width 227 height 35
click at [246, 179] on div "Ingresar el comentario" at bounding box center [278, 157] width 227 height 45
click at [235, 186] on input "Seleccionar Archivo" at bounding box center [264, 184] width 98 height 7
type input "C:\fakepath\5- PRESTACION DE APOYO EN PSICOPEDAGOGIA.pdf"
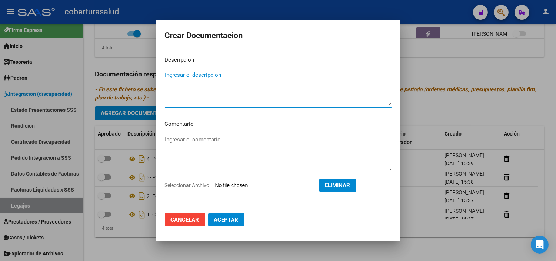
click at [214, 78] on textarea "Ingresar el descripcion" at bounding box center [278, 88] width 227 height 35
paste textarea "5- PRESTACION DE APOYO EN PSICOPEDAGOGIA"
type textarea "5- PRESTACION DE APOYO EN PSICOPEDAGOGIA"
click at [238, 219] on span "Aceptar" at bounding box center [226, 219] width 24 height 7
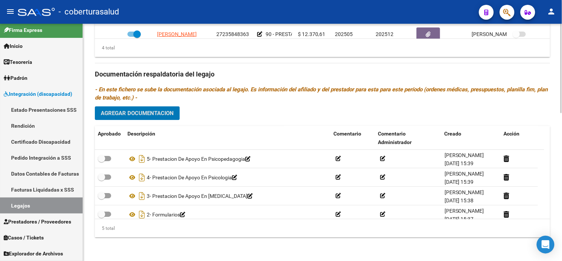
click at [156, 115] on span "Agregar Documentacion" at bounding box center [137, 113] width 73 height 7
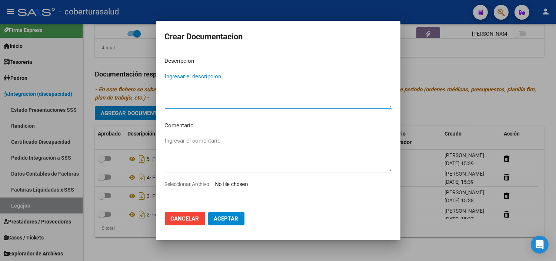
click at [236, 182] on input "Seleccionar Archivo" at bounding box center [264, 184] width 98 height 7
type input "C:\fakepath\6- PRESTACION DE APOYO EN FONOAUDIOLOGIA.pdf"
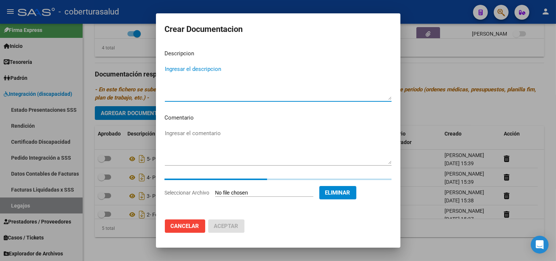
click at [261, 95] on textarea "Ingresar el descripcion" at bounding box center [278, 82] width 227 height 35
paste textarea "6- PRESTACION DE APOYO EN FONOAUDIOLOGIA"
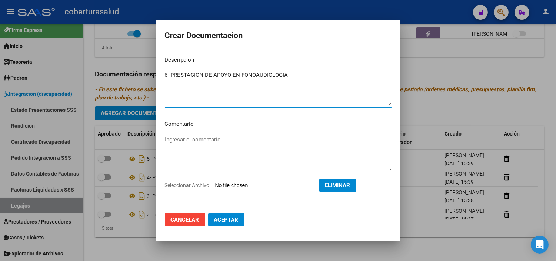
type textarea "6- PRESTACION DE APOYO EN FONOAUDIOLOGIA"
click at [234, 216] on button "Aceptar" at bounding box center [226, 219] width 36 height 13
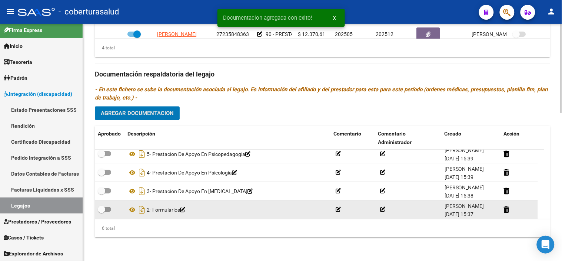
scroll to position [44, 0]
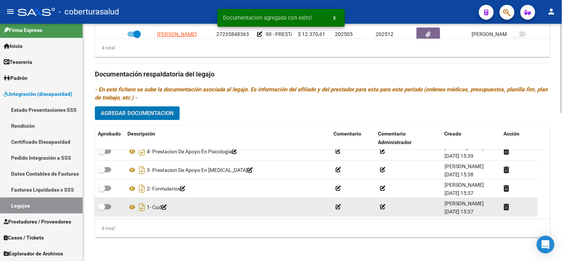
click at [110, 205] on span at bounding box center [104, 206] width 13 height 5
click at [102, 209] on input "checkbox" at bounding box center [101, 209] width 0 height 0
checkbox input "true"
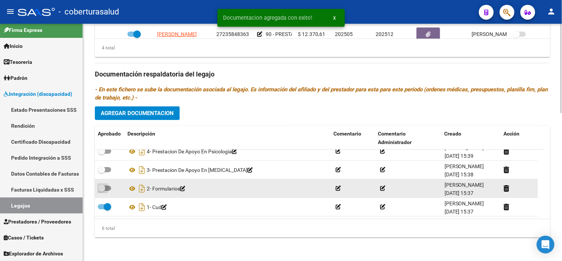
click at [104, 188] on span at bounding box center [101, 187] width 7 height 7
click at [102, 191] on input "checkbox" at bounding box center [101, 191] width 0 height 0
checkbox input "true"
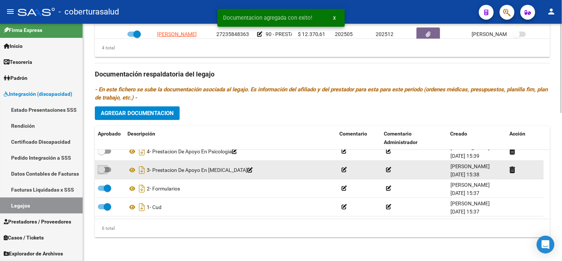
click at [104, 170] on span at bounding box center [101, 169] width 7 height 7
click at [102, 172] on input "checkbox" at bounding box center [101, 172] width 0 height 0
checkbox input "true"
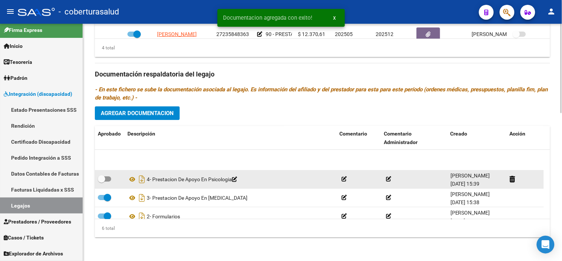
scroll to position [3, 0]
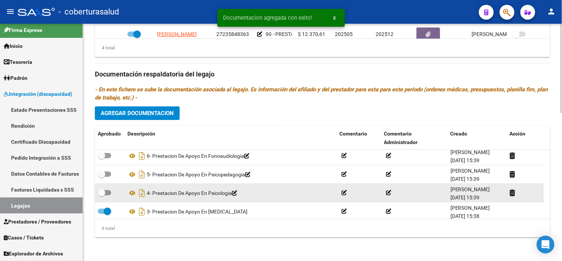
click at [104, 194] on span at bounding box center [101, 192] width 7 height 7
click at [102, 195] on input "checkbox" at bounding box center [101, 195] width 0 height 0
checkbox input "true"
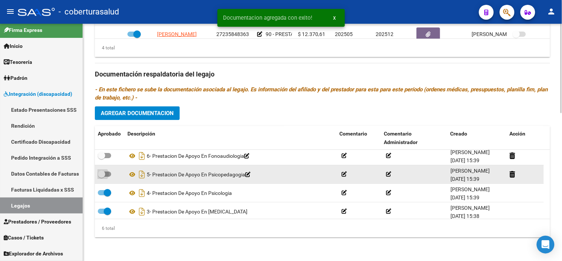
click at [109, 173] on span at bounding box center [104, 173] width 13 height 5
click at [102, 176] on input "checkbox" at bounding box center [101, 176] width 0 height 0
checkbox input "true"
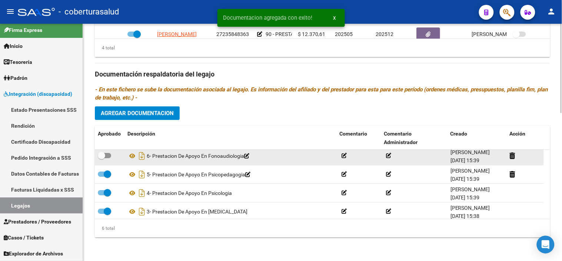
click at [105, 157] on span at bounding box center [101, 155] width 7 height 7
click at [102, 158] on input "checkbox" at bounding box center [101, 158] width 0 height 0
checkbox input "true"
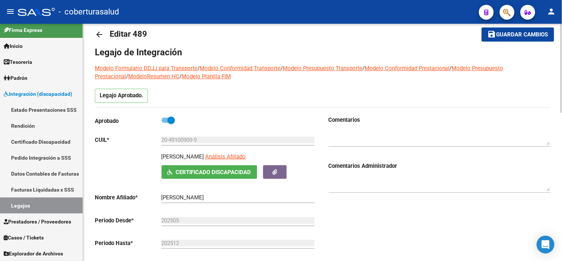
scroll to position [0, 0]
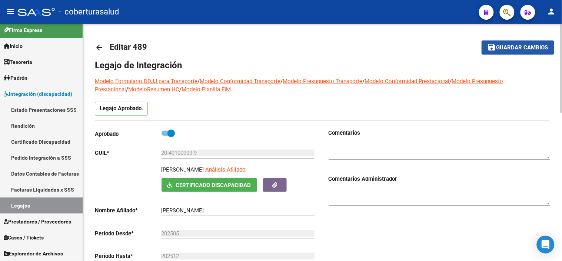
click at [506, 45] on span "Guardar cambios" at bounding box center [523, 47] width 52 height 7
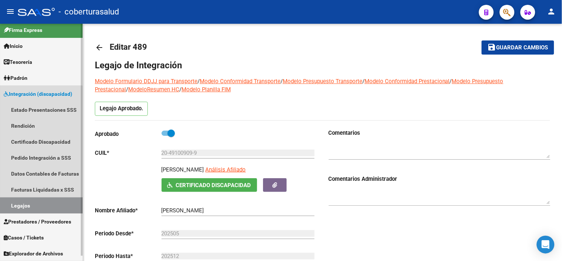
click at [18, 211] on link "Legajos" at bounding box center [41, 205] width 83 height 16
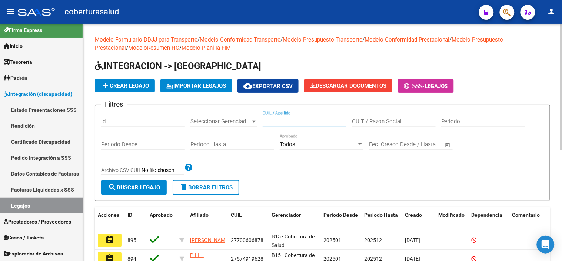
click at [283, 120] on input "CUIL / Apellido" at bounding box center [305, 121] width 84 height 7
paste input "20564702332"
type input "20564702332"
click at [144, 194] on button "search Buscar Legajo" at bounding box center [134, 187] width 66 height 15
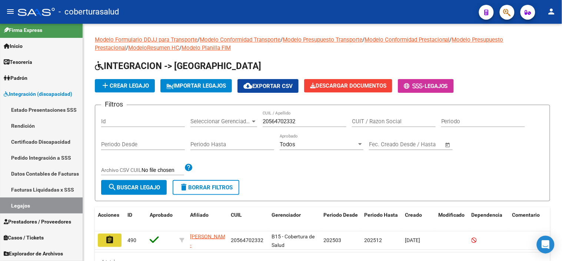
click at [109, 241] on mat-icon "assignment" at bounding box center [109, 239] width 9 height 9
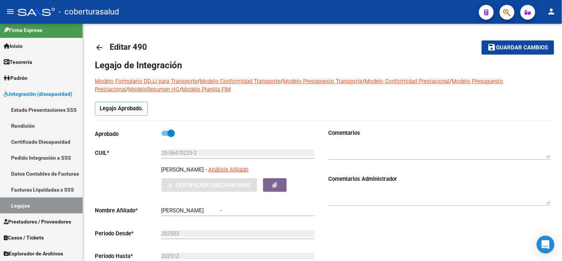
type input "[PERSON_NAME]"
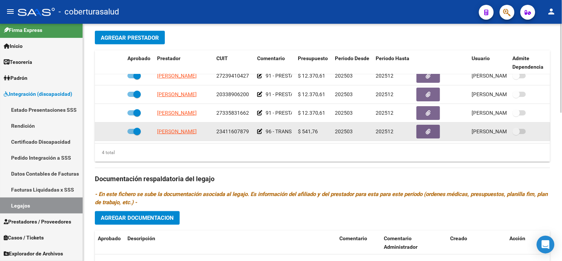
scroll to position [13, 0]
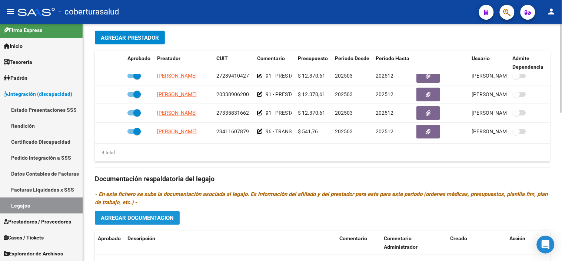
click at [142, 218] on span "Agregar Documentacion" at bounding box center [137, 218] width 73 height 7
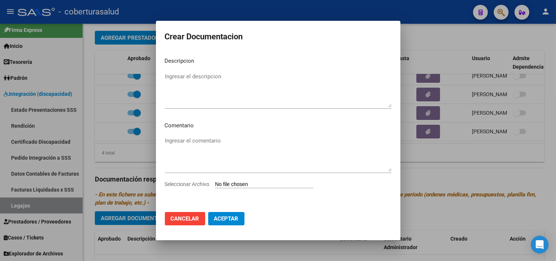
click at [273, 185] on input "Seleccionar Archivo" at bounding box center [264, 184] width 98 height 7
type input "C:\fakepath\1- CUD.pdf"
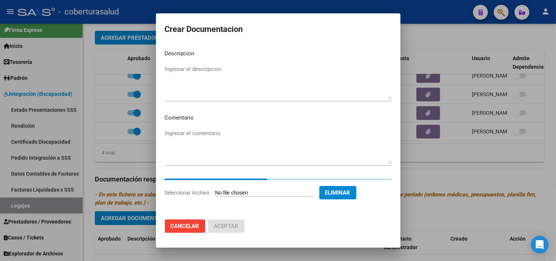
click at [217, 65] on textarea "Ingresar el descripcion" at bounding box center [278, 82] width 227 height 35
paste textarea "1- CUD"
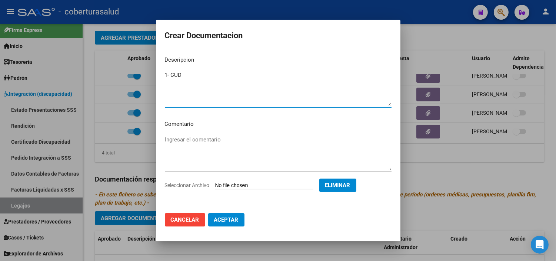
type textarea "1- CUD"
click at [235, 220] on span "Aceptar" at bounding box center [226, 219] width 24 height 7
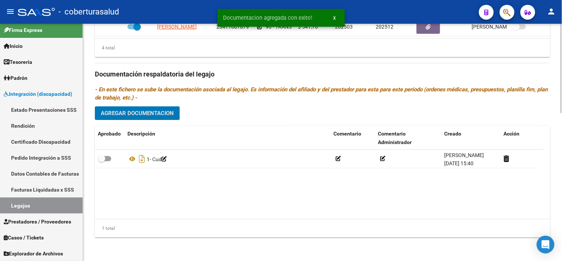
scroll to position [394, 0]
click at [161, 106] on button "Agregar Documentacion" at bounding box center [137, 113] width 85 height 14
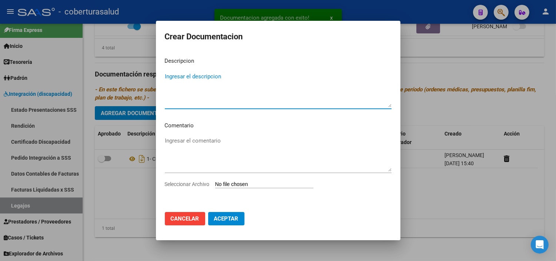
click at [267, 181] on app-file-uploader "Seleccionar Archivo" at bounding box center [242, 184] width 155 height 7
click at [227, 186] on input "Seleccionar Archivo" at bounding box center [264, 184] width 98 height 7
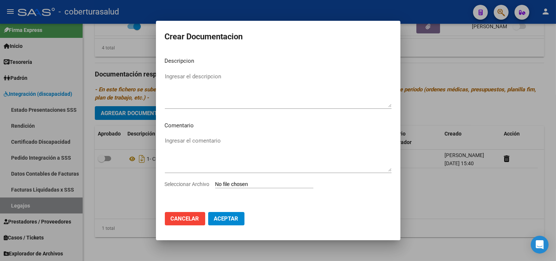
type input "C:\fakepath\2- FORMULARIOS.pdf"
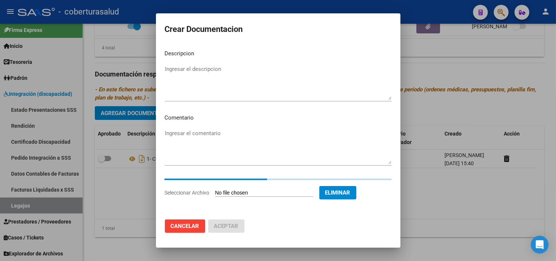
click at [222, 75] on textarea "Ingresar el descripcion" at bounding box center [278, 82] width 227 height 35
paste textarea "2- FORMULARIOS"
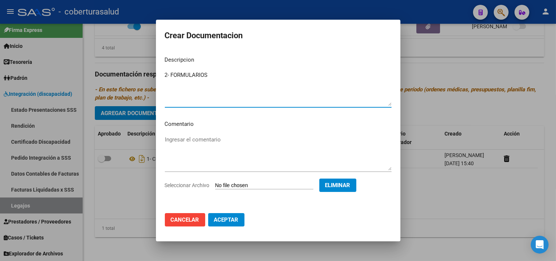
type textarea "2- FORMULARIOS"
click at [227, 213] on mat-dialog-actions "Cancelar Aceptar" at bounding box center [278, 219] width 227 height 25
click at [227, 218] on button "Aceptar" at bounding box center [226, 219] width 36 height 13
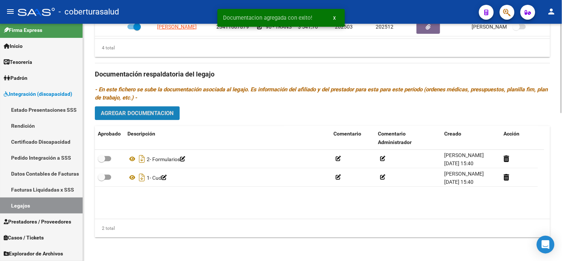
click at [158, 117] on button "Agregar Documentacion" at bounding box center [137, 113] width 85 height 14
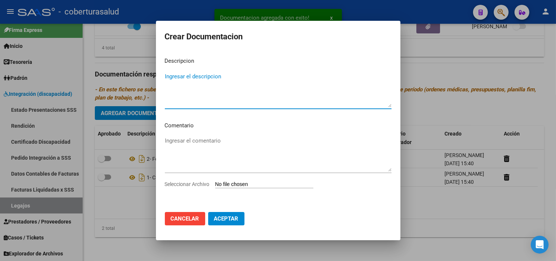
click at [235, 181] on input "Seleccionar Archivo" at bounding box center [264, 184] width 98 height 7
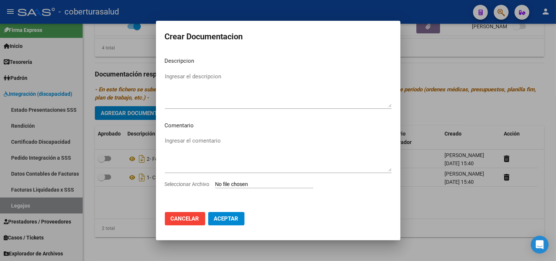
type input "C:\fakepath\3- PRESTACION DE APOYO EN [MEDICAL_DATA].pdf"
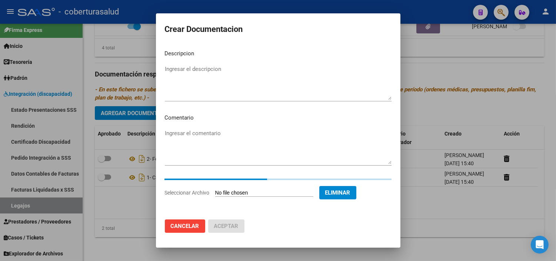
click at [205, 71] on textarea "Ingresar el descripcion" at bounding box center [278, 82] width 227 height 35
paste textarea "3- PRESTACION DE APOYO EN [MEDICAL_DATA]"
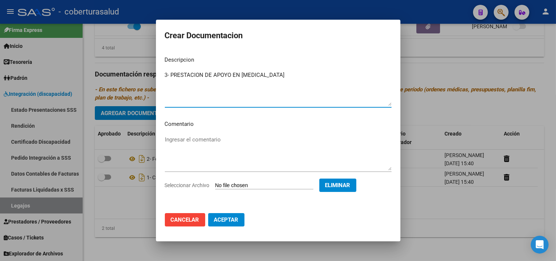
type textarea "3- PRESTACION DE APOYO EN [MEDICAL_DATA]"
click at [235, 222] on span "Aceptar" at bounding box center [226, 219] width 24 height 7
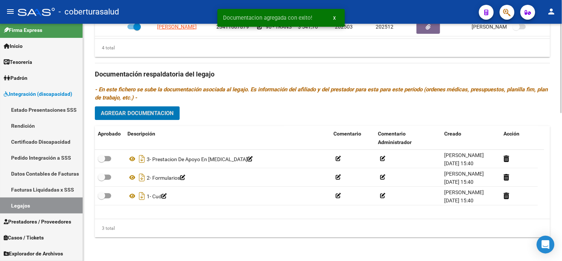
click at [151, 105] on div "Prestadores asociados al legajo Agregar Prestador Aprobado Prestador CUIT Comen…" at bounding box center [323, 73] width 456 height 339
click at [169, 107] on button "Agregar Documentacion" at bounding box center [137, 113] width 85 height 14
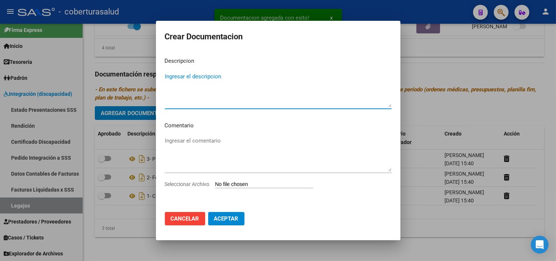
click at [247, 192] on div "Seleccionar Archivo" at bounding box center [278, 187] width 227 height 14
click at [245, 186] on input "Seleccionar Archivo" at bounding box center [264, 184] width 98 height 7
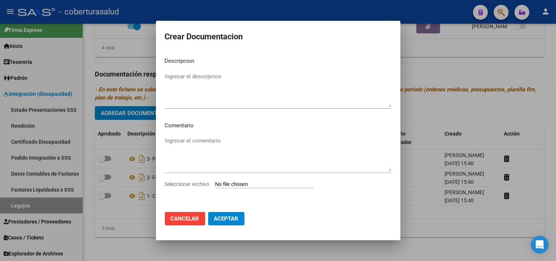
type input "C:\fakepath\4- PRESTACION DE APOYO EN PSICOLOGIA.pdf"
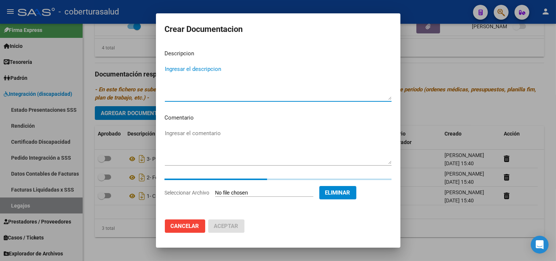
click at [225, 73] on textarea "Ingresar el descripcion" at bounding box center [278, 82] width 227 height 35
paste textarea "4- PRESTACION DE APOYO EN PSICOLOGIA"
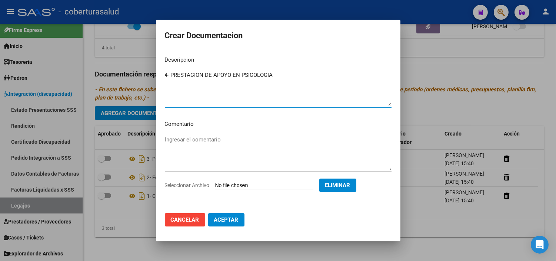
type textarea "4- PRESTACION DE APOYO EN PSICOLOGIA"
click at [234, 225] on button "Aceptar" at bounding box center [226, 219] width 36 height 13
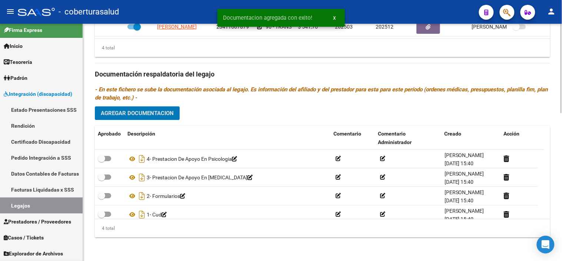
click at [161, 109] on button "Agregar Documentacion" at bounding box center [137, 113] width 85 height 14
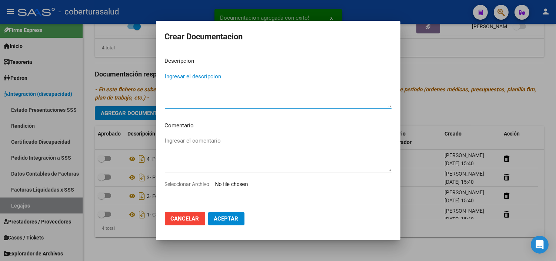
click at [244, 181] on input "Seleccionar Archivo" at bounding box center [264, 184] width 98 height 7
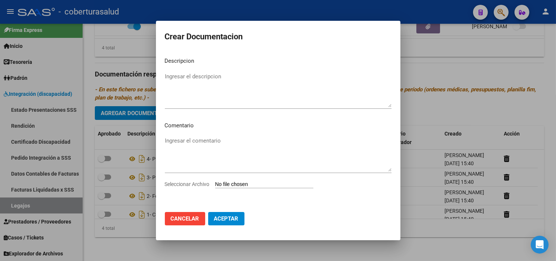
type input "C:\fakepath\5- PRESTACION DE APOYO EN PSICOPEDAGOGIA.pdf"
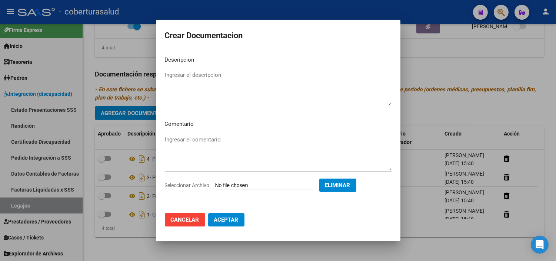
click at [253, 90] on textarea "Ingresar el descripcion" at bounding box center [278, 88] width 227 height 35
paste textarea "5- PRESTACION DE APOYO EN PSICOPEDAGOGIA"
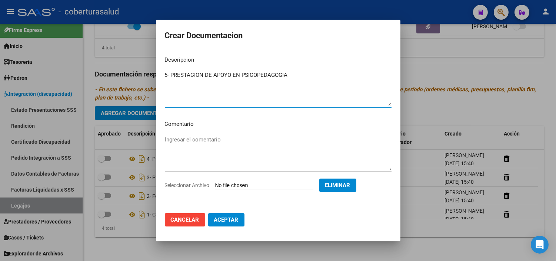
type textarea "5- PRESTACION DE APOYO EN PSICOPEDAGOGIA"
click at [231, 214] on button "Aceptar" at bounding box center [226, 219] width 36 height 13
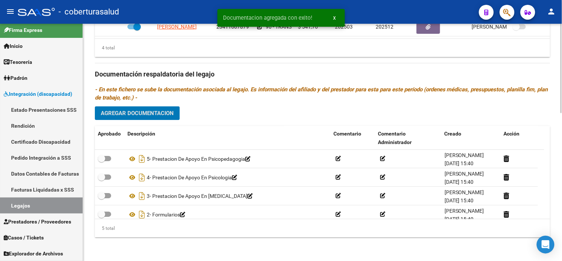
click at [176, 118] on button "Agregar Documentacion" at bounding box center [137, 113] width 85 height 14
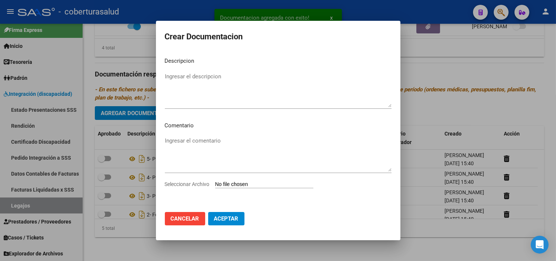
click at [264, 185] on input "Seleccionar Archivo" at bounding box center [264, 184] width 98 height 7
type input "C:\fakepath\6- PRESTACION DE APOYO EN FONOAUDIOLOGIA.pdf"
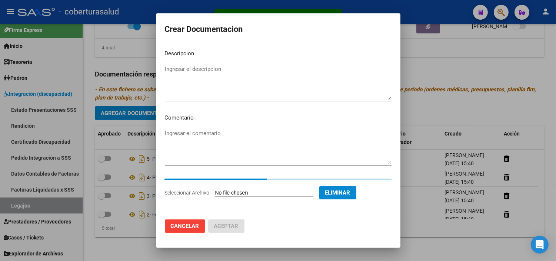
click at [249, 83] on textarea "Ingresar el descripcion" at bounding box center [278, 82] width 227 height 35
paste textarea "6- PRESTACION DE APOYO EN FONOAUDIOLOGIA"
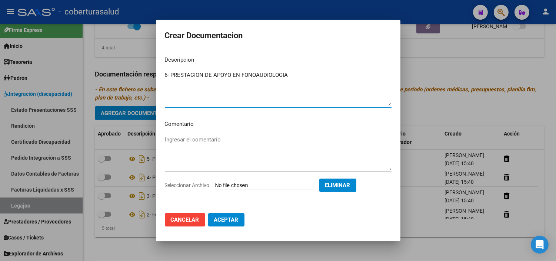
type textarea "6- PRESTACION DE APOYO EN FONOAUDIOLOGIA"
click at [231, 216] on button "Aceptar" at bounding box center [226, 219] width 36 height 13
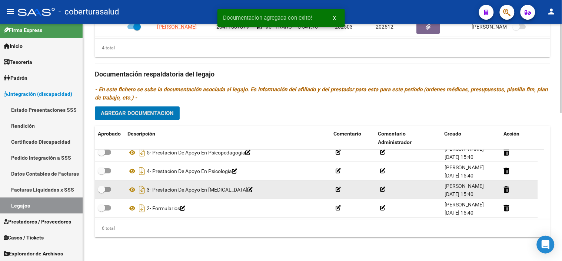
scroll to position [44, 0]
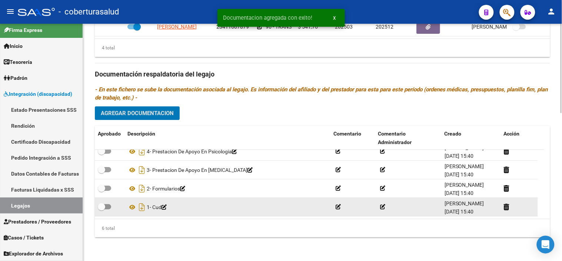
click at [100, 209] on span at bounding box center [101, 206] width 7 height 7
click at [101, 209] on input "checkbox" at bounding box center [101, 209] width 0 height 0
checkbox input "true"
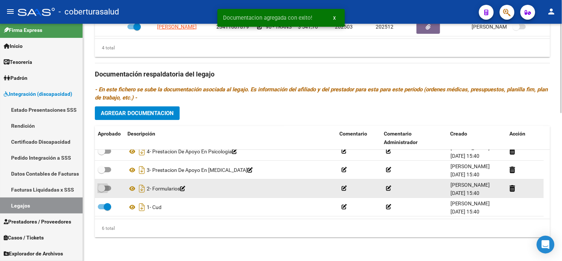
click at [99, 187] on span at bounding box center [101, 187] width 7 height 7
click at [101, 191] on input "checkbox" at bounding box center [101, 191] width 0 height 0
checkbox input "true"
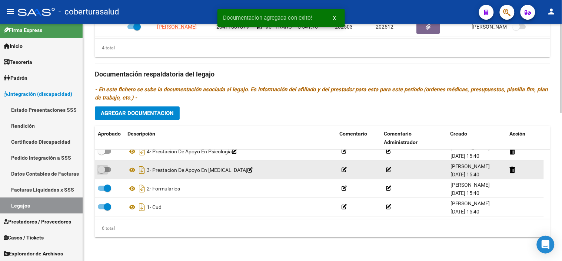
click at [102, 168] on span at bounding box center [101, 169] width 7 height 7
click at [102, 172] on input "checkbox" at bounding box center [101, 172] width 0 height 0
checkbox input "true"
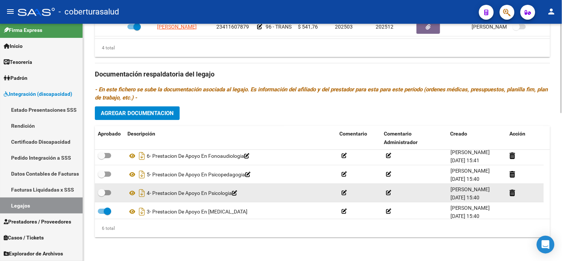
click at [106, 197] on div at bounding box center [110, 193] width 24 height 10
click at [106, 191] on span at bounding box center [104, 192] width 13 height 5
click at [102, 195] on input "checkbox" at bounding box center [101, 195] width 0 height 0
checkbox input "true"
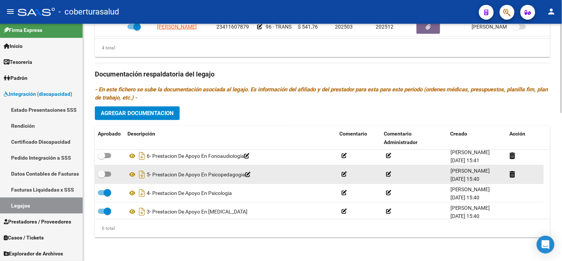
click at [105, 172] on span at bounding box center [104, 173] width 13 height 5
click at [102, 176] on input "checkbox" at bounding box center [101, 176] width 0 height 0
checkbox input "true"
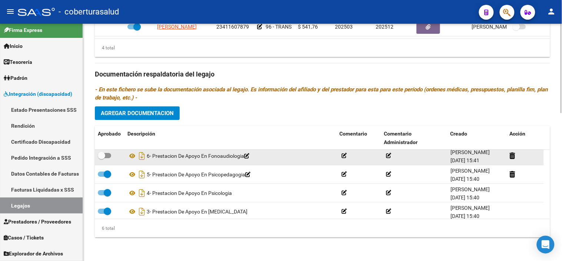
click at [109, 152] on label at bounding box center [104, 155] width 13 height 9
click at [102, 158] on input "checkbox" at bounding box center [101, 158] width 0 height 0
checkbox input "true"
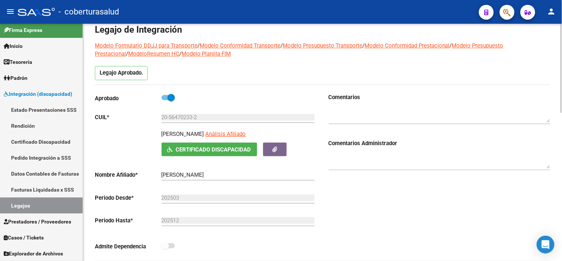
scroll to position [0, 0]
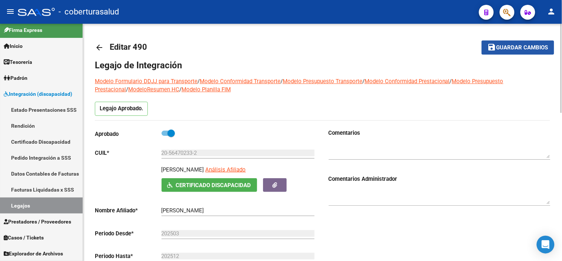
click at [528, 45] on span "Guardar cambios" at bounding box center [523, 47] width 52 height 7
click at [493, 46] on mat-icon "save" at bounding box center [492, 47] width 9 height 9
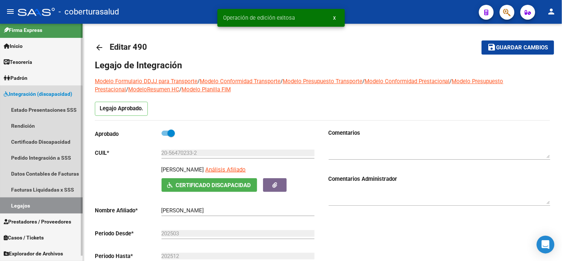
click at [22, 206] on link "Legajos" at bounding box center [41, 205] width 83 height 16
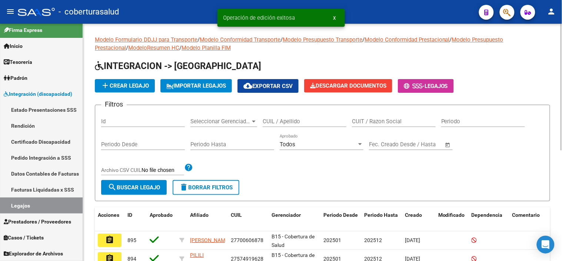
click at [288, 114] on div "CUIL / Apellido" at bounding box center [305, 119] width 84 height 16
click at [282, 123] on input "CUIL / Apellido" at bounding box center [305, 121] width 84 height 7
paste input "27491400442"
type input "27491400442"
click at [150, 183] on button "search Buscar Legajo" at bounding box center [134, 187] width 66 height 15
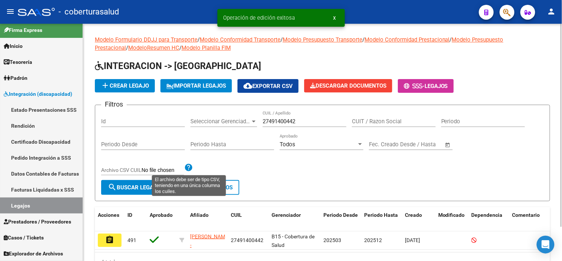
scroll to position [40, 0]
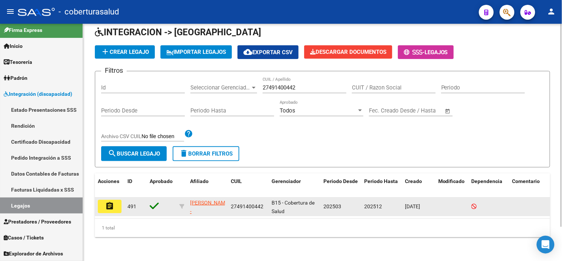
click at [118, 199] on button "assignment" at bounding box center [110, 205] width 24 height 13
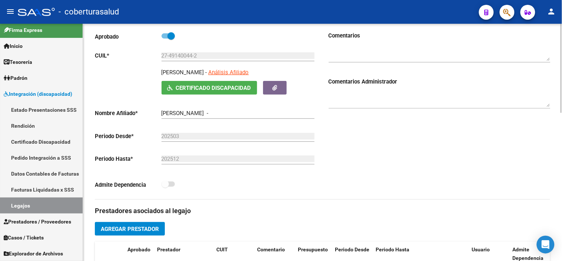
type input "[PERSON_NAME] [PERSON_NAME]"
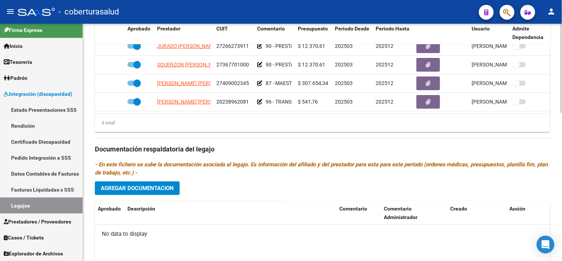
scroll to position [394, 0]
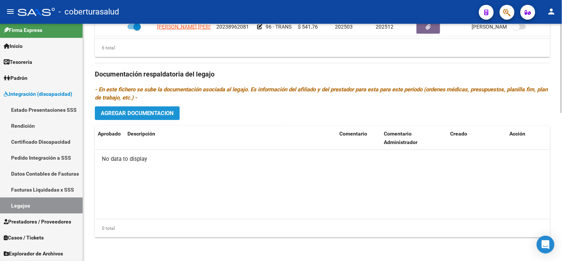
click at [149, 112] on span "Agregar Documentacion" at bounding box center [137, 113] width 73 height 7
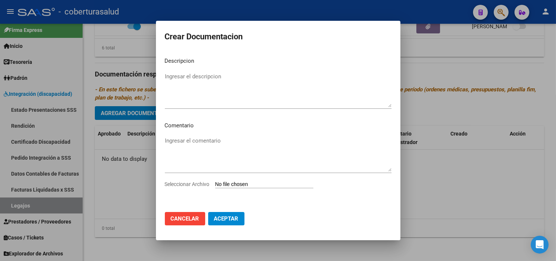
click at [238, 184] on input "Seleccionar Archivo" at bounding box center [264, 184] width 98 height 7
type input "C:\fakepath\1- CUD.pdf"
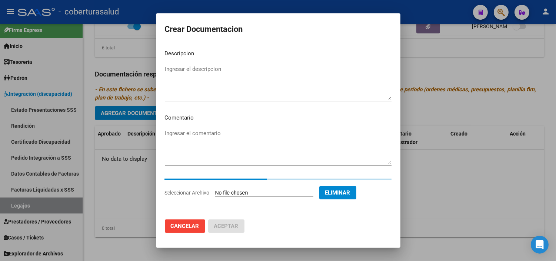
click at [199, 82] on textarea "Ingresar el descripcion" at bounding box center [278, 82] width 227 height 35
paste textarea "1- CUD"
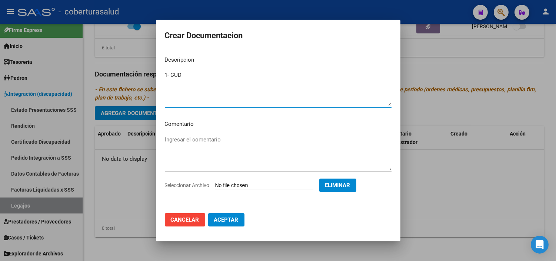
type textarea "1- CUD"
click at [229, 220] on span "Aceptar" at bounding box center [226, 219] width 24 height 7
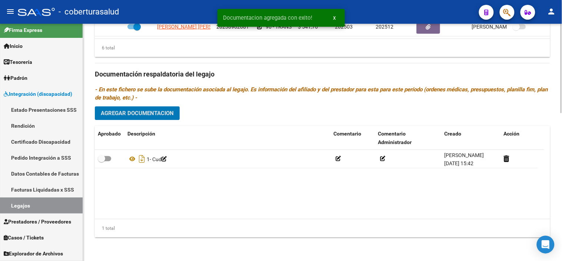
click at [155, 110] on span "Agregar Documentacion" at bounding box center [137, 113] width 73 height 7
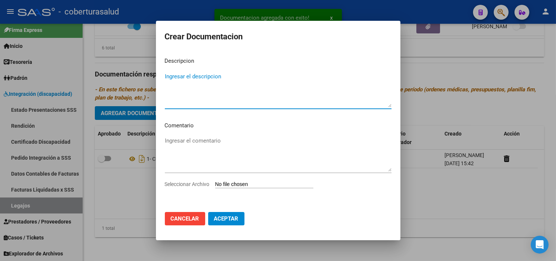
click at [247, 181] on input "Seleccionar Archivo" at bounding box center [264, 184] width 98 height 7
type input "C:\fakepath\2- formularios.pdf"
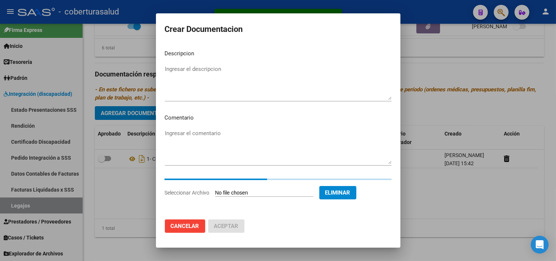
click at [227, 80] on textarea "Ingresar el descripcion" at bounding box center [278, 82] width 227 height 35
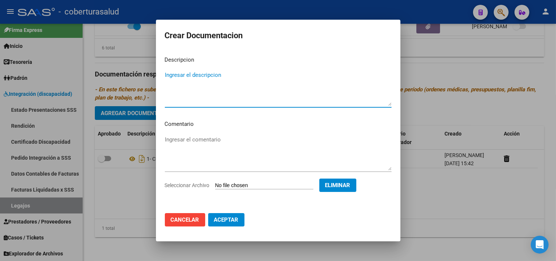
paste textarea "2- formularios"
type textarea "2- FORMULARIOS"
click at [225, 216] on span "Aceptar" at bounding box center [226, 219] width 24 height 7
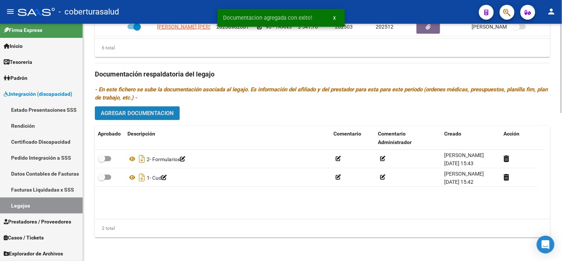
click at [157, 110] on span "Agregar Documentacion" at bounding box center [137, 113] width 73 height 7
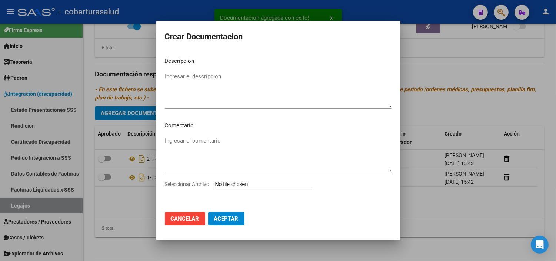
click at [246, 182] on input "Seleccionar Archivo" at bounding box center [264, 184] width 98 height 7
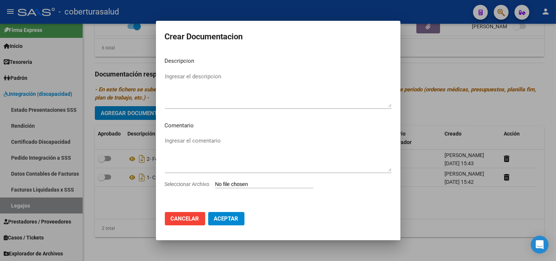
type input "C:\fakepath\3-PRESTACION DE APOYO EN PSICOPEDAGOGIA.pdf"
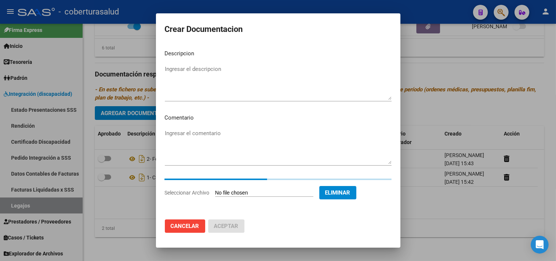
click at [283, 99] on textarea "Ingresar el descripcion" at bounding box center [278, 82] width 227 height 35
paste textarea "3-PRESTACION DE APOYO EN PSICOPEDAGOGIA"
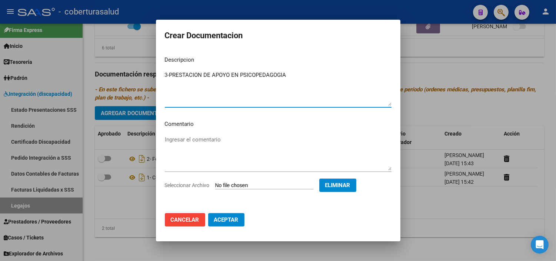
click at [170, 76] on textarea "3-PRESTACION DE APOYO EN PSICOPEDAGOGIA" at bounding box center [278, 88] width 227 height 35
type textarea "3- PRESTACION DE APOYO EN PSICOPEDAGOGIA"
click at [233, 218] on span "Aceptar" at bounding box center [226, 219] width 24 height 7
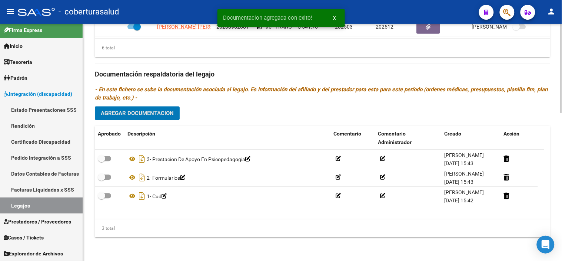
click at [156, 118] on button "Agregar Documentacion" at bounding box center [137, 113] width 85 height 14
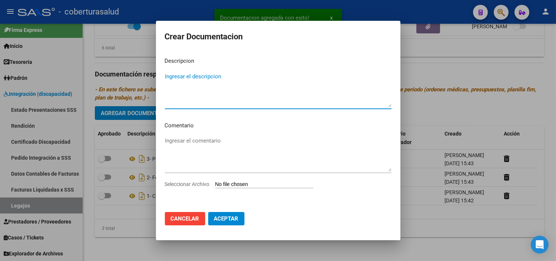
click at [224, 186] on input "Seleccionar Archivo" at bounding box center [264, 184] width 98 height 7
click at [179, 214] on button "Cancelar" at bounding box center [185, 218] width 40 height 13
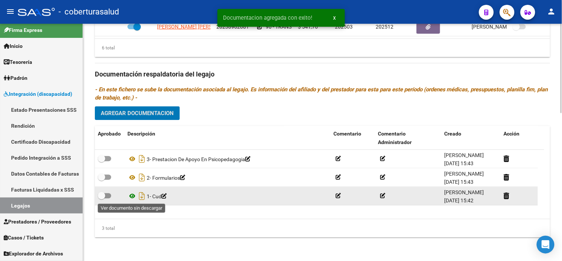
click at [131, 195] on icon at bounding box center [133, 195] width 10 height 9
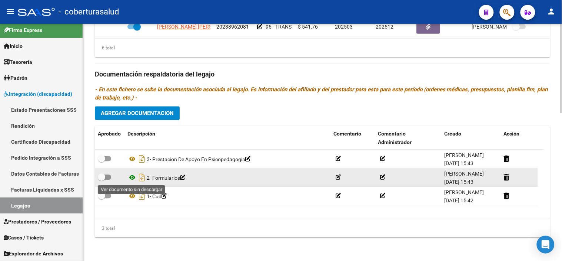
click at [133, 176] on icon at bounding box center [133, 177] width 10 height 9
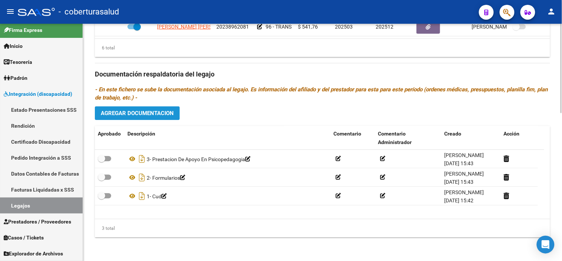
click at [162, 117] on button "Agregar Documentacion" at bounding box center [137, 113] width 85 height 14
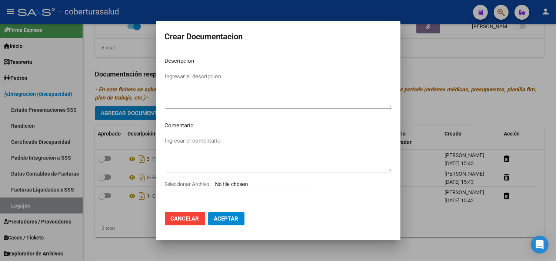
click at [245, 187] on input "Seleccionar Archivo" at bounding box center [264, 184] width 98 height 7
type input "C:\fakepath\4-PRESTACION DE APOYO EN PSICOLOGIA.pdf"
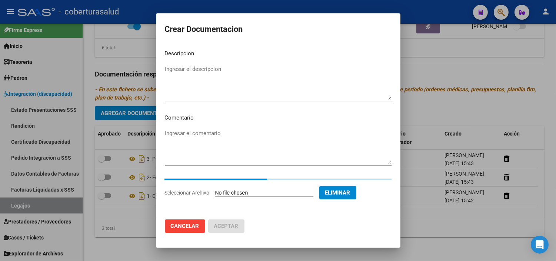
click at [242, 73] on textarea "Ingresar el descripcion" at bounding box center [278, 82] width 227 height 35
paste textarea "4-PRESTACION DE APOYO EN PSICOLOGIA"
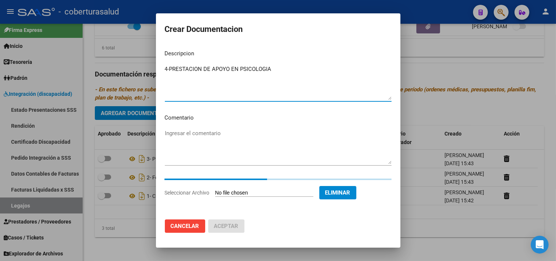
click at [168, 70] on textarea "4-PRESTACION DE APOYO EN PSICOLOGIA" at bounding box center [278, 82] width 227 height 35
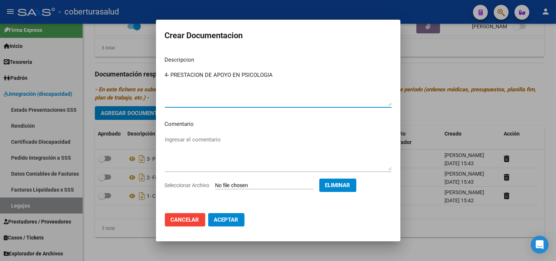
type textarea "4- PRESTACION DE APOYO EN PSICOLOGIA"
click at [236, 225] on button "Aceptar" at bounding box center [226, 219] width 36 height 13
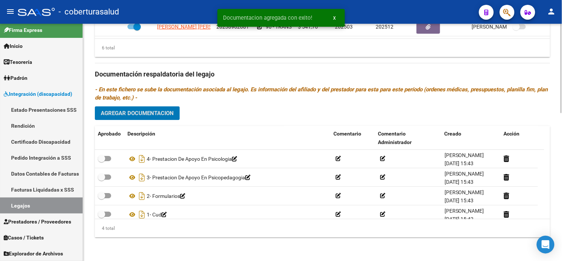
click at [157, 116] on button "Agregar Documentacion" at bounding box center [137, 113] width 85 height 14
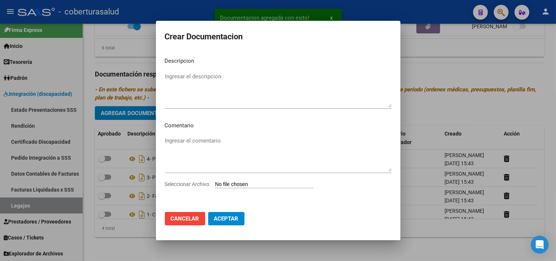
click at [224, 181] on input "Seleccionar Archivo" at bounding box center [264, 184] width 98 height 7
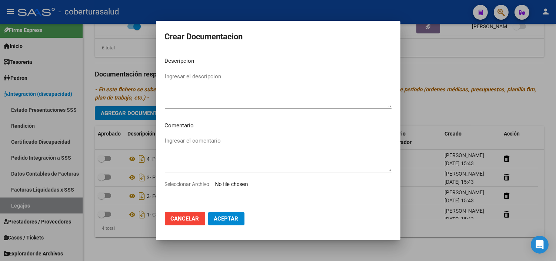
click at [183, 227] on mat-dialog-actions "Cancelar Aceptar" at bounding box center [278, 218] width 227 height 25
click at [194, 212] on button "Cancelar" at bounding box center [185, 218] width 40 height 13
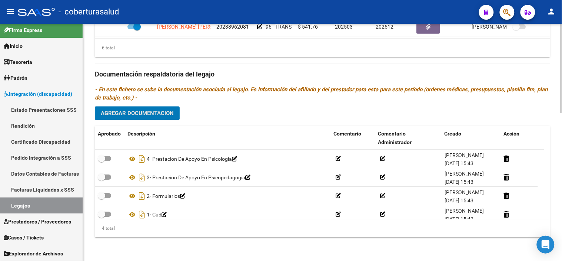
click at [160, 112] on span "Agregar Documentacion" at bounding box center [137, 113] width 73 height 7
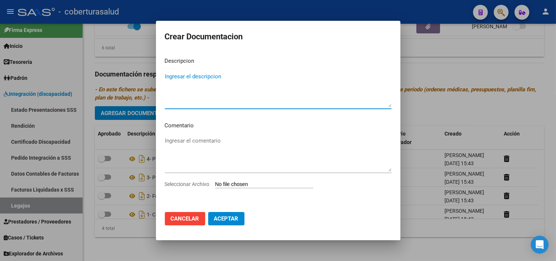
click at [242, 184] on input "Seleccionar Archivo" at bounding box center [264, 184] width 98 height 7
type input "C:\fakepath\5-PRESTACION DE APOYO EN FONOAUDIOLOGIA.pdf"
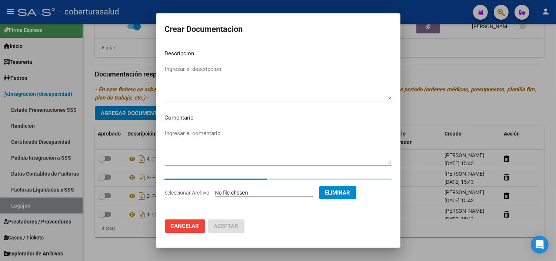
click at [234, 76] on textarea "Ingresar el descripcion" at bounding box center [278, 82] width 227 height 35
paste textarea "5-PRESTACION DE APOYO EN FONOAUDIOLOGIA"
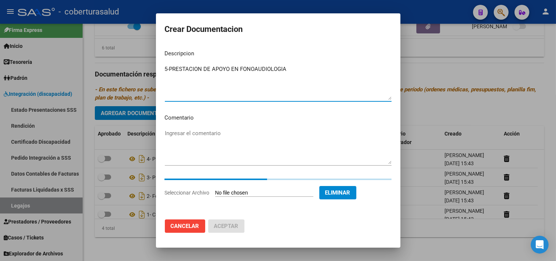
click at [171, 67] on textarea "5-PRESTACION DE APOYO EN FONOAUDIOLOGIA" at bounding box center [278, 82] width 227 height 35
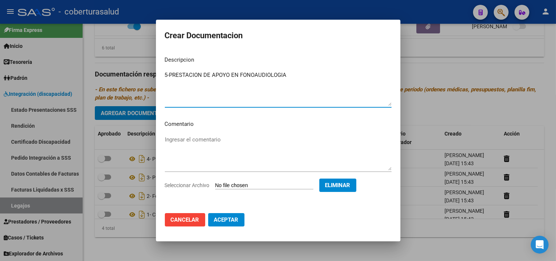
click at [171, 73] on textarea "5-PRESTACION DE APOYO EN FONOAUDIOLOGIA" at bounding box center [278, 88] width 227 height 35
type textarea "5- PRESTACION DE APOYO EN FONOAUDIOLOGIA"
click at [238, 217] on span "Aceptar" at bounding box center [226, 219] width 24 height 7
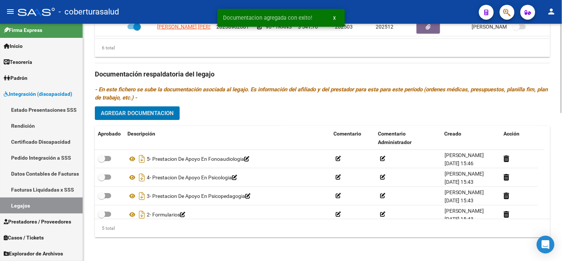
click at [162, 115] on span "Agregar Documentacion" at bounding box center [137, 113] width 73 height 7
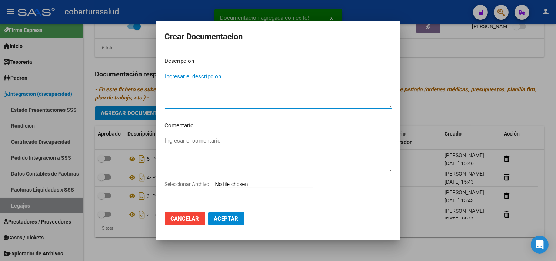
click at [240, 185] on input "Seleccionar Archivo" at bounding box center [264, 184] width 98 height 7
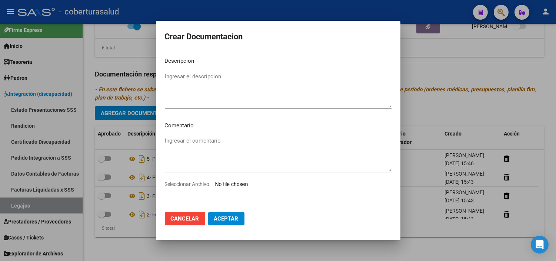
type input "C:\fakepath\6-PRESTACION DE APOYO EN [MEDICAL_DATA].pdf"
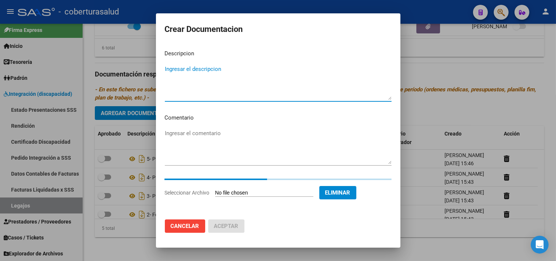
click at [208, 75] on textarea "Ingresar el descripcion" at bounding box center [278, 82] width 227 height 35
paste textarea "6-PRESTACION DE APOYO EN [MEDICAL_DATA]"
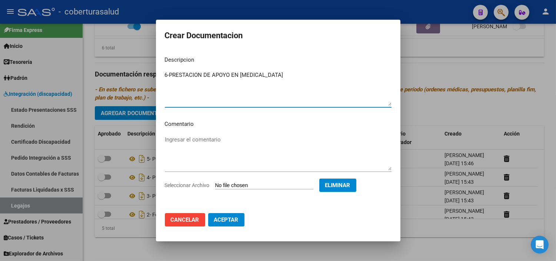
click at [170, 74] on textarea "6-PRESTACION DE APOYO EN [MEDICAL_DATA]" at bounding box center [278, 88] width 227 height 35
type textarea "6- PRESTACION DE APOYO EN [MEDICAL_DATA]"
click at [225, 218] on span "Aceptar" at bounding box center [226, 219] width 24 height 7
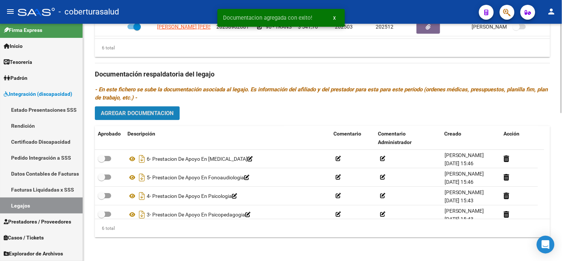
click at [161, 117] on button "Agregar Documentacion" at bounding box center [137, 113] width 85 height 14
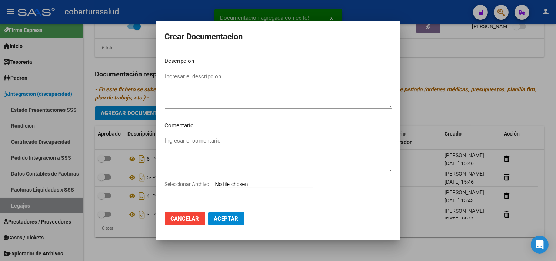
click at [237, 180] on div "Seleccionar Archivo" at bounding box center [278, 187] width 227 height 14
click at [235, 182] on input "Seleccionar Archivo" at bounding box center [264, 184] width 98 height 7
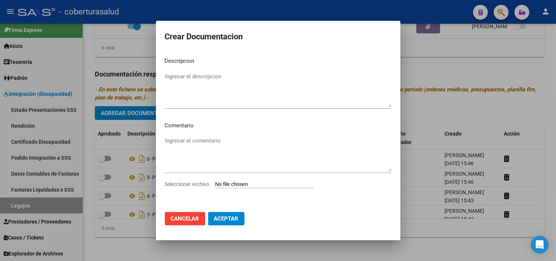
type input "C:\fakepath\7- MAESTRA POR HORA.pdf"
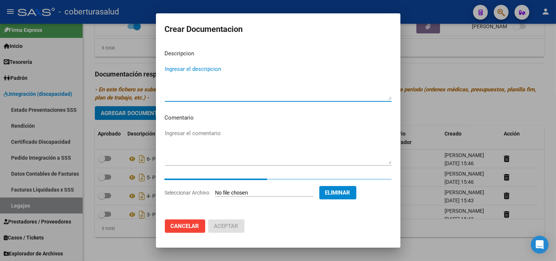
click at [229, 90] on textarea "Ingresar el descripcion" at bounding box center [278, 82] width 227 height 35
paste textarea "7- MAESTRA POR [PERSON_NAME]"
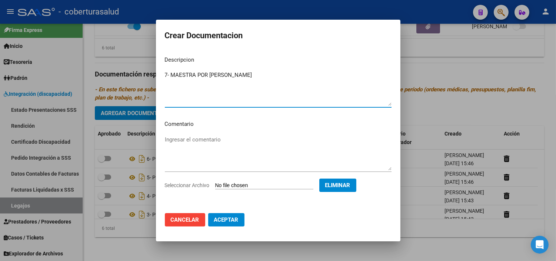
type textarea "7- MAESTRA POR [PERSON_NAME]"
click at [238, 217] on span "Aceptar" at bounding box center [226, 219] width 24 height 7
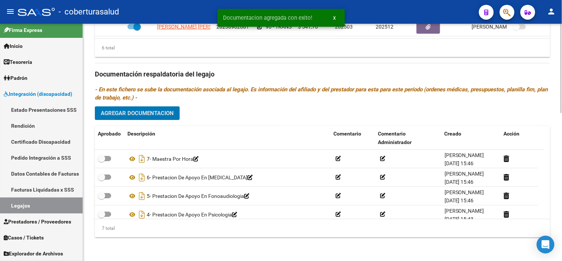
click at [168, 108] on button "Agregar Documentacion" at bounding box center [137, 113] width 85 height 14
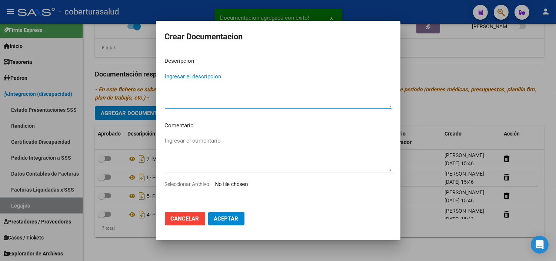
click at [236, 182] on input "Seleccionar Archivo" at bounding box center [264, 184] width 98 height 7
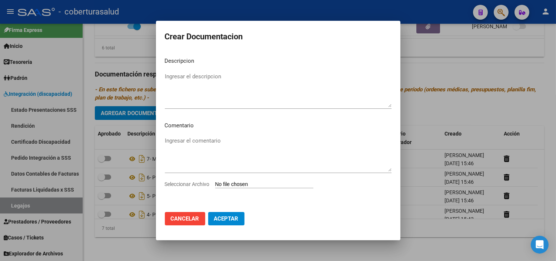
type input "C:\fakepath\8-TRANSPORTE SIN DEPENDENCIA.pdf"
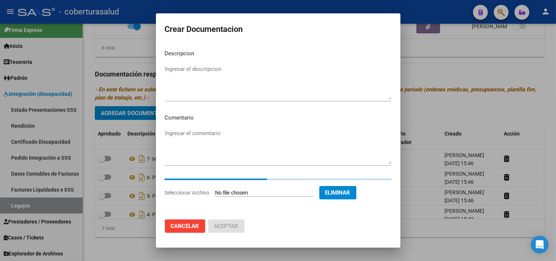
click at [190, 72] on textarea "Ingresar el descripcion" at bounding box center [278, 82] width 227 height 35
paste textarea "8-TRANSPORTE SIN DEPENDENCIA"
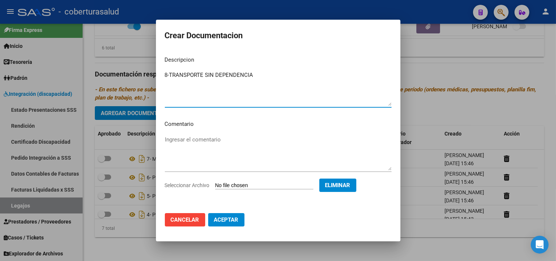
click at [171, 77] on textarea "8-TRANSPORTE SIN DEPENDENCIA" at bounding box center [278, 88] width 227 height 35
type textarea "8- TRANSPORTE SIN DEPENDENCIA"
click at [226, 216] on span "Aceptar" at bounding box center [226, 219] width 24 height 7
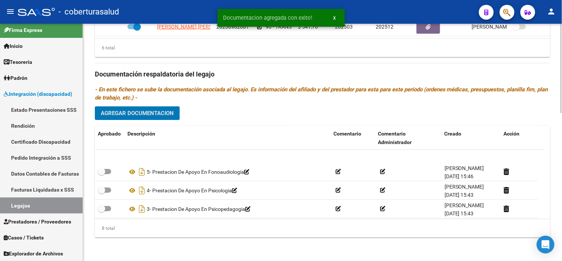
scroll to position [82, 0]
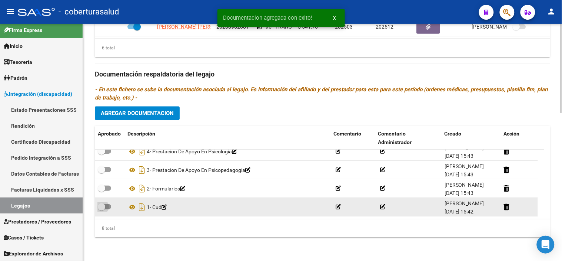
click at [108, 207] on span at bounding box center [104, 206] width 13 height 5
click at [102, 209] on input "checkbox" at bounding box center [101, 209] width 0 height 0
checkbox input "true"
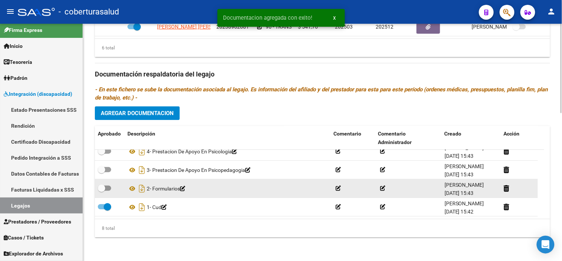
click at [105, 189] on span at bounding box center [104, 187] width 13 height 5
click at [102, 191] on input "checkbox" at bounding box center [101, 191] width 0 height 0
checkbox input "true"
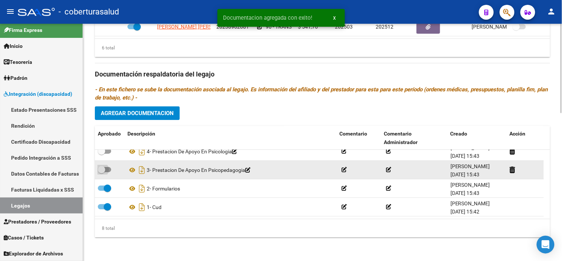
click at [108, 167] on span at bounding box center [104, 169] width 13 height 5
click at [102, 172] on input "checkbox" at bounding box center [101, 172] width 0 height 0
checkbox input "true"
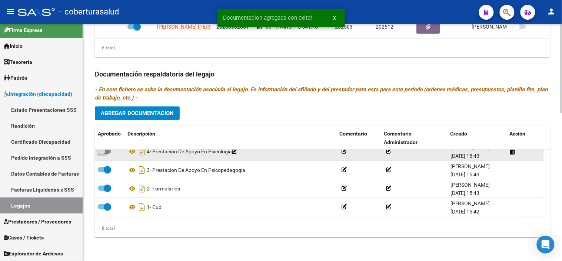
click at [106, 153] on span at bounding box center [104, 150] width 13 height 5
click at [102, 153] on input "checkbox" at bounding box center [101, 153] width 0 height 0
checkbox input "true"
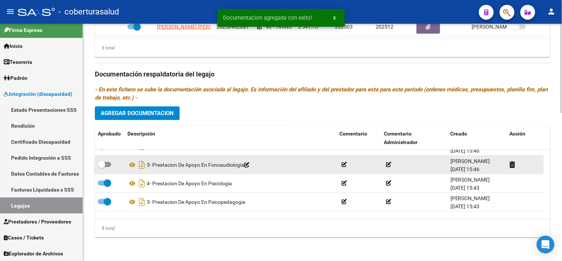
scroll to position [40, 0]
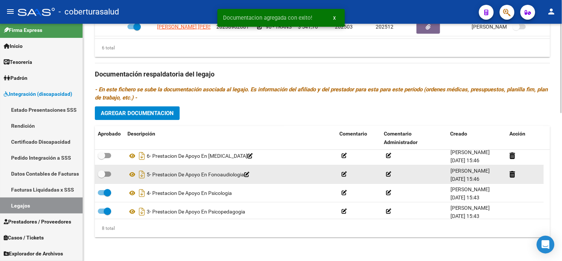
click at [105, 173] on span at bounding box center [101, 173] width 7 height 7
click at [102, 176] on input "checkbox" at bounding box center [101, 176] width 0 height 0
checkbox input "true"
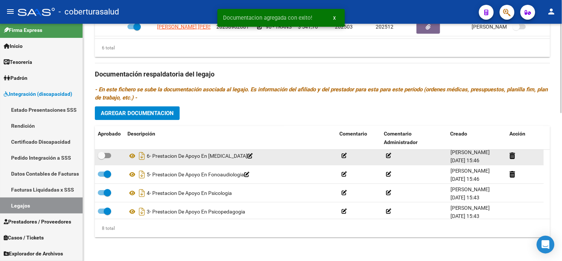
click at [102, 154] on span at bounding box center [101, 155] width 7 height 7
click at [102, 158] on input "checkbox" at bounding box center [101, 158] width 0 height 0
checkbox input "true"
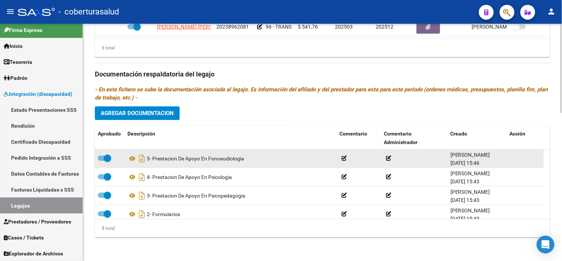
checkbox input "true"
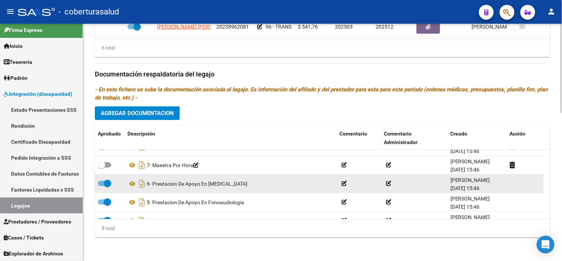
scroll to position [0, 0]
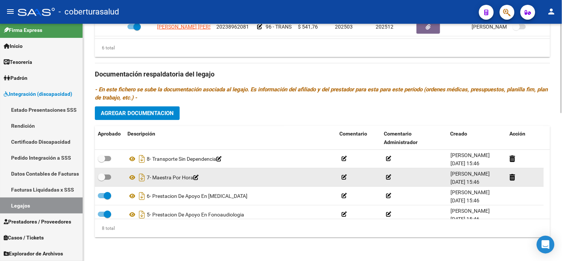
drag, startPoint x: 108, startPoint y: 175, endPoint x: 102, endPoint y: 171, distance: 8.0
click at [106, 175] on span at bounding box center [104, 176] width 13 height 5
click at [102, 179] on input "checkbox" at bounding box center [101, 179] width 0 height 0
checkbox input "true"
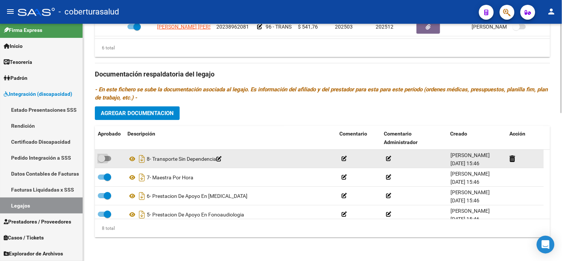
click at [103, 161] on span at bounding box center [101, 158] width 7 height 7
click at [102, 161] on input "checkbox" at bounding box center [101, 161] width 0 height 0
checkbox input "true"
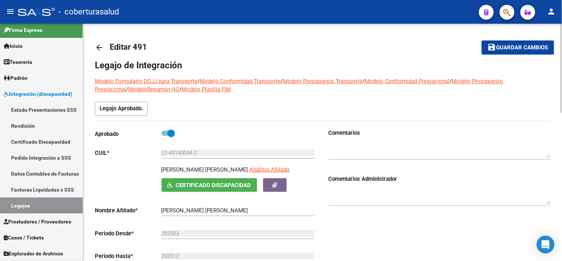
click at [514, 49] on span "Guardar cambios" at bounding box center [523, 47] width 52 height 7
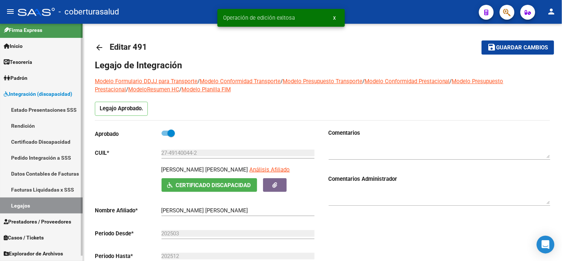
click at [50, 203] on link "Legajos" at bounding box center [41, 205] width 83 height 16
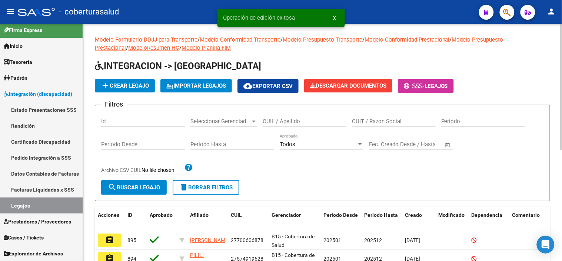
click at [288, 119] on input "CUIL / Apellido" at bounding box center [305, 121] width 84 height 7
paste input "20582762822"
type input "20582762822"
click at [152, 188] on span "search Buscar Legajo" at bounding box center [134, 187] width 52 height 7
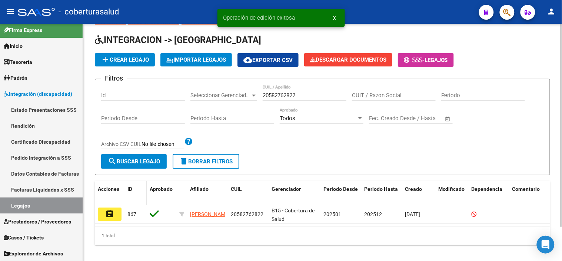
scroll to position [40, 0]
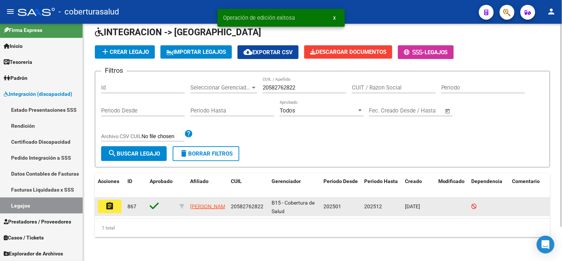
click at [105, 201] on mat-icon "assignment" at bounding box center [109, 205] width 9 height 9
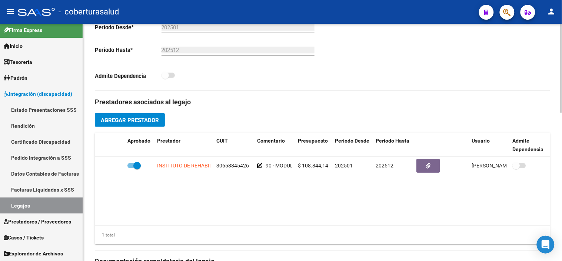
type input "[PERSON_NAME]"
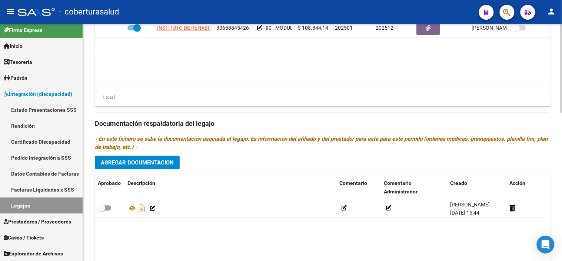
scroll to position [394, 0]
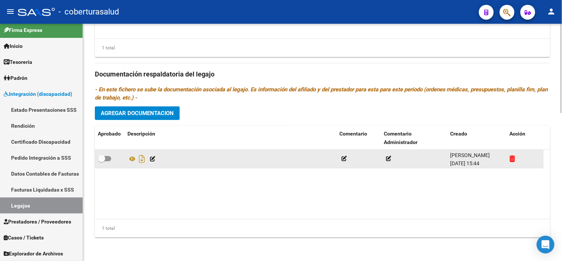
click at [516, 160] on icon at bounding box center [513, 158] width 6 height 7
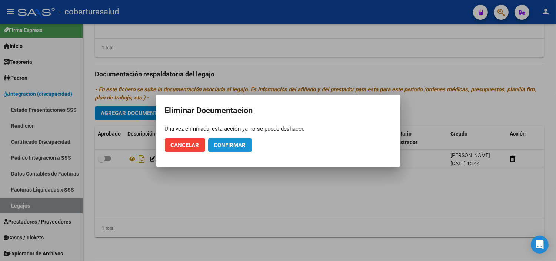
click at [231, 142] on span "Confirmar" at bounding box center [230, 145] width 32 height 7
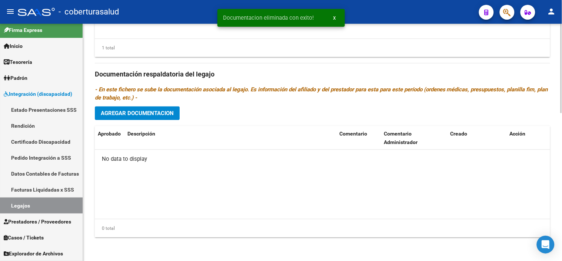
click at [169, 108] on button "Agregar Documentacion" at bounding box center [137, 113] width 85 height 14
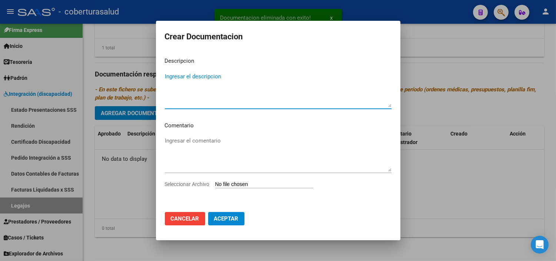
click at [239, 181] on app-file-uploader "Seleccionar Archivo" at bounding box center [242, 184] width 155 height 7
click at [248, 184] on input "Seleccionar Archivo" at bounding box center [264, 184] width 98 height 7
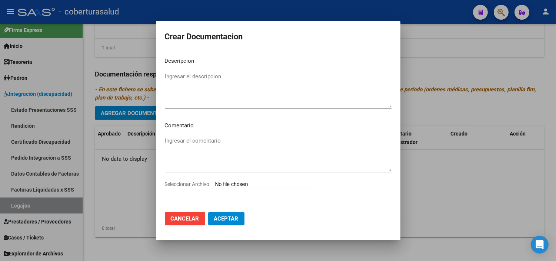
type input "C:\fakepath\1-CUD.pdf"
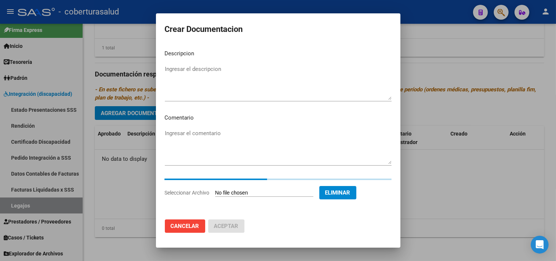
click at [244, 75] on textarea "Ingresar el descripcion" at bounding box center [278, 82] width 227 height 35
paste textarea "1-CUD"
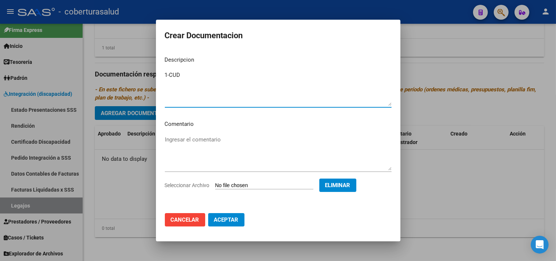
click at [168, 76] on textarea "1-CUD" at bounding box center [278, 88] width 227 height 35
click at [169, 76] on textarea "1-CUD" at bounding box center [278, 88] width 227 height 35
type textarea "1- CUD"
click at [231, 222] on span "Aceptar" at bounding box center [226, 219] width 24 height 7
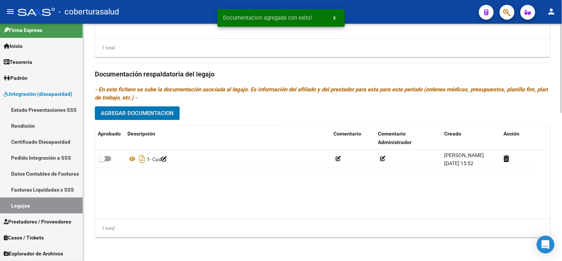
click at [149, 114] on span "Agregar Documentacion" at bounding box center [137, 113] width 73 height 7
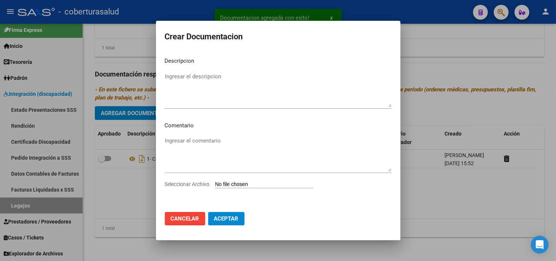
click at [242, 184] on input "Seleccionar Archivo" at bounding box center [264, 184] width 98 height 7
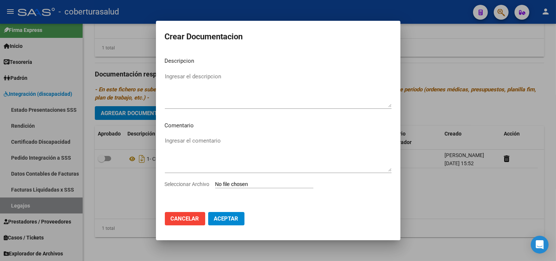
type input "C:\fakepath\2-FORMULARIOS.pdf"
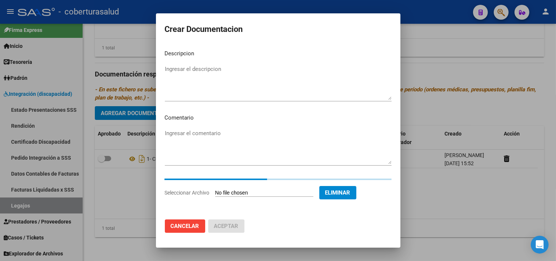
click at [188, 92] on textarea "Ingresar el descripcion" at bounding box center [278, 82] width 227 height 35
paste textarea "2-FORMULARIOS"
click at [171, 68] on textarea "2-FORMULARIOS" at bounding box center [278, 82] width 227 height 35
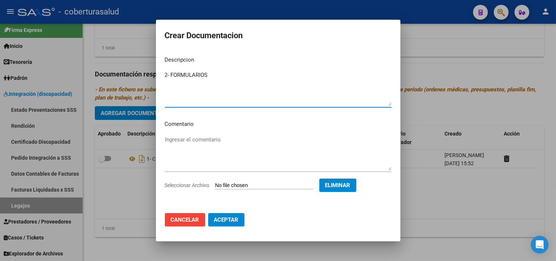
type textarea "2- FORMULARIOS"
click at [238, 217] on span "Aceptar" at bounding box center [226, 219] width 24 height 7
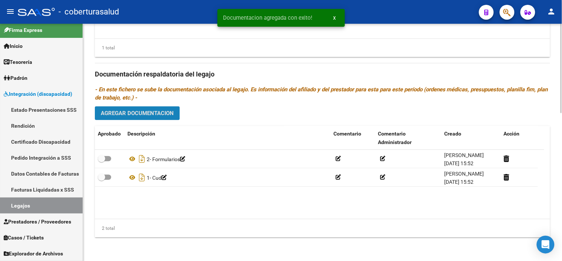
click at [122, 109] on span "Agregar Documentacion" at bounding box center [137, 112] width 73 height 7
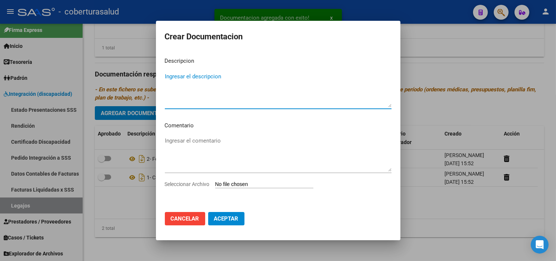
click at [235, 183] on input "Seleccionar Archivo" at bounding box center [264, 184] width 98 height 7
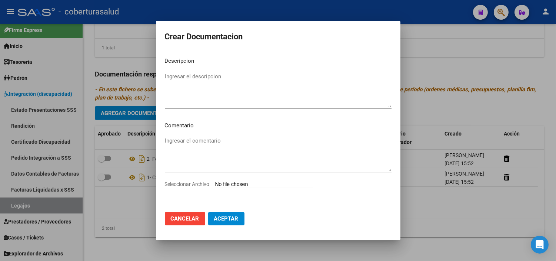
type input "C:\fakepath\3-MODULO INTEGRAL INTENSIVO.pdf"
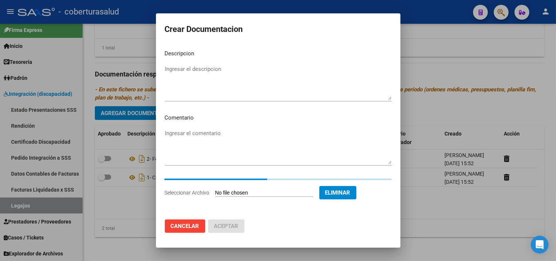
click at [191, 64] on div "Ingresar el descripcion" at bounding box center [278, 82] width 227 height 38
paste textarea "3-MODULO INTEGRAL INTENSIVO"
click at [171, 68] on textarea "3-MODULO INTEGRAL INTENSIVO" at bounding box center [278, 82] width 227 height 35
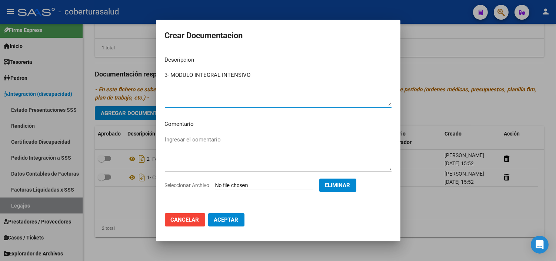
type textarea "3- MODULO INTEGRAL INTENSIVO"
click at [236, 219] on span "Aceptar" at bounding box center [226, 219] width 24 height 7
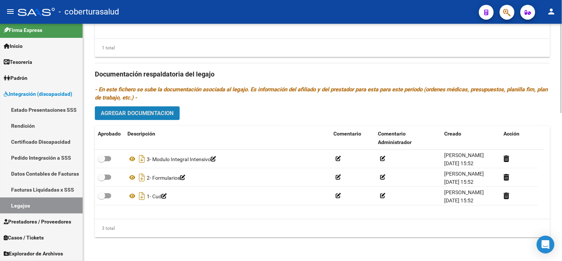
click at [137, 106] on button "Agregar Documentacion" at bounding box center [137, 113] width 85 height 14
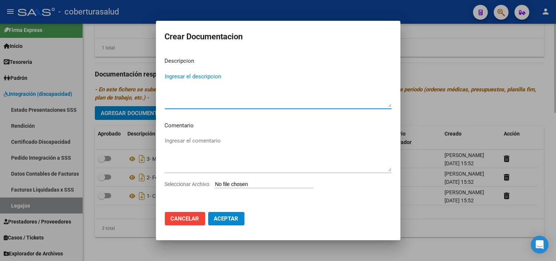
click at [420, 211] on div at bounding box center [278, 130] width 556 height 261
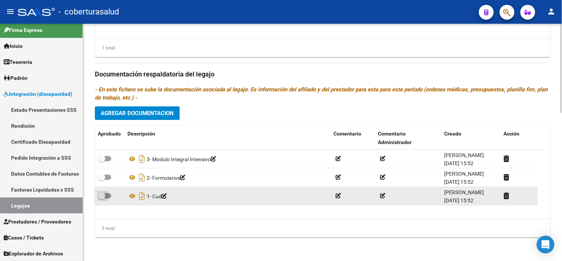
click at [109, 197] on span at bounding box center [104, 195] width 13 height 5
click at [102, 198] on input "checkbox" at bounding box center [101, 198] width 0 height 0
checkbox input "true"
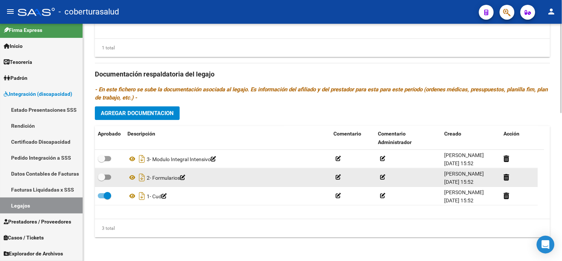
click at [105, 169] on datatable-body-cell at bounding box center [110, 177] width 30 height 18
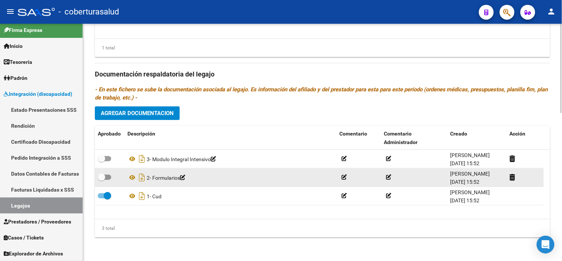
click at [104, 174] on span at bounding box center [101, 176] width 7 height 7
click at [102, 179] on input "checkbox" at bounding box center [101, 179] width 0 height 0
checkbox input "true"
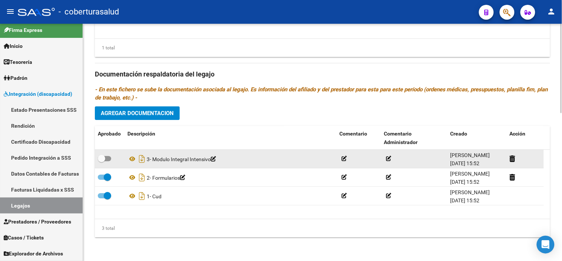
click at [111, 151] on datatable-body-cell at bounding box center [110, 158] width 30 height 18
click at [108, 157] on span at bounding box center [104, 158] width 13 height 5
click at [102, 161] on input "checkbox" at bounding box center [101, 161] width 0 height 0
checkbox input "true"
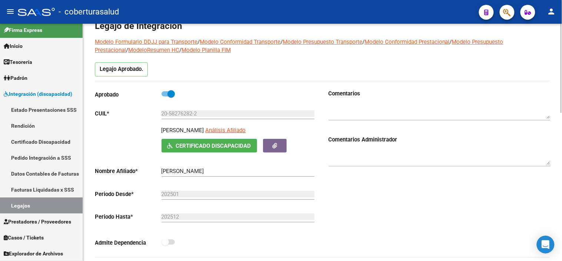
scroll to position [0, 0]
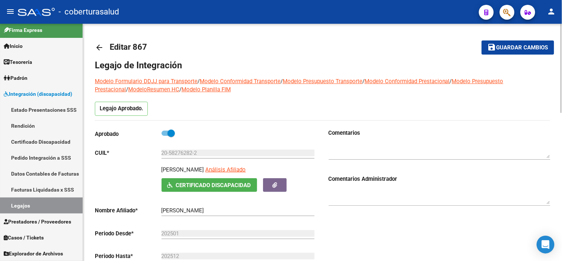
click at [519, 45] on span "Guardar cambios" at bounding box center [523, 47] width 52 height 7
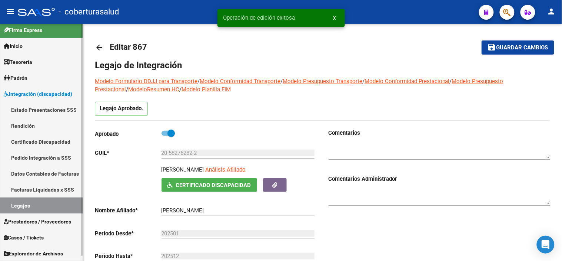
click at [21, 205] on link "Legajos" at bounding box center [41, 205] width 83 height 16
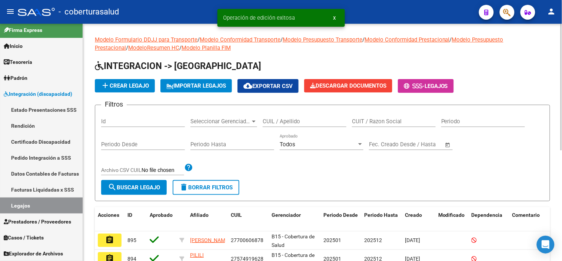
click at [279, 122] on input "CUIL / Apellido" at bounding box center [305, 121] width 84 height 7
paste input "23530184749"
type input "23530184749"
click at [148, 184] on span "search Buscar Legajo" at bounding box center [134, 187] width 52 height 7
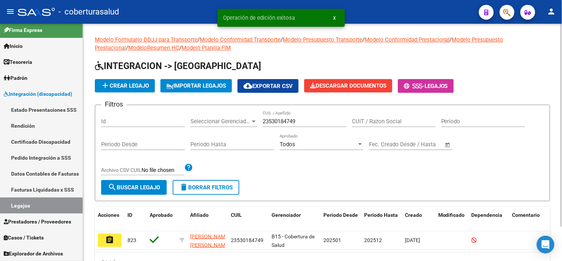
scroll to position [40, 0]
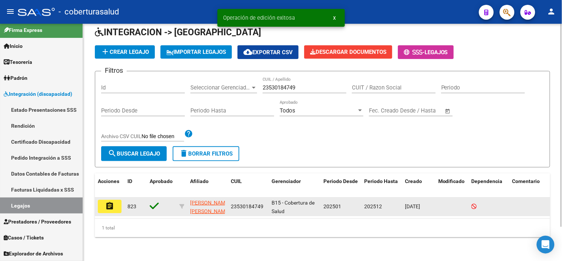
drag, startPoint x: 96, startPoint y: 207, endPoint x: 103, endPoint y: 202, distance: 8.7
click at [97, 207] on datatable-body-cell "assignment" at bounding box center [110, 206] width 30 height 18
click at [110, 201] on mat-icon "assignment" at bounding box center [109, 205] width 9 height 9
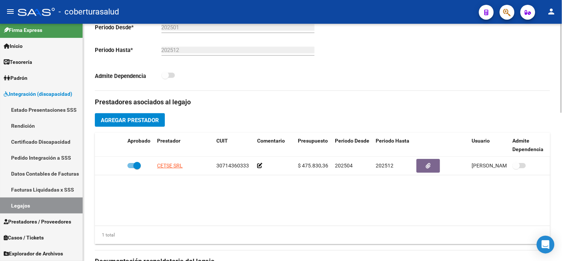
scroll to position [394, 0]
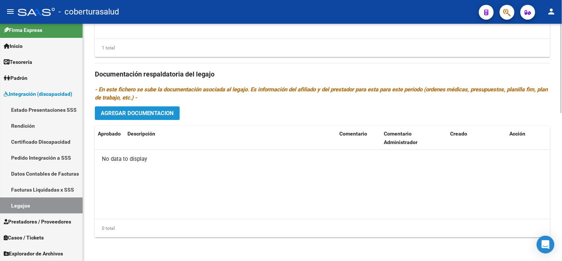
click at [161, 108] on button "Agregar Documentacion" at bounding box center [137, 113] width 85 height 14
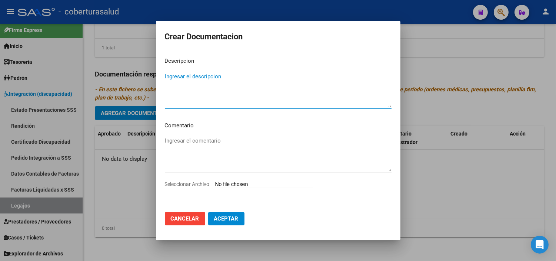
click at [251, 184] on input "Seleccionar Archivo" at bounding box center [264, 184] width 98 height 7
type input "C:\fakepath\1 - CUD.pdf"
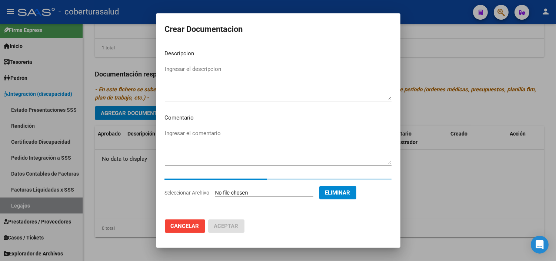
click at [263, 93] on textarea "Ingresar el descripcion" at bounding box center [278, 82] width 227 height 35
paste textarea "1 - CUD"
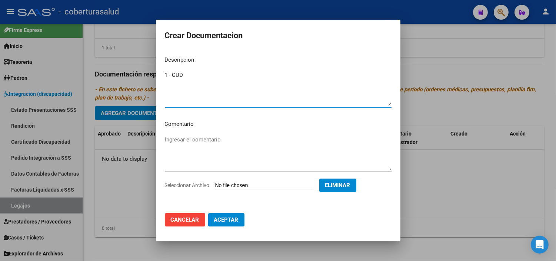
type textarea "1 - CUD"
click at [231, 218] on span "Aceptar" at bounding box center [226, 219] width 24 height 7
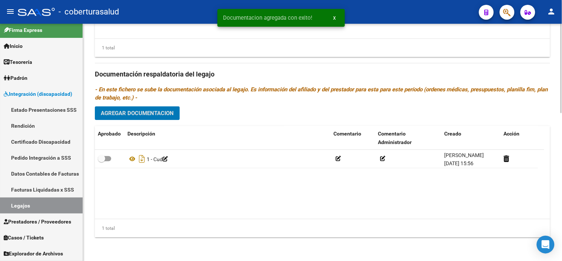
click at [161, 120] on div "Prestadores asociados al legajo Agregar Prestador Aprobado Prestador CUIT Comen…" at bounding box center [323, 73] width 456 height 339
click at [165, 115] on span "Agregar Documentacion" at bounding box center [137, 113] width 73 height 7
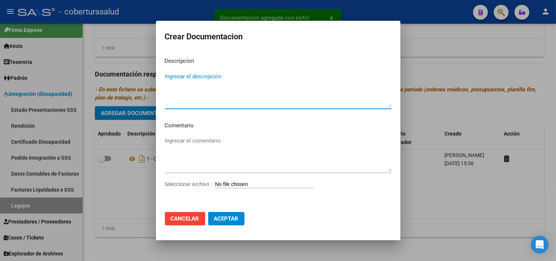
click at [241, 182] on input "Seleccionar Archivo" at bounding box center [264, 184] width 98 height 7
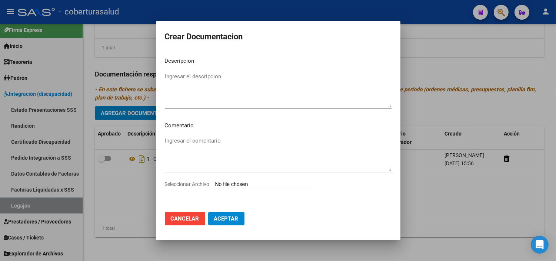
type input "C:\fakepath\2-FORMULARIOS.pdf"
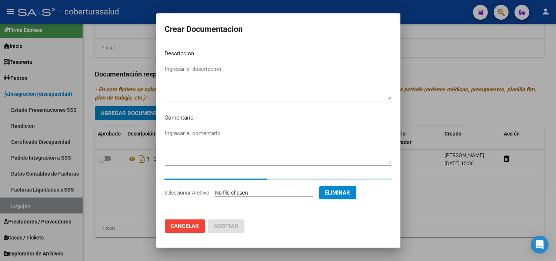
click at [254, 95] on textarea "Ingresar el descripcion" at bounding box center [278, 82] width 227 height 35
paste textarea "2-FORMULARIOS"
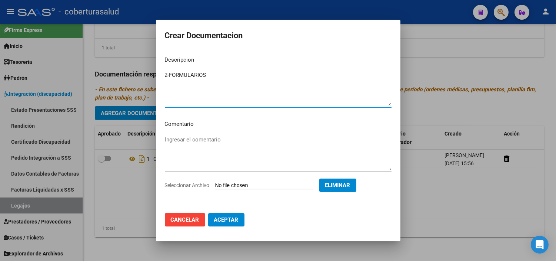
click at [169, 73] on textarea "2-FORMULARIOS" at bounding box center [278, 88] width 227 height 35
type textarea "2- FORMULARIOS"
click at [227, 220] on span "Aceptar" at bounding box center [226, 219] width 24 height 7
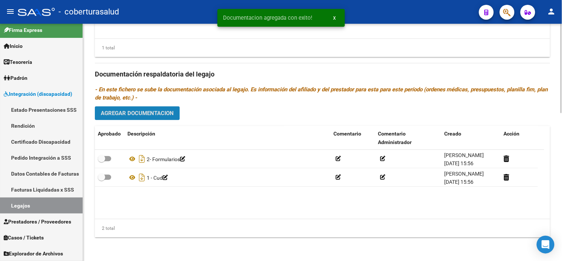
click at [150, 112] on span "Agregar Documentacion" at bounding box center [137, 113] width 73 height 7
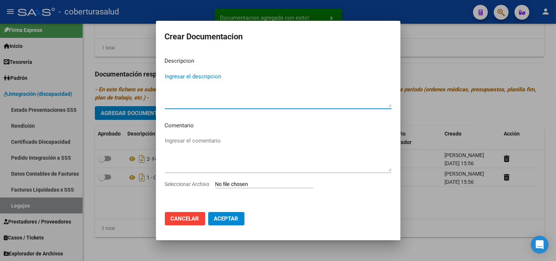
click at [261, 184] on input "Seleccionar Archivo" at bounding box center [264, 184] width 98 height 7
type input "C:\fakepath\3-MODULO DE APOYO A LA INTEGRACION ESCOLAR.pdf"
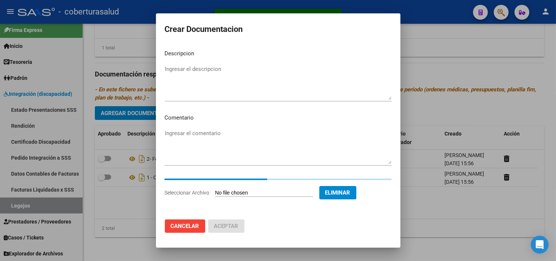
click at [196, 101] on div "Ingresar el descripcion" at bounding box center [278, 85] width 227 height 45
click at [201, 86] on textarea "Ingresar el descripcion" at bounding box center [278, 82] width 227 height 35
paste textarea "3-MODULO DE APOYO A LA INTEGRACION ESCOLAR"
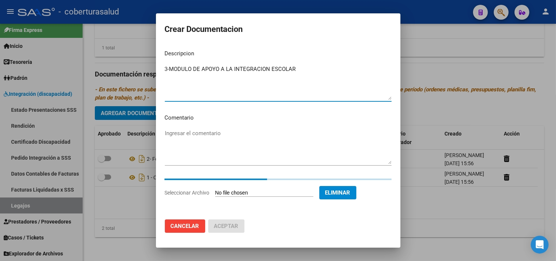
click at [169, 69] on textarea "3-MODULO DE APOYO A LA INTEGRACION ESCOLAR" at bounding box center [278, 82] width 227 height 35
type textarea "3- MODULO DE APOYO A LA INTEGRACION ESCOLAR"
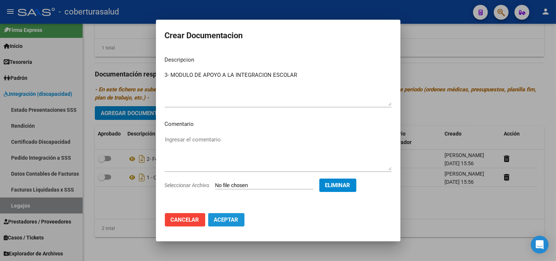
click at [238, 225] on button "Aceptar" at bounding box center [226, 219] width 36 height 13
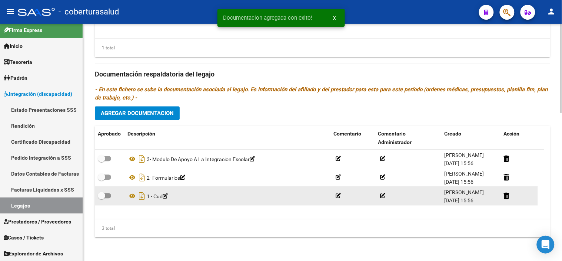
click at [104, 190] on datatable-body-cell at bounding box center [110, 195] width 30 height 18
click at [104, 193] on span at bounding box center [101, 195] width 7 height 7
click at [102, 198] on input "checkbox" at bounding box center [101, 198] width 0 height 0
checkbox input "true"
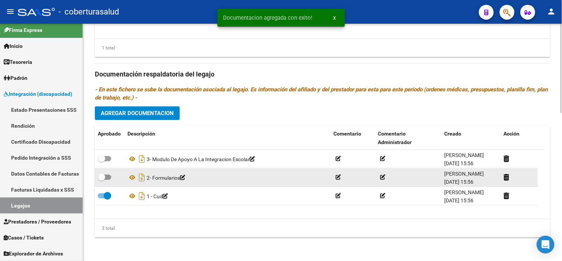
click at [109, 170] on datatable-body-cell at bounding box center [110, 177] width 30 height 18
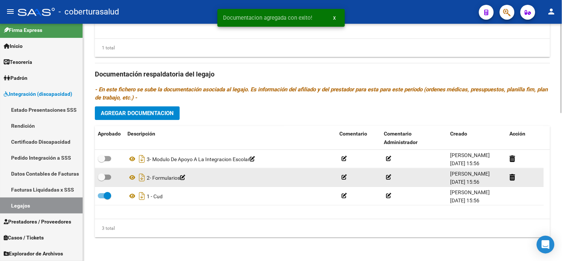
click at [105, 175] on span at bounding box center [104, 176] width 13 height 5
click at [102, 179] on input "checkbox" at bounding box center [101, 179] width 0 height 0
checkbox input "true"
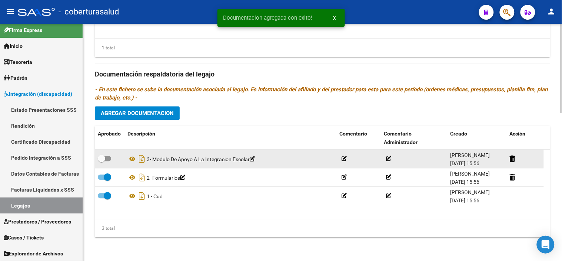
click at [108, 157] on span at bounding box center [104, 158] width 13 height 5
click at [102, 161] on input "checkbox" at bounding box center [101, 161] width 0 height 0
checkbox input "true"
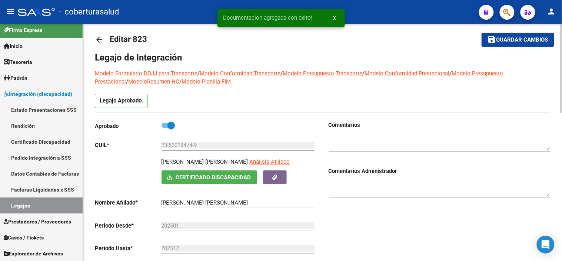
scroll to position [0, 0]
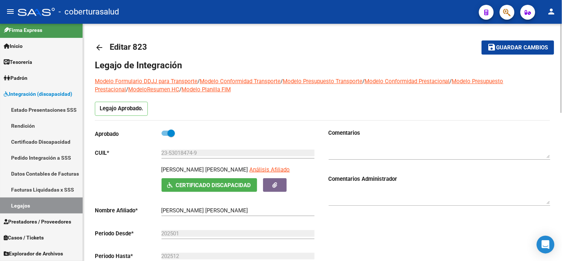
click at [514, 47] on span "Guardar cambios" at bounding box center [523, 47] width 52 height 7
click at [523, 45] on span "Guardar cambios" at bounding box center [523, 47] width 52 height 7
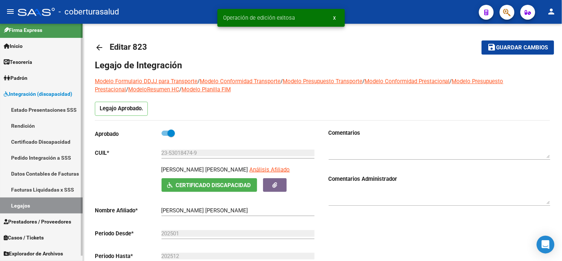
click at [54, 210] on link "Legajos" at bounding box center [41, 205] width 83 height 16
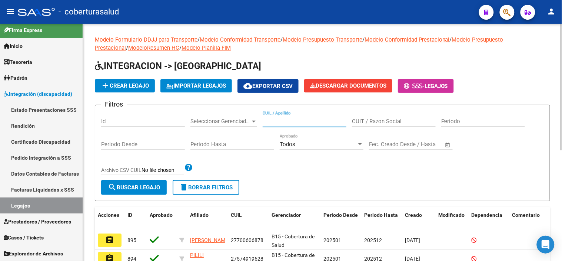
click at [308, 121] on input "CUIL / Apellido" at bounding box center [305, 121] width 84 height 7
paste input "27489168613"
type input "27489168613"
click at [151, 187] on span "search Buscar Legajo" at bounding box center [134, 187] width 52 height 7
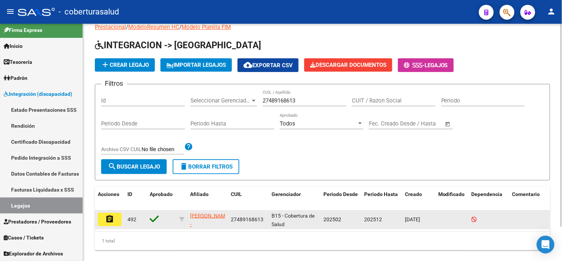
scroll to position [40, 0]
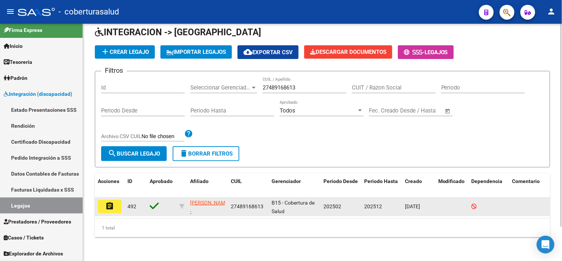
click at [109, 201] on mat-icon "assignment" at bounding box center [109, 205] width 9 height 9
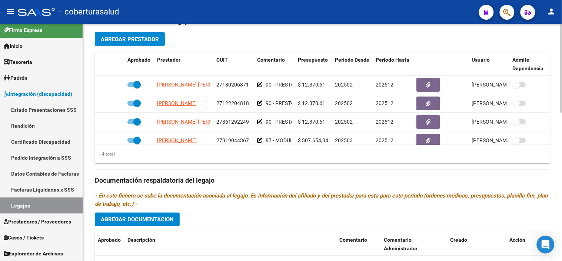
type input "[PERSON_NAME] [PERSON_NAME]"
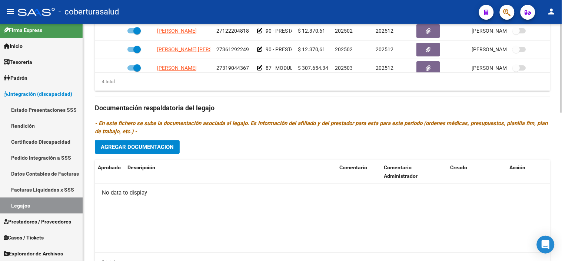
scroll to position [394, 0]
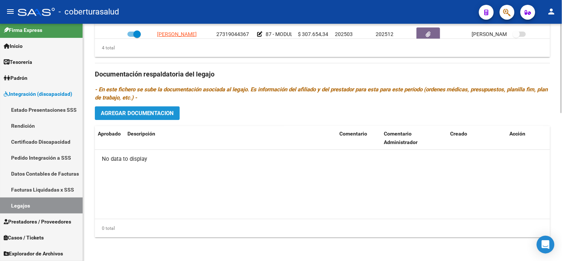
click at [159, 106] on button "Agregar Documentacion" at bounding box center [137, 113] width 85 height 14
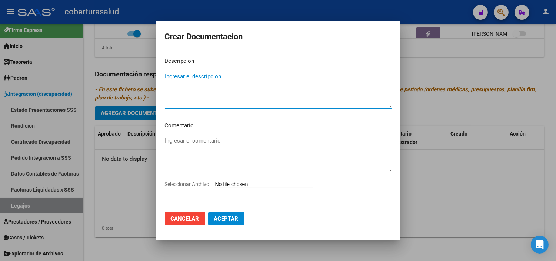
click at [250, 177] on div "Ingresar el comentario" at bounding box center [278, 157] width 227 height 45
click at [252, 187] on input "Seleccionar Archivo" at bounding box center [264, 184] width 98 height 7
click at [195, 219] on span "Cancelar" at bounding box center [185, 218] width 29 height 7
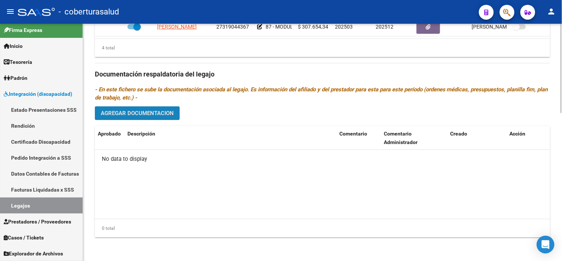
click at [159, 110] on span "Agregar Documentacion" at bounding box center [137, 113] width 73 height 7
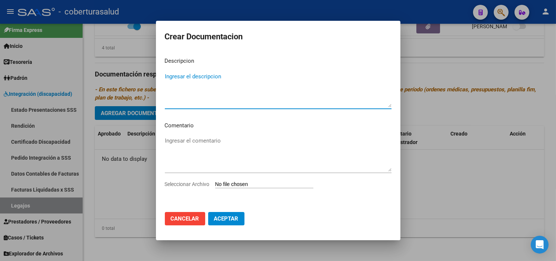
click at [259, 181] on app-file-uploader "Seleccionar Archivo" at bounding box center [242, 184] width 155 height 7
click at [242, 180] on div "Seleccionar Archivo" at bounding box center [278, 187] width 227 height 14
click at [242, 188] on div "Seleccionar Archivo" at bounding box center [278, 187] width 227 height 14
click at [242, 184] on input "Seleccionar Archivo" at bounding box center [264, 184] width 98 height 7
type input "C:\fakepath\1-CUD.pdf"
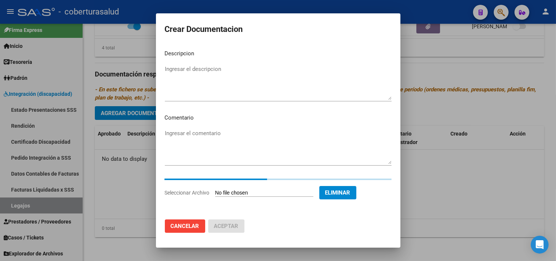
click at [225, 72] on textarea "Ingresar el descripcion" at bounding box center [278, 82] width 227 height 35
paste textarea "1-CUD"
click at [169, 69] on div "1-CUD Ingresar el descripcion" at bounding box center [278, 82] width 227 height 38
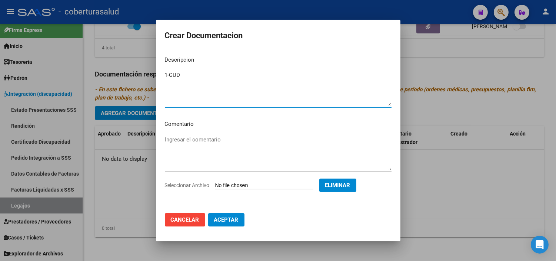
click at [169, 73] on textarea "1-CUD" at bounding box center [278, 88] width 227 height 35
type textarea "1- CUD"
click at [235, 220] on span "Aceptar" at bounding box center [226, 219] width 24 height 7
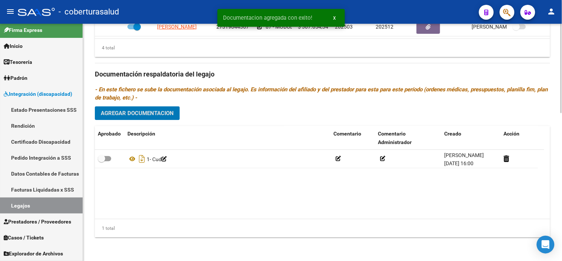
click at [157, 105] on div "Prestadores asociados al legajo Agregar Prestador Aprobado Prestador CUIT Comen…" at bounding box center [323, 73] width 456 height 339
click at [159, 109] on span "Agregar Documentacion" at bounding box center [137, 112] width 73 height 7
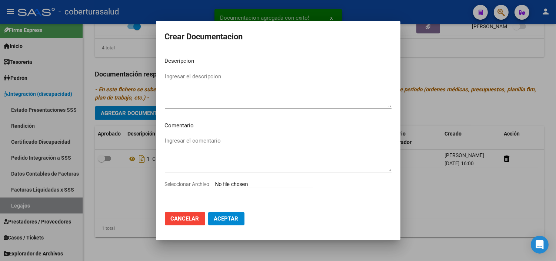
click at [244, 184] on input "Seleccionar Archivo" at bounding box center [264, 184] width 98 height 7
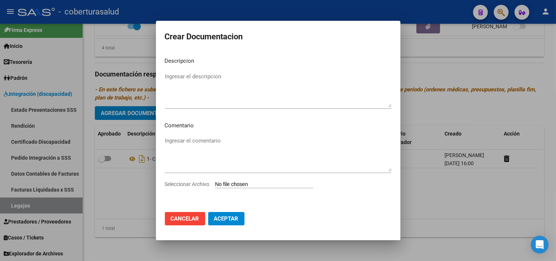
type input "C:\fakepath\2- FORMULARIOS.pdf"
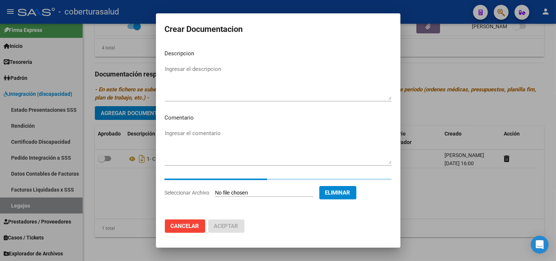
click at [220, 74] on textarea "Ingresar el descripcion" at bounding box center [278, 82] width 227 height 35
paste textarea "2- FORMULARIOS"
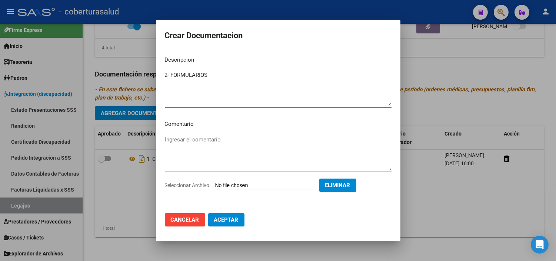
type textarea "2- FORMULARIOS"
click at [235, 220] on span "Aceptar" at bounding box center [226, 219] width 24 height 7
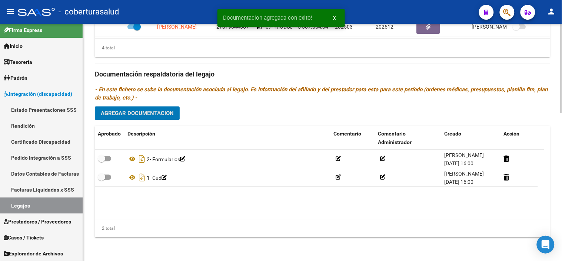
click at [155, 119] on button "Agregar Documentacion" at bounding box center [137, 113] width 85 height 14
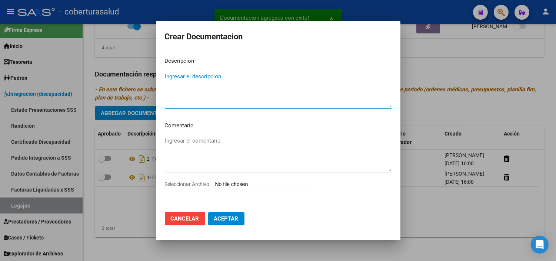
click at [255, 185] on input "Seleccionar Archivo" at bounding box center [264, 184] width 98 height 7
type input "C:\fakepath\3-PRESTACION DE APOYO EN PSICOLOGIA.pdf"
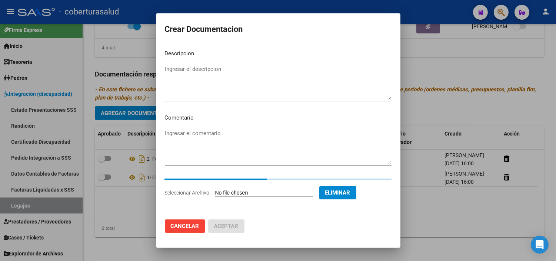
click at [238, 80] on textarea "Ingresar el descripcion" at bounding box center [278, 82] width 227 height 35
paste textarea "3-PRESTACION DE APOYO EN PSICOLOGIA"
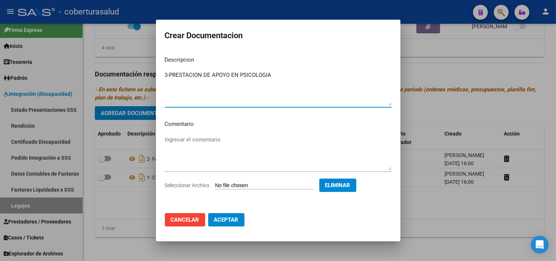
click at [170, 75] on textarea "3-PRESTACION DE APOYO EN PSICOLOGIA" at bounding box center [278, 88] width 227 height 35
click at [237, 213] on button "Aceptar" at bounding box center [226, 219] width 36 height 13
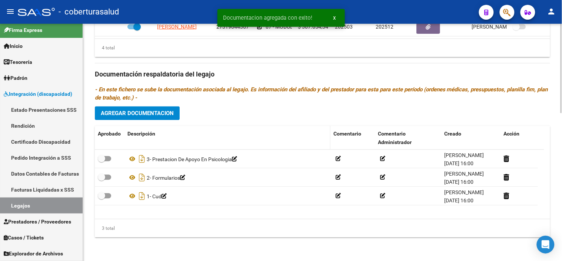
click at [169, 127] on datatable-header-cell "Descripción" at bounding box center [228, 138] width 206 height 24
click at [168, 111] on span "Agregar Documentacion" at bounding box center [137, 113] width 73 height 7
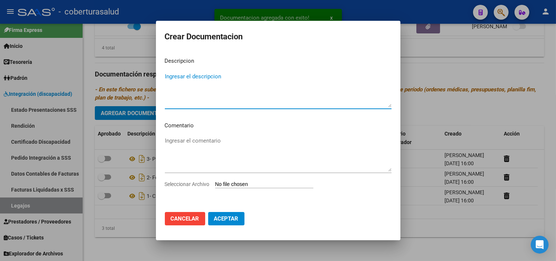
click at [272, 185] on input "Seleccionar Archivo" at bounding box center [264, 184] width 98 height 7
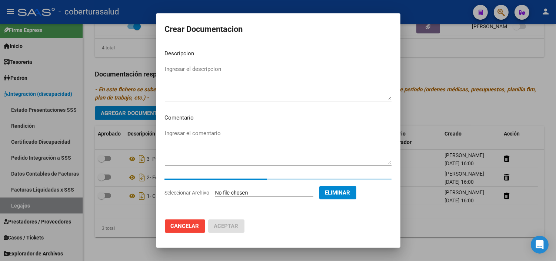
click at [235, 88] on textarea "Ingresar el descripcion" at bounding box center [278, 82] width 227 height 35
paste textarea "4-PRESTACION DE APOYO EN FONOAUDIOLOGIA"
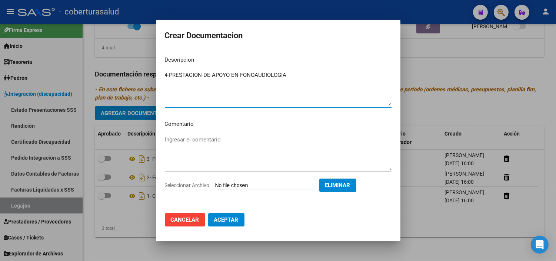
click at [169, 75] on textarea "4-PRESTACION DE APOYO EN FONOAUDIOLOGIA" at bounding box center [278, 88] width 227 height 35
click at [229, 221] on span "Aceptar" at bounding box center [226, 219] width 24 height 7
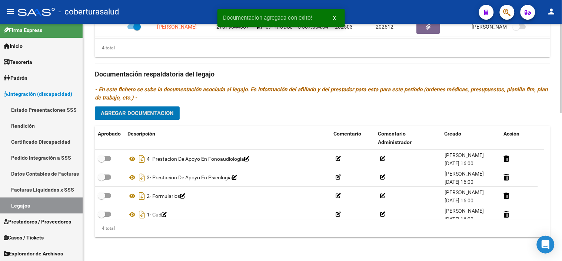
click at [149, 114] on span "Agregar Documentacion" at bounding box center [137, 113] width 73 height 7
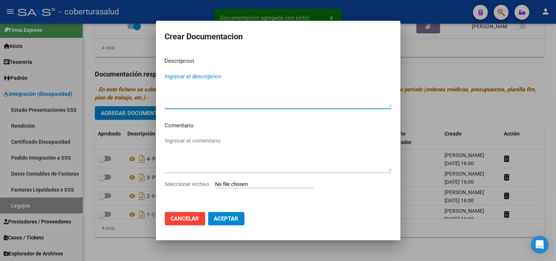
click at [249, 182] on input "Seleccionar Archivo" at bounding box center [264, 184] width 98 height 7
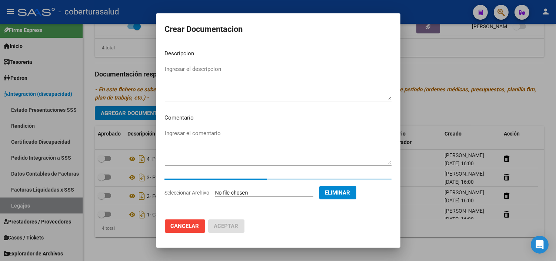
click at [253, 88] on textarea "Ingresar el descripcion" at bounding box center [278, 82] width 227 height 35
paste textarea "5-PRESTACION DE APOYO EN PSICOPEDAGOGIA"
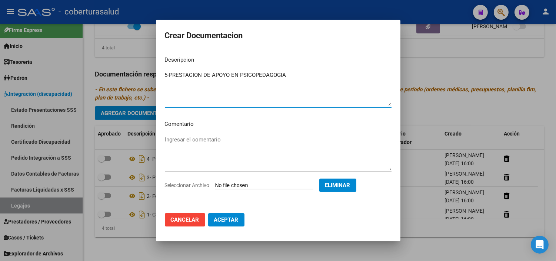
click at [170, 74] on textarea "5-PRESTACION DE APOYO EN PSICOPEDAGOGIA" at bounding box center [278, 88] width 227 height 35
click at [232, 217] on span "Aceptar" at bounding box center [226, 219] width 24 height 7
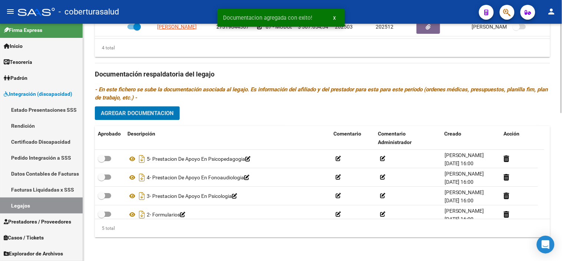
click at [164, 114] on span "Agregar Documentacion" at bounding box center [137, 113] width 73 height 7
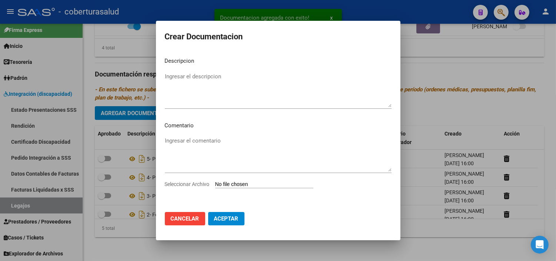
click at [235, 182] on input "Seleccionar Archivo" at bounding box center [264, 184] width 98 height 7
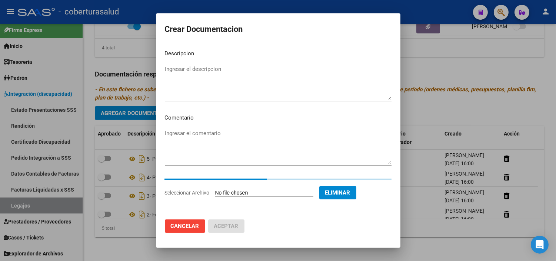
click at [261, 78] on textarea "Ingresar el descripcion" at bounding box center [278, 82] width 227 height 35
paste textarea "6-MODULO MAESTRA DE APOYO"
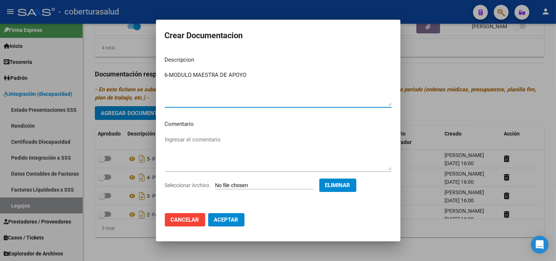
click at [169, 74] on textarea "6-MODULO MAESTRA DE APOYO" at bounding box center [278, 88] width 227 height 35
click at [229, 219] on span "Aceptar" at bounding box center [226, 219] width 24 height 7
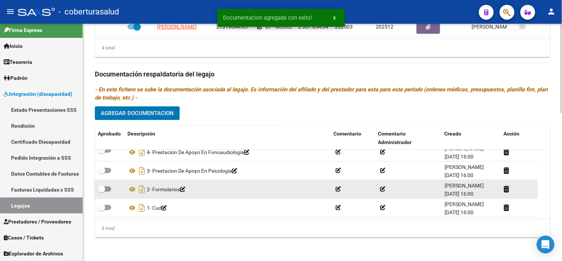
scroll to position [44, 0]
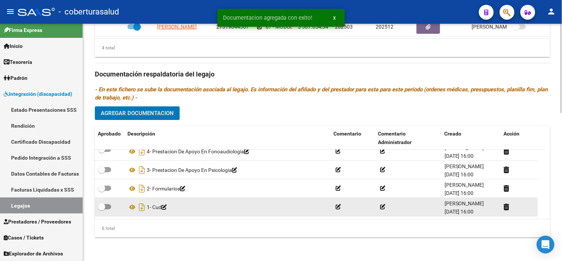
click at [106, 206] on span at bounding box center [104, 206] width 13 height 5
click at [102, 209] on input "checkbox" at bounding box center [101, 209] width 0 height 0
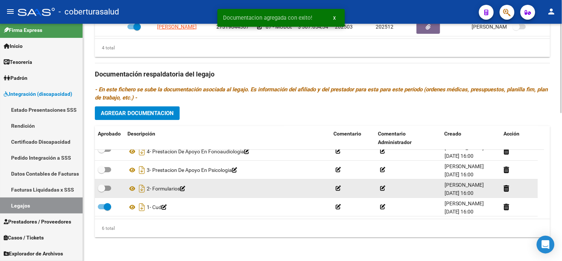
click at [105, 193] on datatable-body-cell at bounding box center [110, 188] width 30 height 18
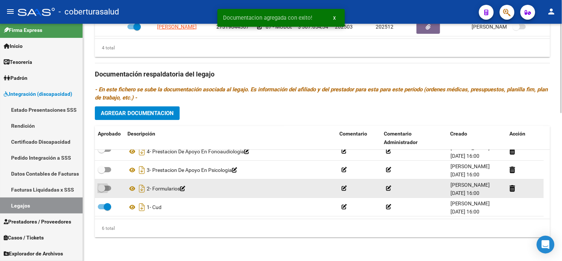
click at [108, 186] on span at bounding box center [104, 187] width 13 height 5
click at [102, 191] on input "checkbox" at bounding box center [101, 191] width 0 height 0
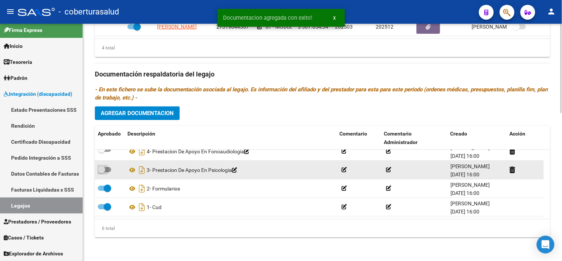
click at [106, 168] on span at bounding box center [104, 169] width 13 height 5
click at [102, 172] on input "checkbox" at bounding box center [101, 172] width 0 height 0
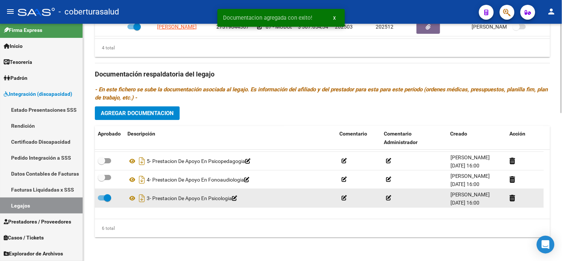
scroll to position [3, 0]
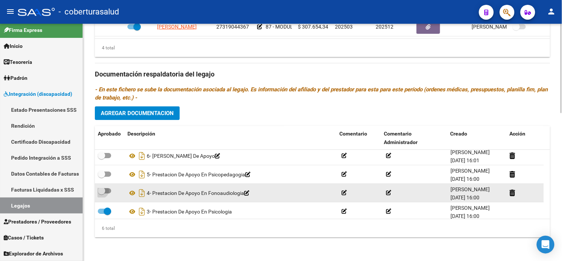
click at [107, 194] on label at bounding box center [104, 190] width 13 height 9
click at [102, 194] on input "checkbox" at bounding box center [101, 193] width 0 height 0
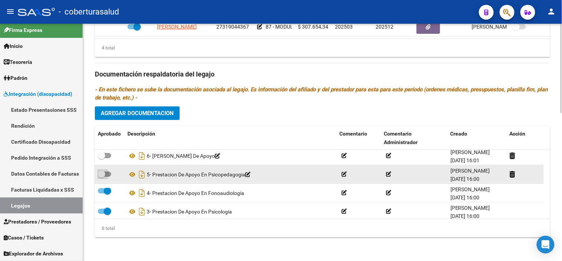
click at [108, 175] on span at bounding box center [104, 173] width 13 height 5
click at [102, 176] on input "checkbox" at bounding box center [101, 176] width 0 height 0
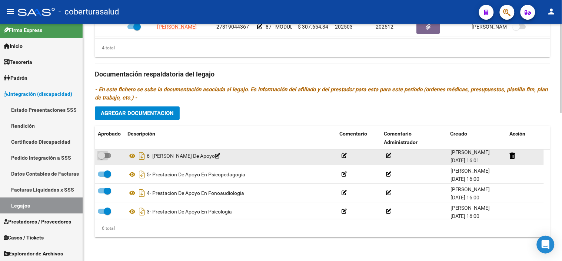
click at [102, 152] on span at bounding box center [101, 155] width 7 height 7
click at [102, 158] on input "checkbox" at bounding box center [101, 158] width 0 height 0
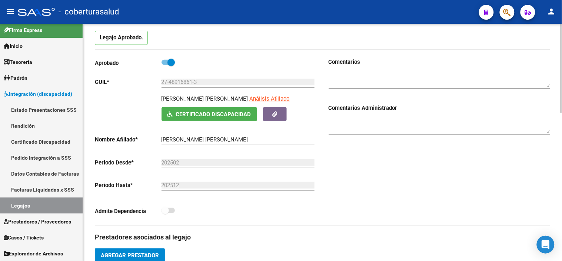
scroll to position [0, 0]
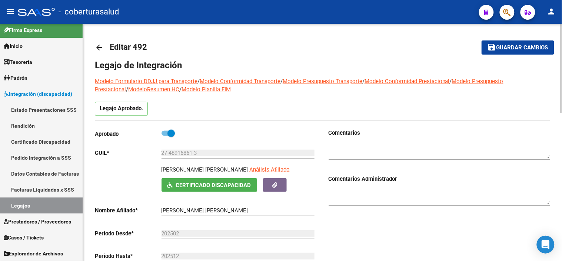
click at [529, 41] on button "save Guardar cambios" at bounding box center [518, 47] width 73 height 14
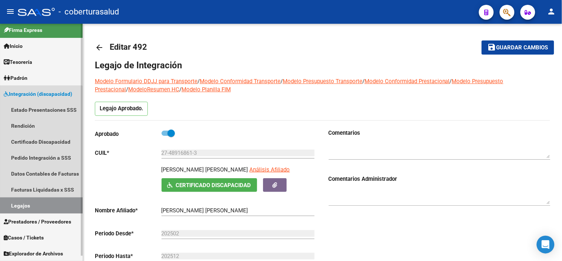
click at [27, 206] on link "Legajos" at bounding box center [41, 205] width 83 height 16
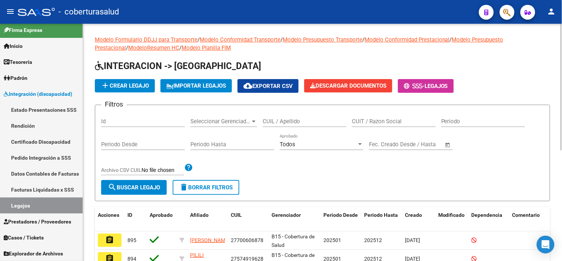
click at [308, 124] on input "CUIL / Apellido" at bounding box center [305, 121] width 84 height 7
paste input "20549266461"
click at [154, 185] on span "search Buscar Legajo" at bounding box center [134, 187] width 52 height 7
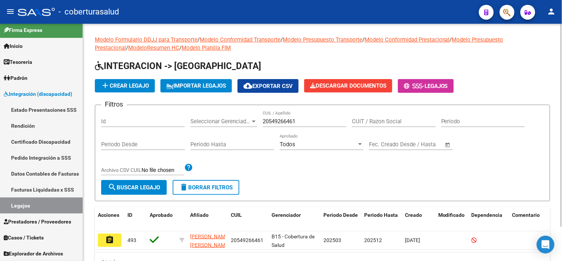
scroll to position [40, 0]
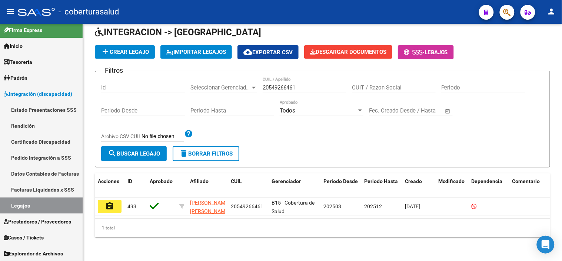
click at [108, 201] on mat-icon "assignment" at bounding box center [109, 205] width 9 height 9
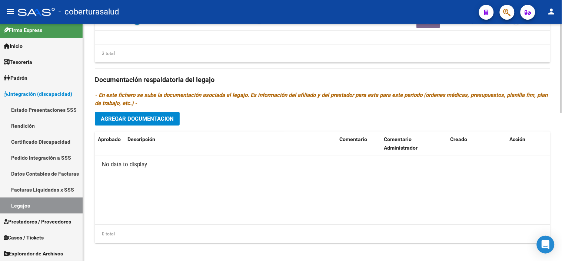
scroll to position [394, 0]
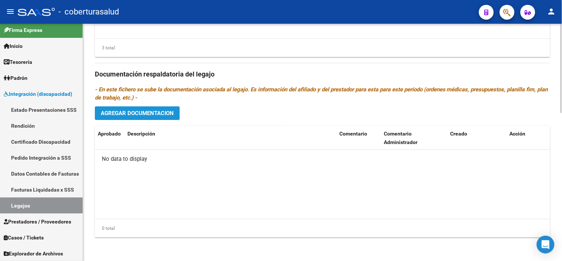
click at [165, 112] on span "Agregar Documentacion" at bounding box center [137, 113] width 73 height 7
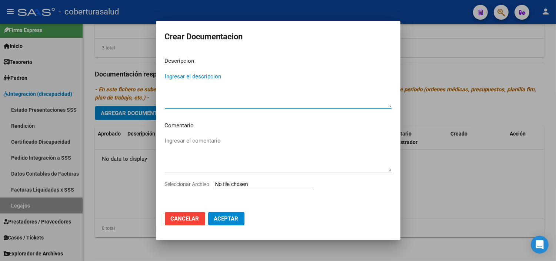
click at [246, 178] on div "Ingresar el comentario" at bounding box center [278, 157] width 227 height 45
click at [246, 181] on input "Seleccionar Archivo" at bounding box center [264, 184] width 98 height 7
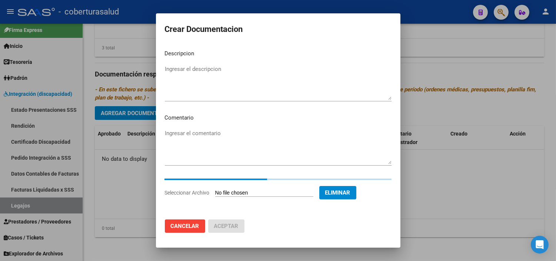
click at [232, 73] on textarea "Ingresar el descripcion" at bounding box center [278, 82] width 227 height 35
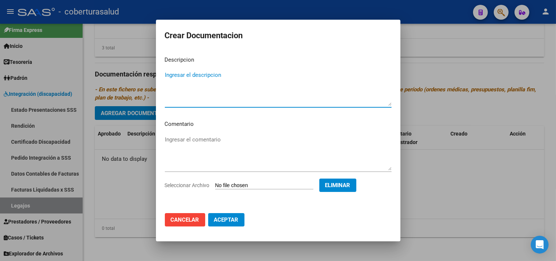
paste textarea "1- CUD"
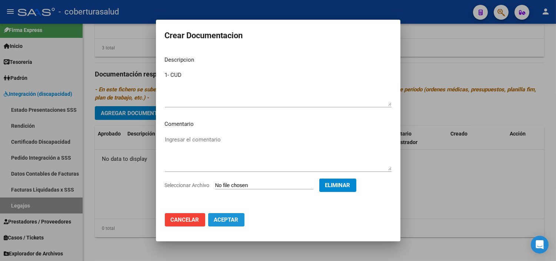
click at [229, 221] on span "Aceptar" at bounding box center [226, 219] width 24 height 7
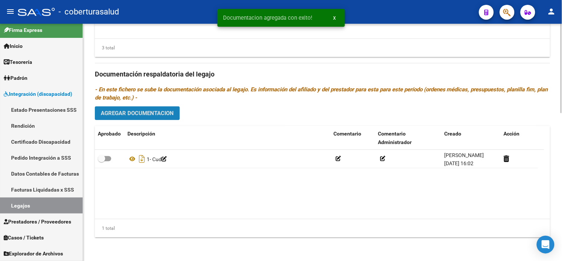
click at [158, 111] on span "Agregar Documentacion" at bounding box center [137, 113] width 73 height 7
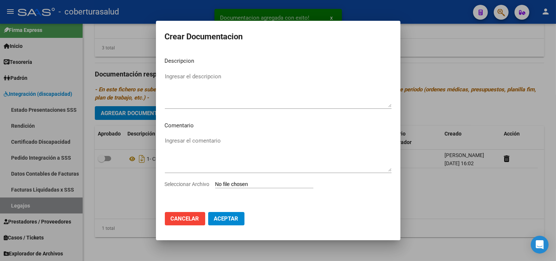
click at [239, 182] on input "Seleccionar Archivo" at bounding box center [264, 184] width 98 height 7
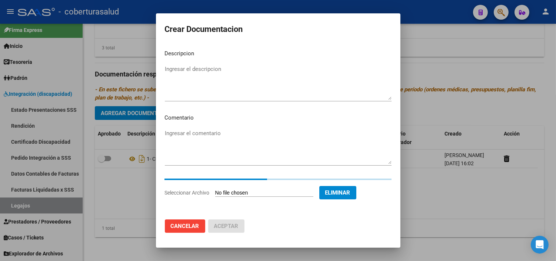
click at [267, 106] on div "Ingresar el descripcion" at bounding box center [278, 85] width 227 height 45
click at [254, 80] on textarea "Ingresar el descripcion" at bounding box center [278, 82] width 227 height 35
paste textarea "2- FORMULARIOS"
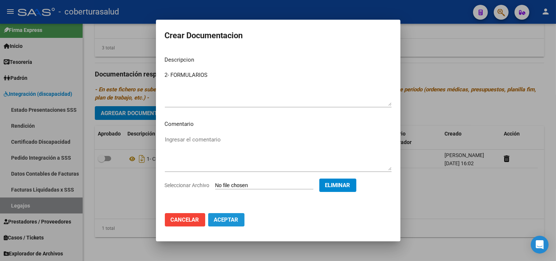
click at [234, 223] on button "Aceptar" at bounding box center [226, 219] width 36 height 13
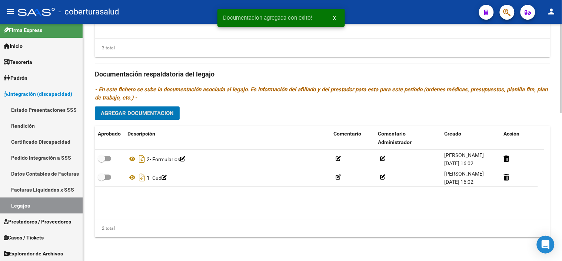
click at [157, 119] on button "Agregar Documentacion" at bounding box center [137, 113] width 85 height 14
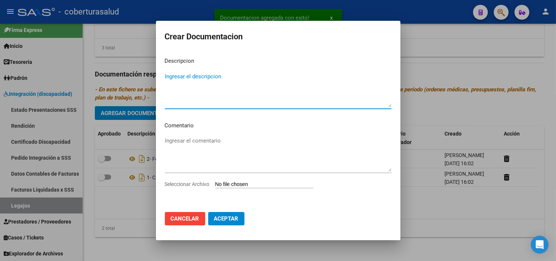
click at [242, 187] on input "Seleccionar Archivo" at bounding box center [264, 184] width 98 height 7
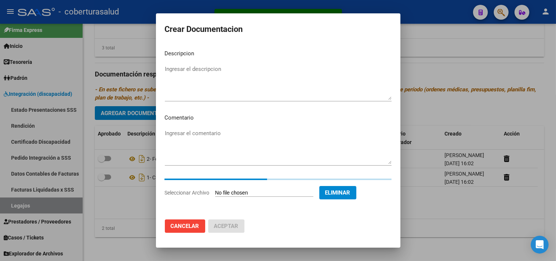
click at [242, 65] on textarea "Ingresar el descripcion" at bounding box center [278, 82] width 227 height 35
paste textarea "3-PRESTACION DE APOYO EN FONOAUDIOLOGIA"
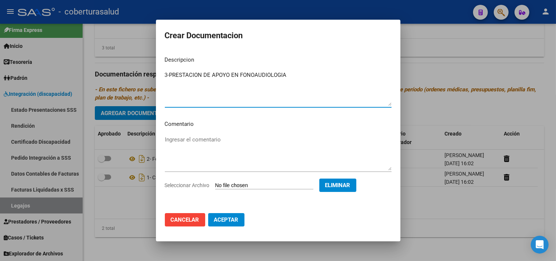
click at [169, 72] on textarea "3-PRESTACION DE APOYO EN FONOAUDIOLOGIA" at bounding box center [278, 88] width 227 height 35
click at [232, 224] on button "Aceptar" at bounding box center [226, 219] width 36 height 13
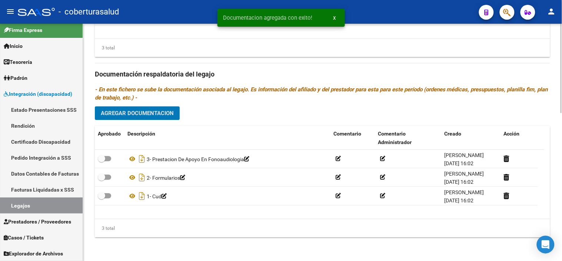
click at [155, 110] on span "Agregar Documentacion" at bounding box center [137, 113] width 73 height 7
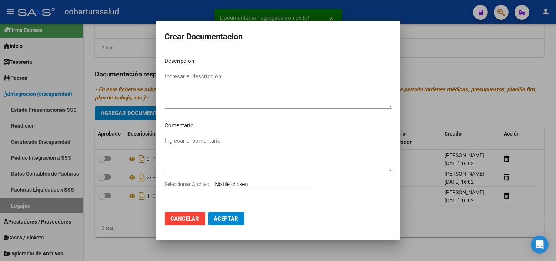
click at [259, 182] on input "Seleccionar Archivo" at bounding box center [264, 184] width 98 height 7
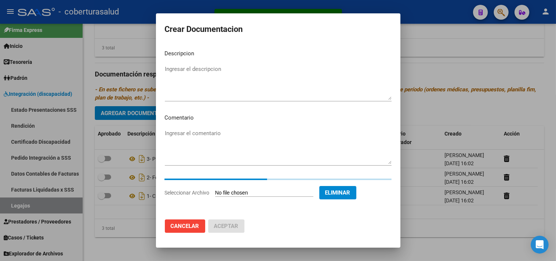
click at [217, 71] on textarea "Ingresar el descripcion" at bounding box center [278, 82] width 227 height 35
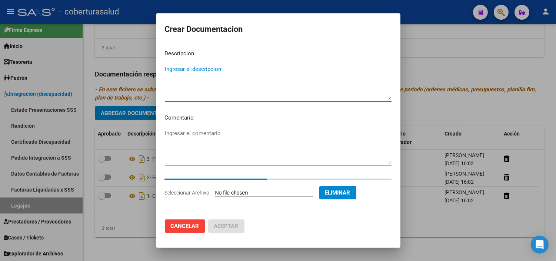
paste textarea "4-PRESTACION DE APOYO EN PSICOPEDAGOGIA"
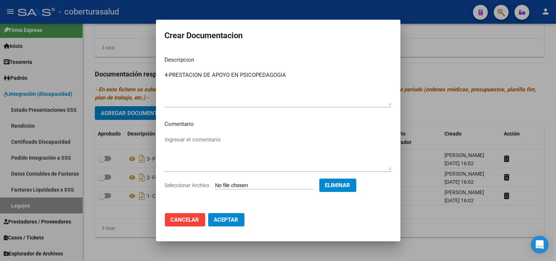
click at [171, 69] on mat-dialog-content "Descripcion 4-PRESTACION DE APOYO EN PSICOPEDAGOGIA Ingresar el descripcion Com…" at bounding box center [278, 128] width 245 height 157
click at [171, 75] on textarea "4-PRESTACION DE APOYO EN PSICOPEDAGOGIA" at bounding box center [278, 88] width 227 height 35
click at [230, 221] on button "Aceptar" at bounding box center [226, 219] width 36 height 13
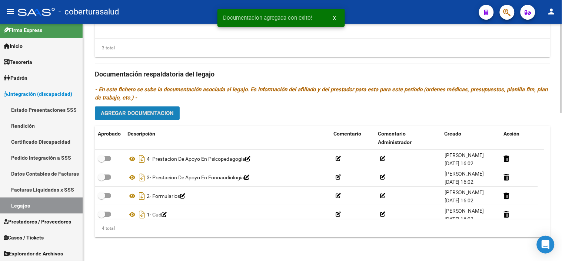
click at [172, 114] on span "Agregar Documentacion" at bounding box center [137, 113] width 73 height 7
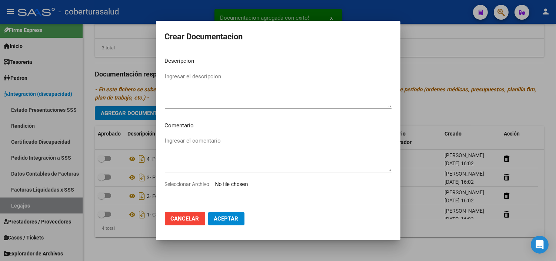
click at [235, 184] on input "Seleccionar Archivo" at bounding box center [264, 184] width 98 height 7
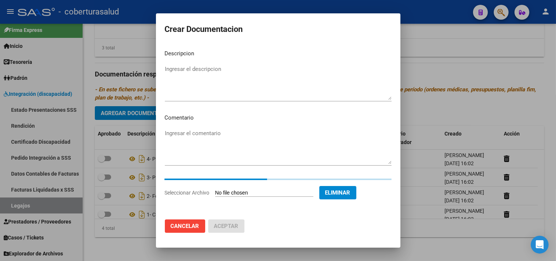
click at [216, 75] on textarea "Ingresar el descripcion" at bounding box center [278, 82] width 227 height 35
paste textarea "5- MODULO MAESTRA DE APOYO"
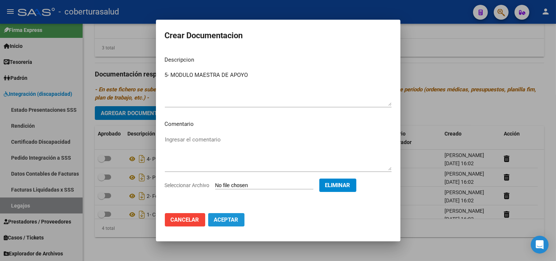
click at [234, 215] on button "Aceptar" at bounding box center [226, 219] width 36 height 13
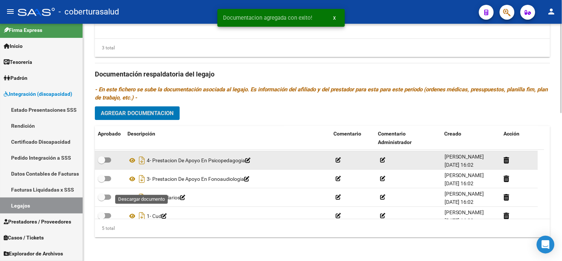
scroll to position [26, 0]
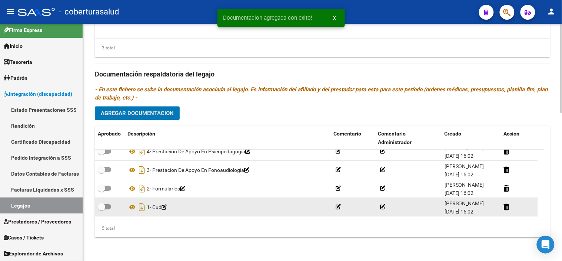
click at [111, 203] on label at bounding box center [104, 206] width 13 height 9
click at [102, 209] on input "checkbox" at bounding box center [101, 209] width 0 height 0
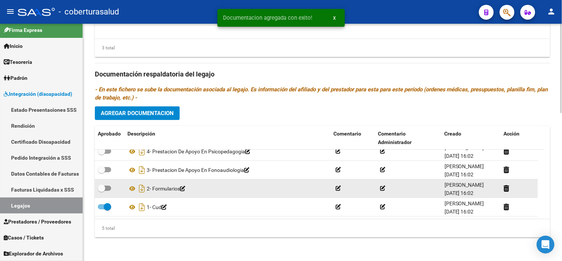
click at [110, 191] on div at bounding box center [110, 189] width 24 height 10
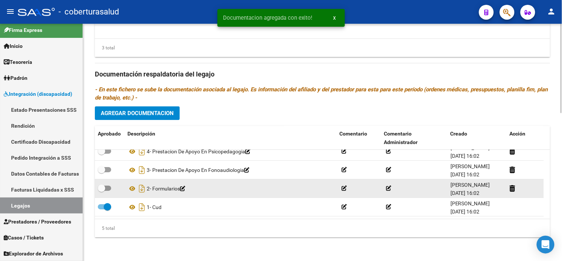
click at [108, 188] on span at bounding box center [104, 187] width 13 height 5
click at [102, 191] on input "checkbox" at bounding box center [101, 191] width 0 height 0
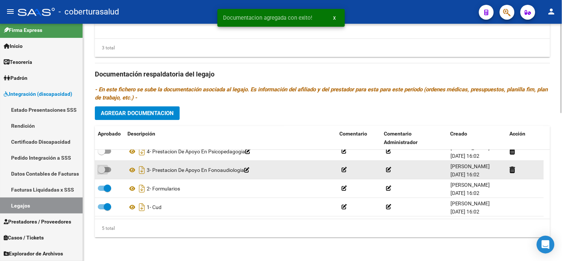
click at [108, 168] on span at bounding box center [104, 169] width 13 height 5
click at [102, 172] on input "checkbox" at bounding box center [101, 172] width 0 height 0
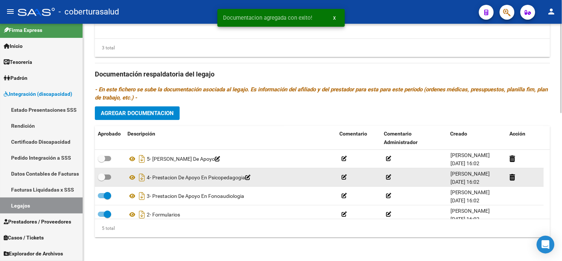
click at [107, 175] on span at bounding box center [104, 176] width 13 height 5
click at [102, 179] on input "checkbox" at bounding box center [101, 179] width 0 height 0
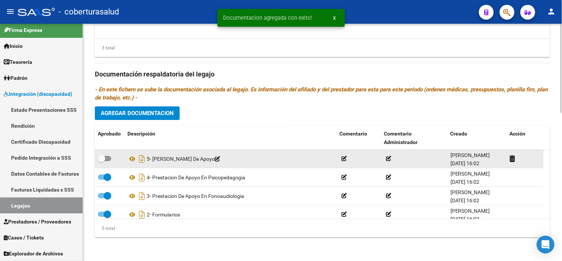
click at [105, 159] on span at bounding box center [101, 158] width 7 height 7
click at [102, 161] on input "checkbox" at bounding box center [101, 161] width 0 height 0
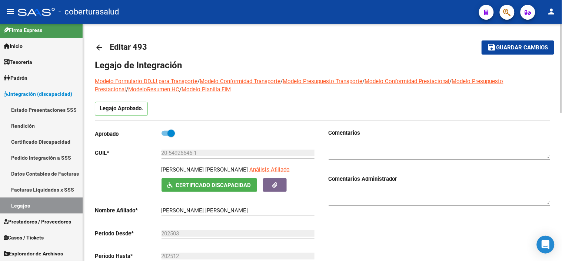
click at [500, 54] on button "save Guardar cambios" at bounding box center [518, 47] width 73 height 14
click at [517, 51] on button "save Guardar cambios" at bounding box center [518, 47] width 73 height 14
click at [510, 45] on span "Guardar cambios" at bounding box center [523, 47] width 52 height 7
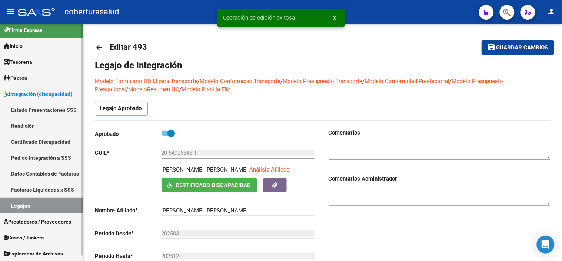
click at [32, 205] on link "Legajos" at bounding box center [41, 205] width 83 height 16
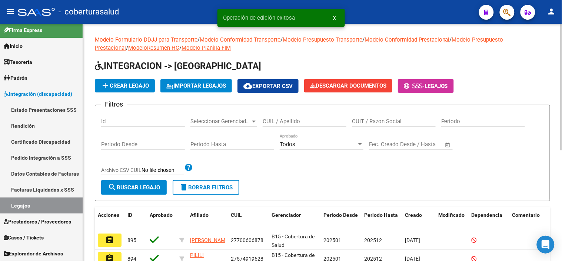
click at [294, 118] on input "CUIL / Apellido" at bounding box center [305, 121] width 84 height 7
paste input "20562291971"
click at [151, 186] on span "search Buscar Legajo" at bounding box center [134, 187] width 52 height 7
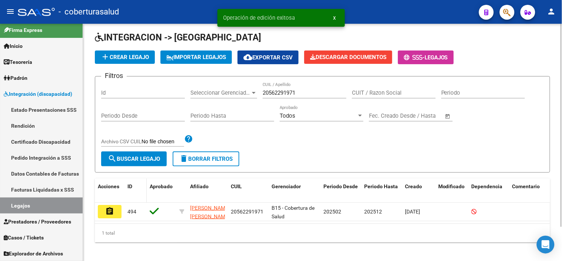
scroll to position [40, 0]
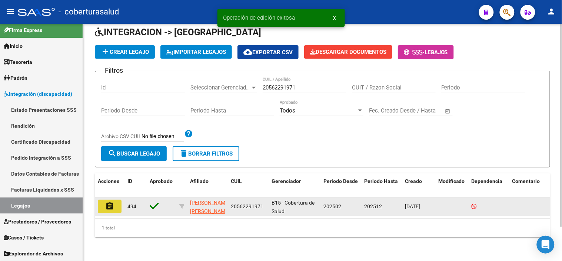
click at [115, 199] on button "assignment" at bounding box center [110, 205] width 24 height 13
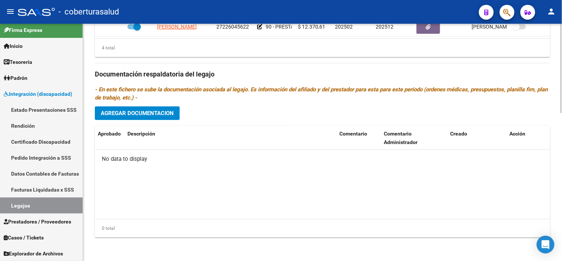
scroll to position [394, 0]
click at [171, 119] on button "Agregar Documentacion" at bounding box center [137, 113] width 85 height 14
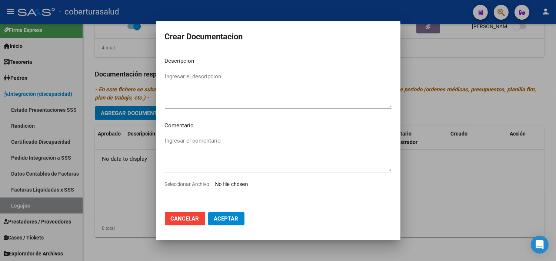
click at [237, 185] on input "Seleccionar Archivo" at bounding box center [264, 184] width 98 height 7
click at [250, 178] on div "Ingresar el comentario" at bounding box center [278, 157] width 227 height 45
click at [247, 189] on div "Seleccionar Archivo" at bounding box center [278, 187] width 227 height 14
click at [249, 182] on input "Seleccionar Archivo" at bounding box center [264, 184] width 98 height 7
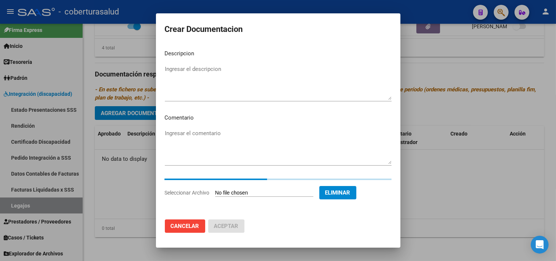
click at [271, 77] on textarea "Ingresar el descripcion" at bounding box center [278, 82] width 227 height 35
paste textarea "1-CUD"
click at [172, 71] on textarea "1-CUD" at bounding box center [278, 82] width 227 height 35
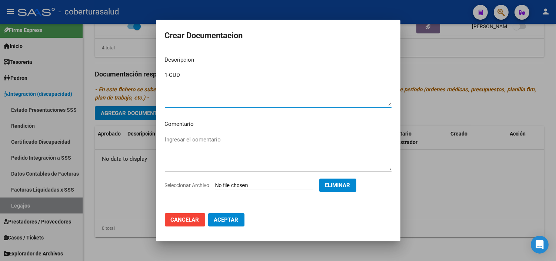
click at [170, 73] on textarea "1-CUD" at bounding box center [278, 88] width 227 height 35
click at [219, 221] on span "Aceptar" at bounding box center [226, 219] width 24 height 7
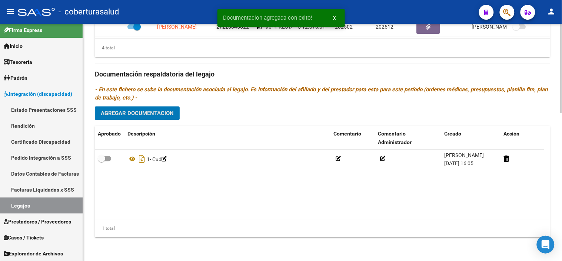
click at [154, 119] on button "Agregar Documentacion" at bounding box center [137, 113] width 85 height 14
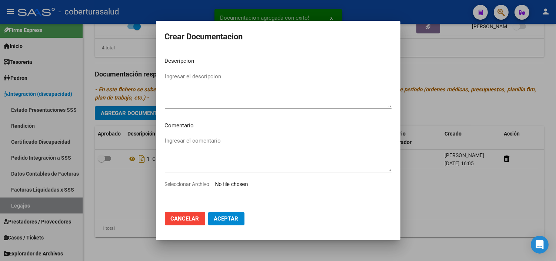
click at [242, 185] on input "Seleccionar Archivo" at bounding box center [264, 184] width 98 height 7
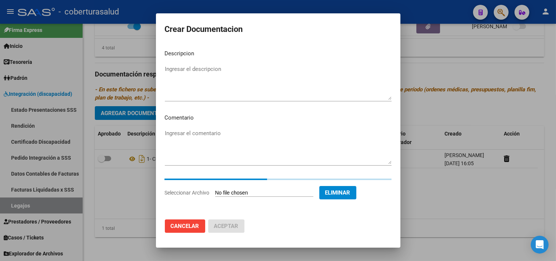
click at [208, 83] on textarea "Ingresar el descripcion" at bounding box center [278, 82] width 227 height 35
paste textarea "2-FORMULARIOS"
click at [169, 69] on textarea "2-FORMULARIOS" at bounding box center [278, 82] width 227 height 35
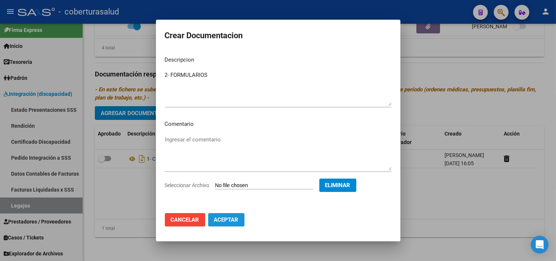
click at [230, 218] on span "Aceptar" at bounding box center [226, 219] width 24 height 7
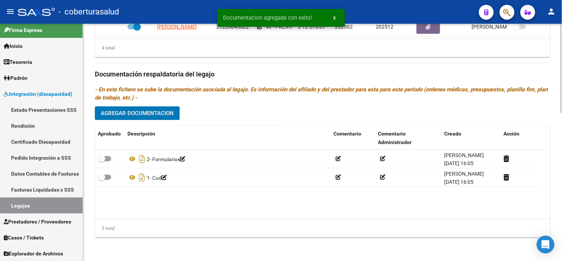
click at [143, 112] on span "Agregar Documentacion" at bounding box center [137, 113] width 73 height 7
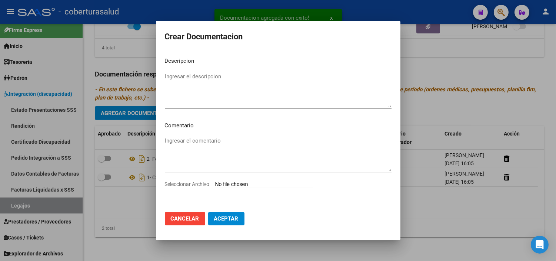
click at [242, 183] on input "Seleccionar Archivo" at bounding box center [264, 184] width 98 height 7
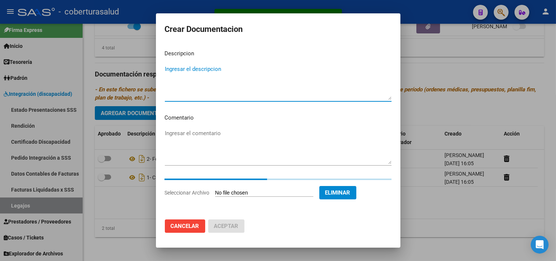
click at [221, 88] on textarea "Ingresar el descripcion" at bounding box center [278, 82] width 227 height 35
paste textarea "3-MODULO MAESTRA DE APOYO"
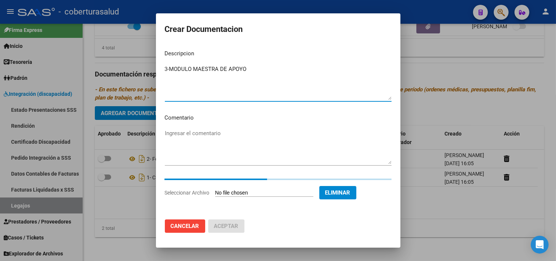
click at [169, 69] on div "3-MODULO MAESTRA DE APOYO Ingresar el descripcion" at bounding box center [278, 82] width 227 height 38
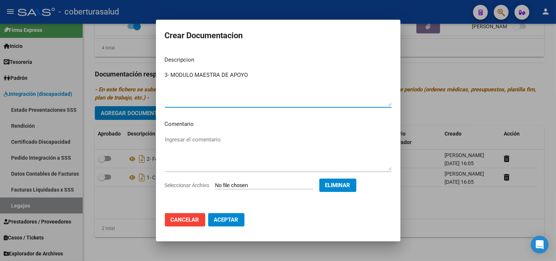
click at [224, 219] on span "Aceptar" at bounding box center [226, 219] width 24 height 7
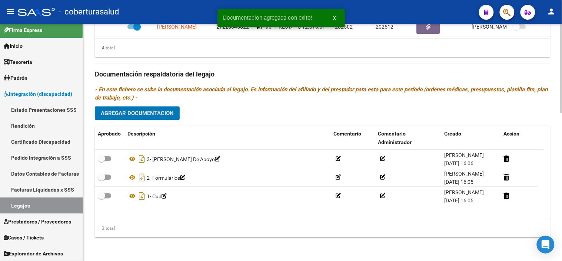
click at [148, 109] on span "Agregar Documentacion" at bounding box center [137, 112] width 73 height 7
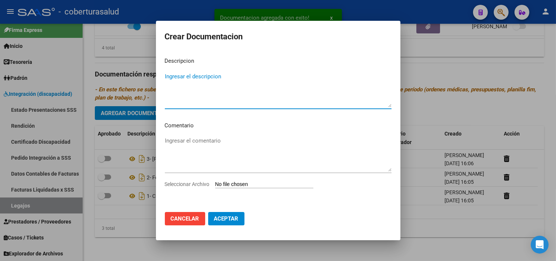
click at [249, 185] on input "Seleccionar Archivo" at bounding box center [264, 184] width 98 height 7
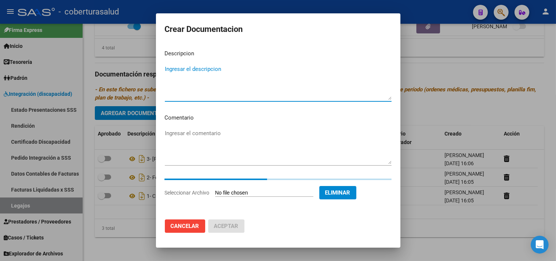
click at [212, 95] on textarea "Ingresar el descripcion" at bounding box center [278, 82] width 227 height 35
paste textarea "4-PRESTACION DE APOYO EN PSICOPEDAGOGIA"
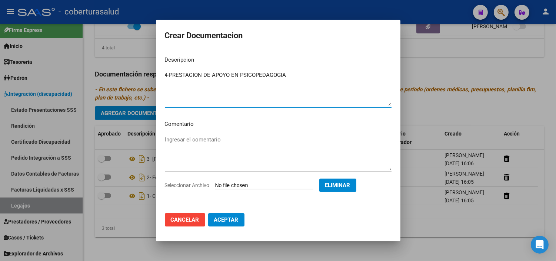
click at [169, 71] on textarea "4-PRESTACION DE APOYO EN PSICOPEDAGOGIA" at bounding box center [278, 88] width 227 height 35
click at [234, 220] on span "Aceptar" at bounding box center [226, 219] width 24 height 7
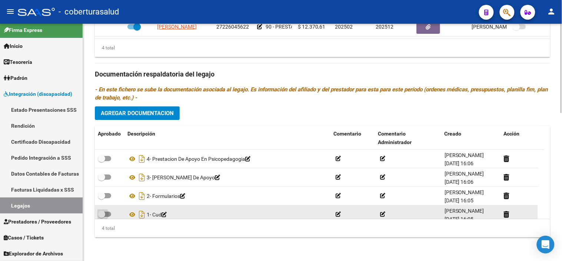
click at [104, 214] on span at bounding box center [101, 213] width 7 height 7
click at [102, 216] on input "checkbox" at bounding box center [101, 216] width 0 height 0
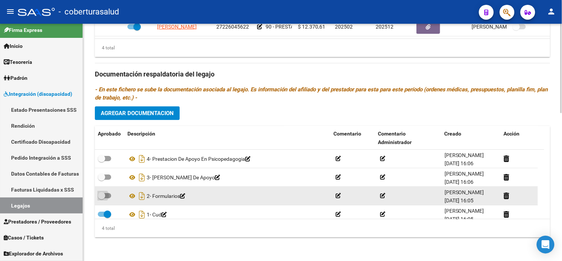
click at [100, 193] on span at bounding box center [101, 195] width 7 height 7
click at [101, 198] on input "checkbox" at bounding box center [101, 198] width 0 height 0
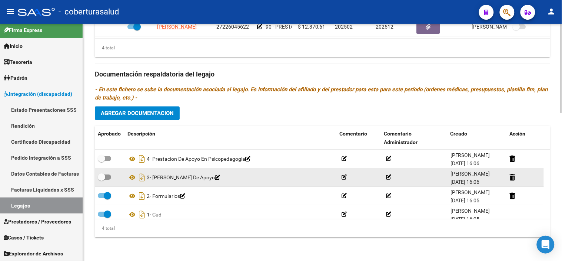
click at [105, 181] on label at bounding box center [104, 176] width 13 height 9
click at [102, 180] on input "checkbox" at bounding box center [101, 179] width 0 height 0
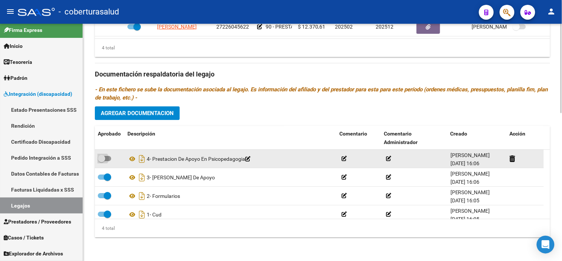
click at [106, 161] on label at bounding box center [104, 158] width 13 height 9
click at [102, 161] on input "checkbox" at bounding box center [101, 161] width 0 height 0
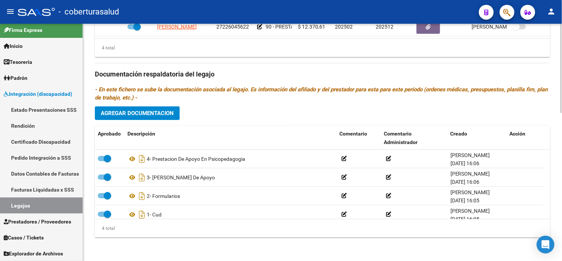
click at [161, 120] on button "Agregar Documentacion" at bounding box center [137, 113] width 85 height 14
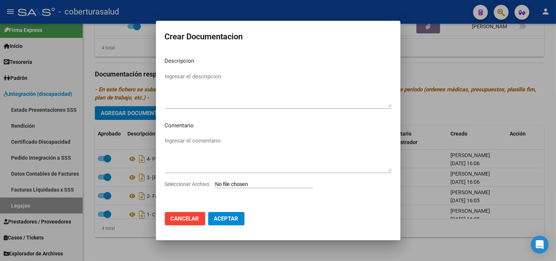
click at [252, 188] on div "Seleccionar Archivo" at bounding box center [278, 187] width 227 height 14
click at [252, 186] on input "Seleccionar Archivo" at bounding box center [264, 184] width 98 height 7
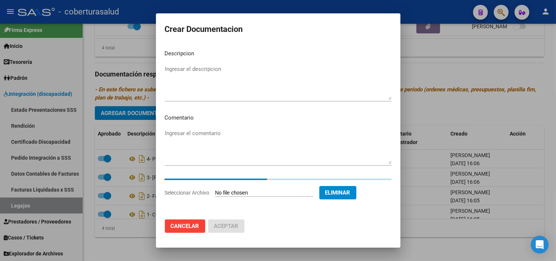
drag, startPoint x: 269, startPoint y: 102, endPoint x: 267, endPoint y: 89, distance: 13.5
click at [269, 101] on div "Ingresar el descripcion" at bounding box center [278, 85] width 227 height 45
click at [265, 87] on textarea "Ingresar el descripcion" at bounding box center [278, 82] width 227 height 35
paste textarea "5-PRESTACION DE APOYO EN PSICOLOGIA"
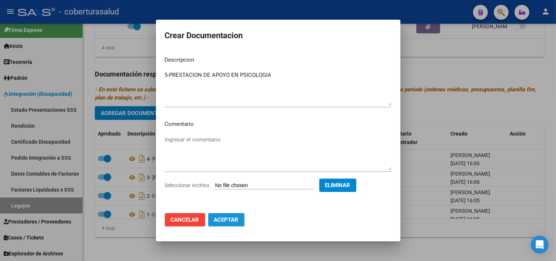
click at [235, 224] on button "Aceptar" at bounding box center [226, 219] width 36 height 13
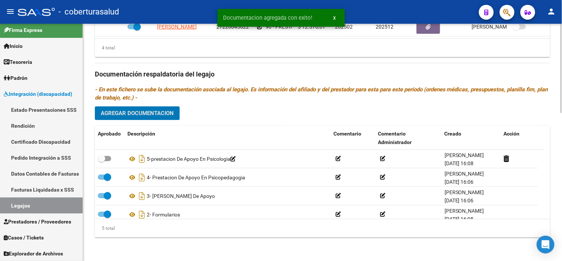
click at [147, 109] on button "Agregar Documentacion" at bounding box center [137, 113] width 85 height 14
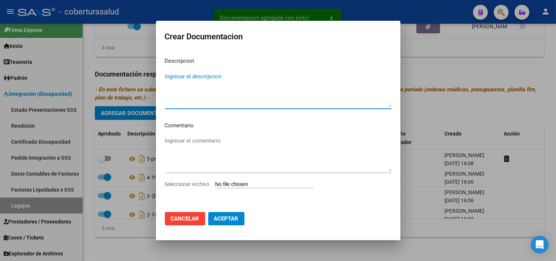
click at [244, 185] on input "Seleccionar Archivo" at bounding box center [264, 184] width 98 height 7
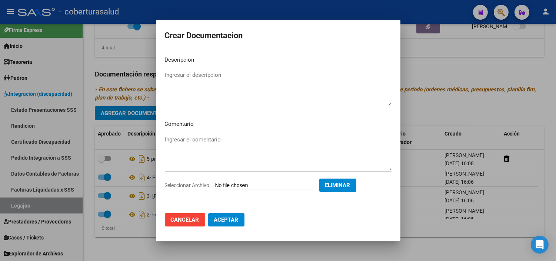
click at [202, 68] on mat-dialog-content "Descripcion Ingresar el descripcion Comentario Ingresar el comentario Seleccion…" at bounding box center [278, 128] width 245 height 157
click at [201, 76] on textarea "Ingresar el descripcion" at bounding box center [278, 88] width 227 height 35
paste textarea "6-PRESTACION DE APOYO EN FONOAUDIOLOGIA"
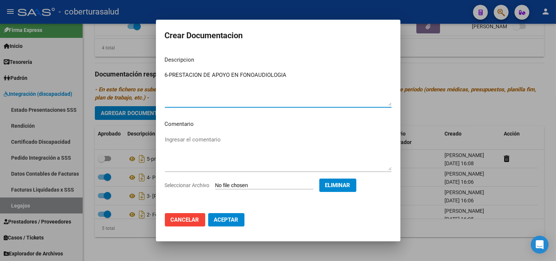
click at [168, 76] on textarea "6-PRESTACION DE APOYO EN FONOAUDIOLOGIA" at bounding box center [278, 88] width 227 height 35
click at [169, 76] on textarea "6-PRESTACION DE APOYO EN FONOAUDIOLOGIA" at bounding box center [278, 88] width 227 height 35
click at [240, 218] on button "Aceptar" at bounding box center [226, 219] width 36 height 13
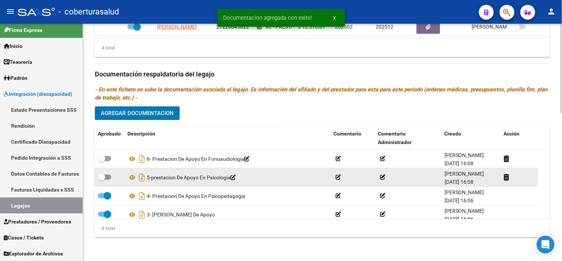
click at [104, 175] on span at bounding box center [101, 176] width 7 height 7
click at [102, 179] on input "checkbox" at bounding box center [101, 179] width 0 height 0
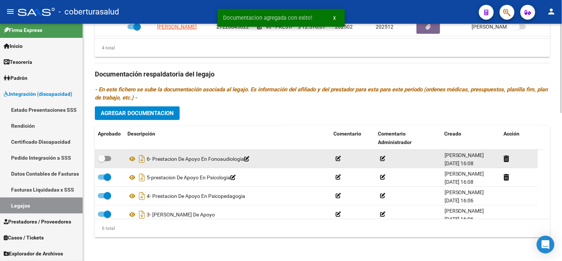
click at [104, 152] on datatable-body-cell at bounding box center [110, 158] width 30 height 18
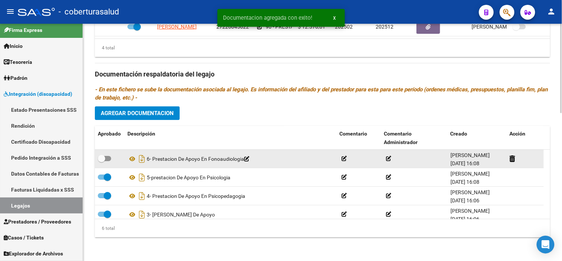
click at [105, 151] on datatable-body-cell at bounding box center [110, 158] width 30 height 18
click at [108, 162] on label at bounding box center [104, 158] width 13 height 9
click at [102, 161] on input "checkbox" at bounding box center [101, 161] width 0 height 0
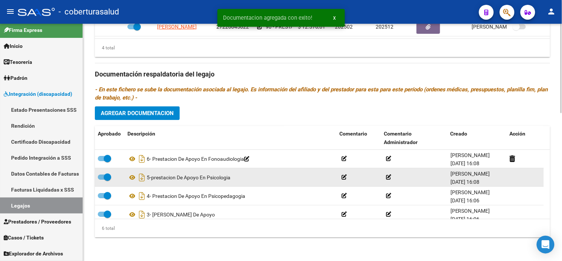
click at [109, 168] on datatable-body-cell at bounding box center [110, 177] width 30 height 18
click at [106, 176] on span at bounding box center [107, 176] width 7 height 7
click at [102, 179] on input "checkbox" at bounding box center [101, 179] width 0 height 0
click at [236, 176] on icon at bounding box center [233, 177] width 5 height 5
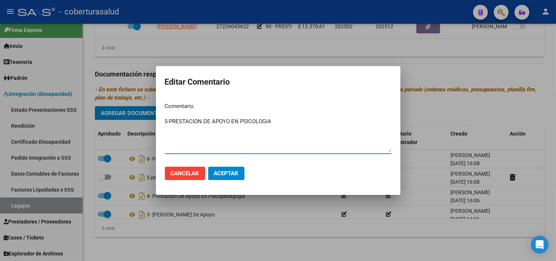
click at [169, 120] on textarea "5-PRESTACION DE APOYO EN PSICOLOGIA" at bounding box center [278, 134] width 227 height 35
click at [220, 174] on span "Aceptar" at bounding box center [226, 173] width 24 height 7
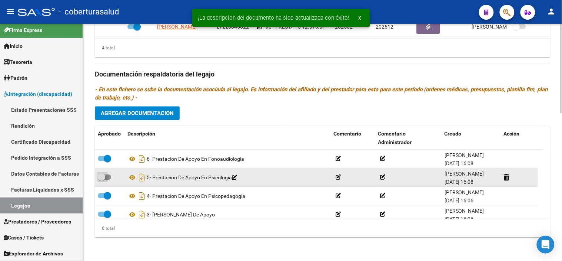
click at [105, 175] on span at bounding box center [101, 176] width 7 height 7
click at [102, 179] on input "checkbox" at bounding box center [101, 179] width 0 height 0
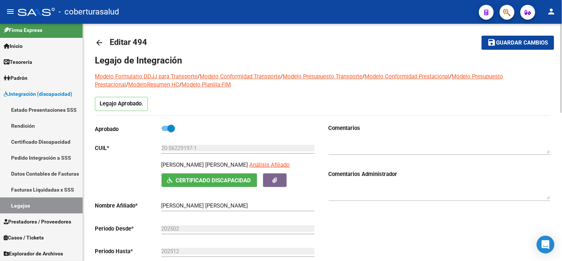
scroll to position [0, 0]
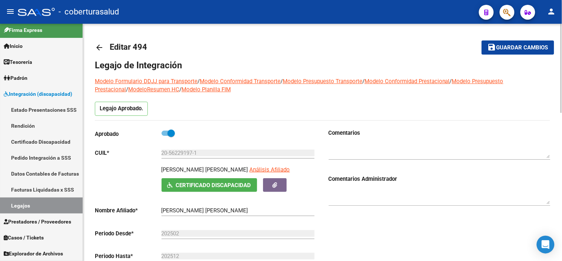
click at [520, 49] on span "Guardar cambios" at bounding box center [523, 47] width 52 height 7
click at [507, 44] on span "Guardar cambios" at bounding box center [523, 47] width 52 height 7
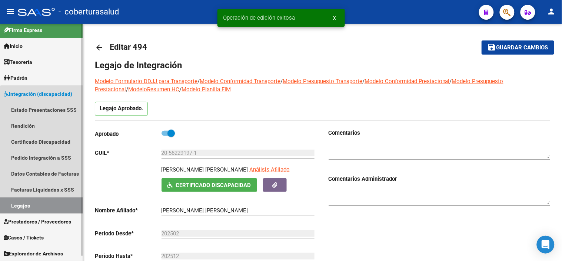
click at [49, 202] on link "Legajos" at bounding box center [41, 205] width 83 height 16
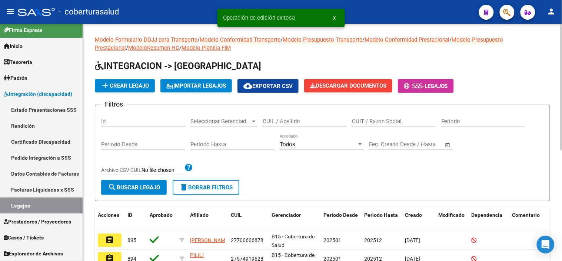
click at [301, 120] on input "CUIL / Apellido" at bounding box center [305, 121] width 84 height 7
paste input "20586450442"
click at [151, 183] on button "search Buscar Legajo" at bounding box center [134, 187] width 66 height 15
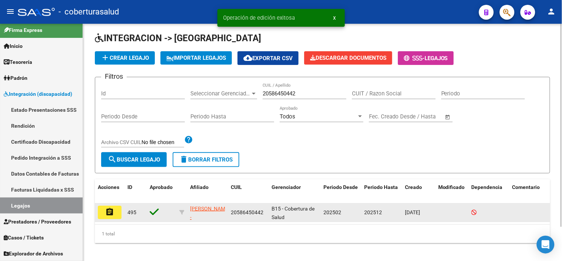
scroll to position [40, 0]
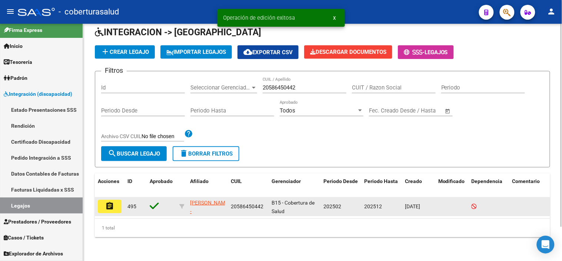
click at [115, 209] on div "assignment 495 [PERSON_NAME] - 20586450442 B15 - Cobertura de Salud 202502 2025…" at bounding box center [347, 206] width 504 height 19
click at [116, 202] on button "assignment" at bounding box center [110, 205] width 24 height 13
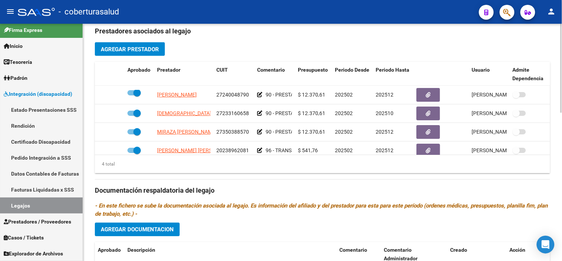
scroll to position [371, 0]
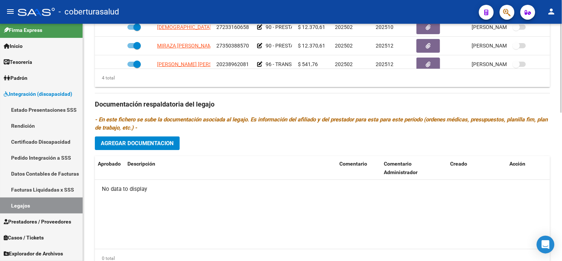
click at [146, 140] on span "Agregar Documentacion" at bounding box center [137, 143] width 73 height 7
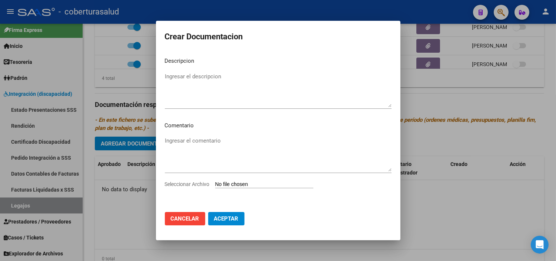
click at [262, 185] on input "Seleccionar Archivo" at bounding box center [264, 184] width 98 height 7
click at [186, 219] on span "Cancelar" at bounding box center [185, 218] width 29 height 7
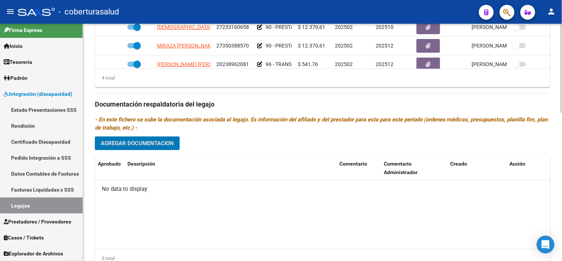
click at [170, 140] on span "Agregar Documentacion" at bounding box center [137, 143] width 73 height 7
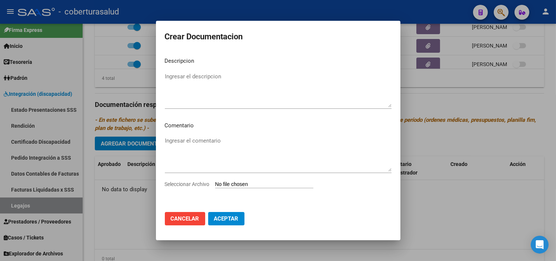
click at [274, 184] on input "Seleccionar Archivo" at bounding box center [264, 184] width 98 height 7
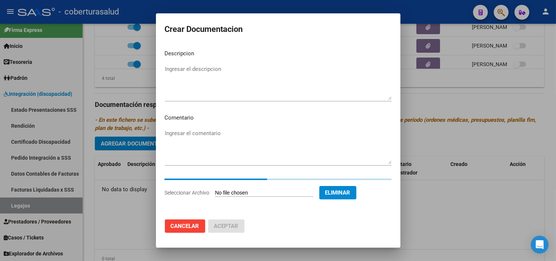
click at [190, 66] on textarea "Ingresar el descripcion" at bounding box center [278, 82] width 227 height 35
paste textarea "1-CUD"
click at [169, 70] on textarea "1-CUD" at bounding box center [278, 82] width 227 height 35
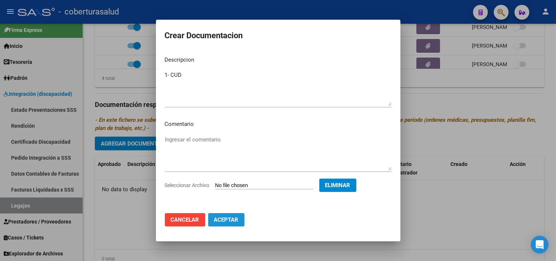
click at [228, 222] on span "Aceptar" at bounding box center [226, 219] width 24 height 7
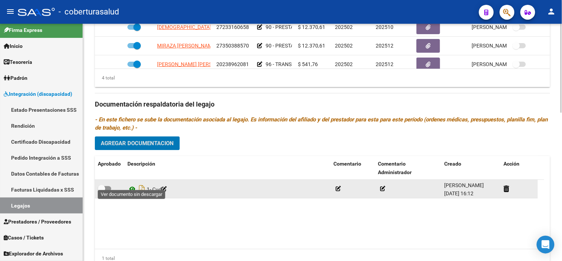
click at [133, 185] on icon at bounding box center [133, 189] width 10 height 9
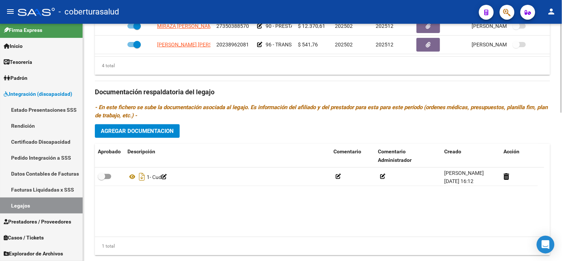
scroll to position [394, 0]
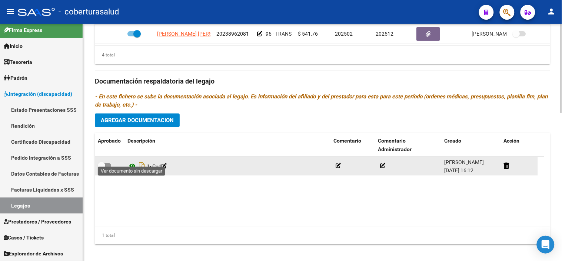
click at [129, 161] on icon at bounding box center [133, 165] width 10 height 9
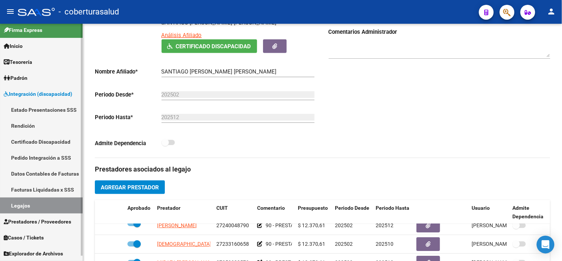
click at [51, 205] on link "Legajos" at bounding box center [41, 205] width 83 height 16
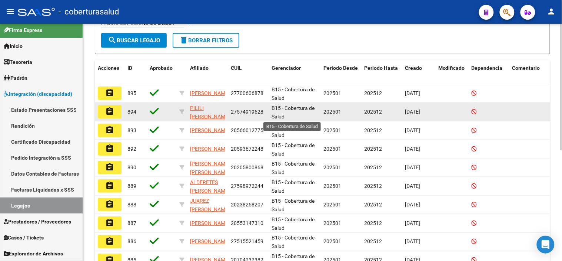
click at [290, 103] on datatable-body-cell "B15 - Cobertura de Salud" at bounding box center [295, 112] width 52 height 18
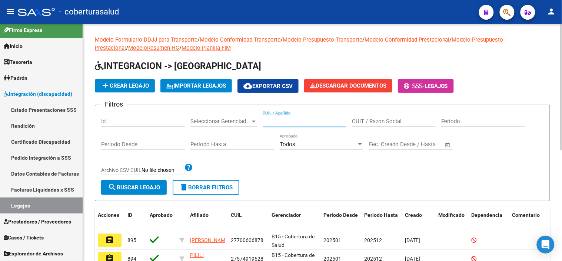
click at [307, 121] on input "CUIL / Apellido" at bounding box center [305, 121] width 84 height 7
paste input "20562291971"
click at [119, 185] on span "search Buscar Legajo" at bounding box center [134, 187] width 52 height 7
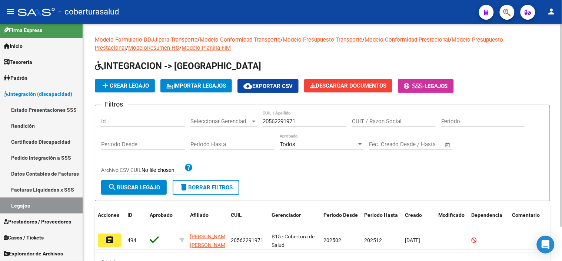
scroll to position [40, 0]
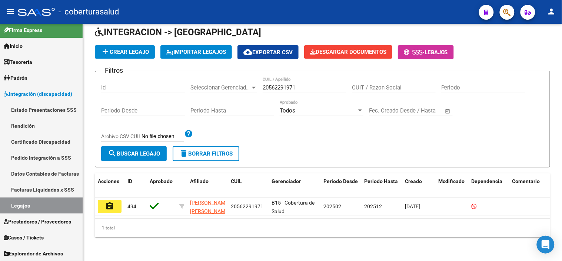
click at [102, 205] on button "assignment" at bounding box center [110, 205] width 24 height 13
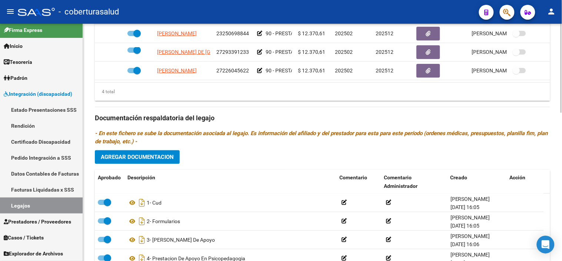
scroll to position [394, 0]
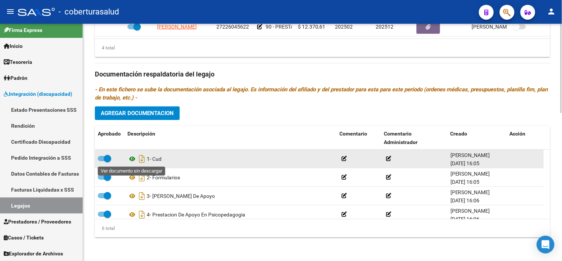
click at [132, 156] on icon at bounding box center [133, 158] width 10 height 9
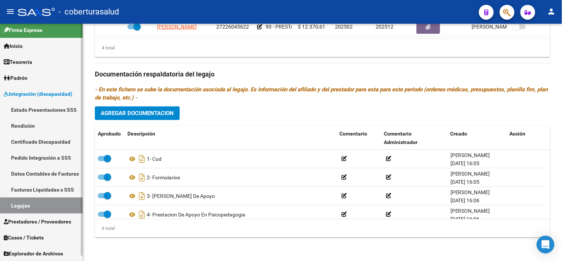
click at [30, 208] on link "Legajos" at bounding box center [41, 205] width 83 height 16
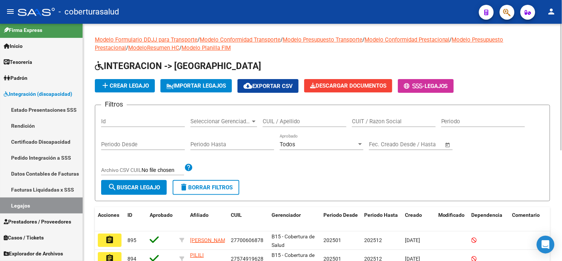
click at [299, 119] on input "CUIL / Apellido" at bounding box center [305, 121] width 84 height 7
paste input "20562291971"
click at [151, 184] on button "search Buscar Legajo" at bounding box center [134, 187] width 66 height 15
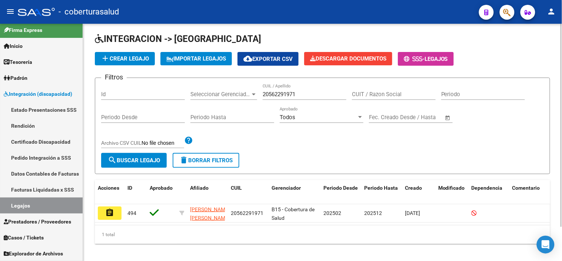
scroll to position [40, 0]
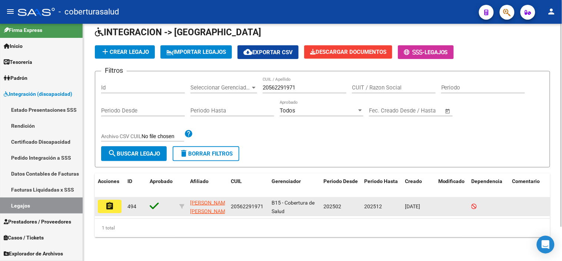
click at [105, 201] on mat-icon "assignment" at bounding box center [109, 205] width 9 height 9
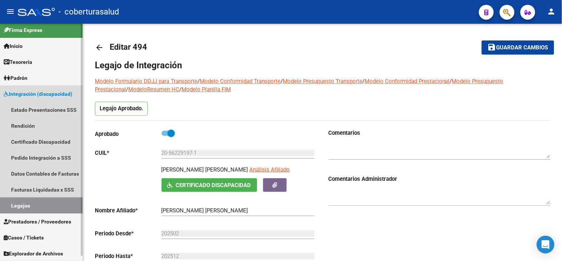
click at [45, 209] on link "Legajos" at bounding box center [41, 205] width 83 height 16
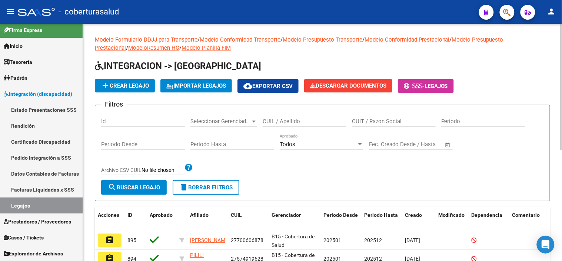
click at [275, 123] on input "CUIL / Apellido" at bounding box center [305, 121] width 84 height 7
paste input "20586450442"
click at [149, 188] on span "search Buscar Legajo" at bounding box center [134, 187] width 52 height 7
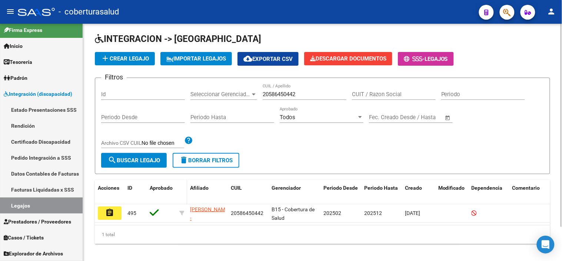
scroll to position [40, 0]
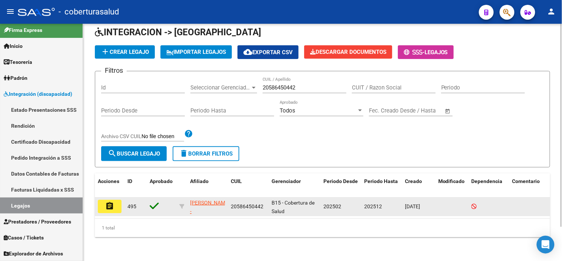
click at [110, 202] on mat-icon "assignment" at bounding box center [109, 205] width 9 height 9
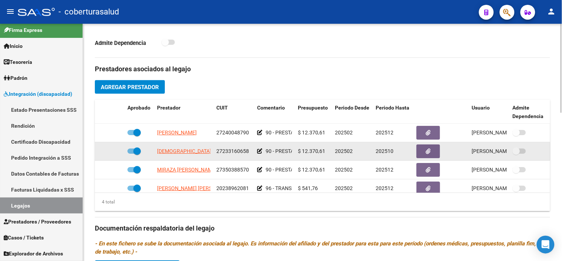
scroll to position [394, 0]
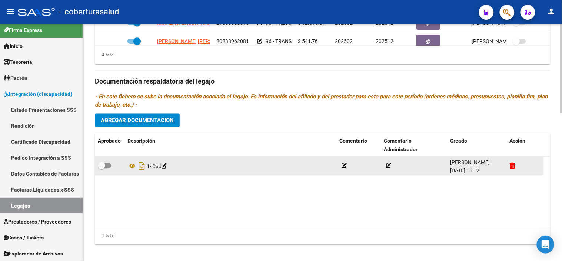
click at [513, 162] on icon at bounding box center [513, 165] width 6 height 7
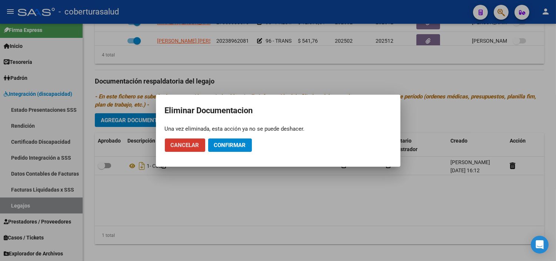
click at [227, 142] on span "Confirmar" at bounding box center [230, 145] width 32 height 7
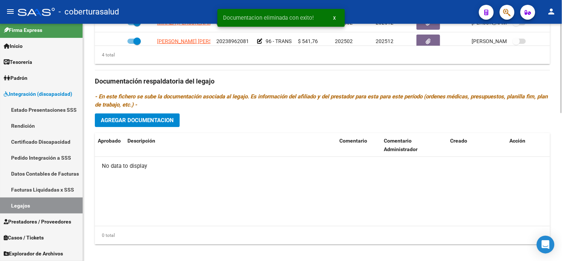
click at [158, 117] on span "Agregar Documentacion" at bounding box center [137, 120] width 73 height 7
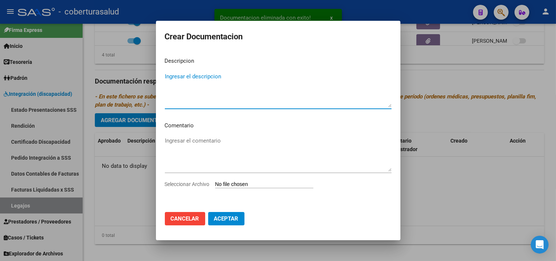
click at [252, 183] on input "Seleccionar Archivo" at bounding box center [264, 184] width 98 height 7
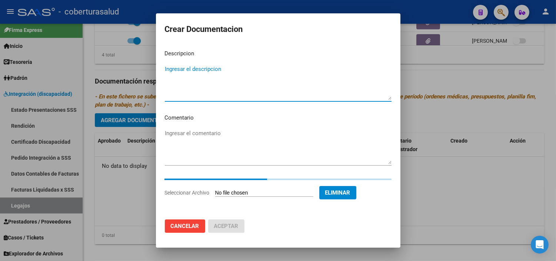
click at [195, 75] on textarea "Ingresar el descripcion" at bounding box center [278, 82] width 227 height 35
paste textarea "1- CUD"
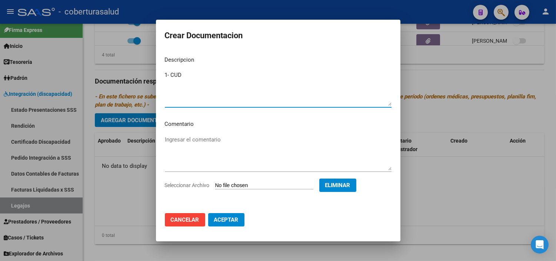
click at [221, 222] on span "Aceptar" at bounding box center [226, 219] width 24 height 7
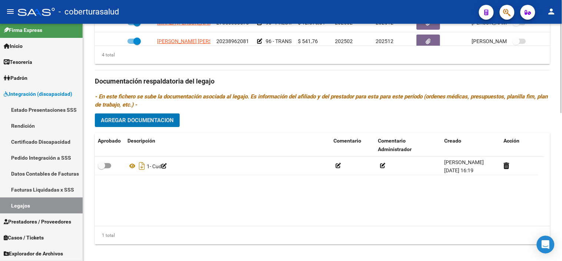
click at [150, 113] on button "Agregar Documentacion" at bounding box center [137, 120] width 85 height 14
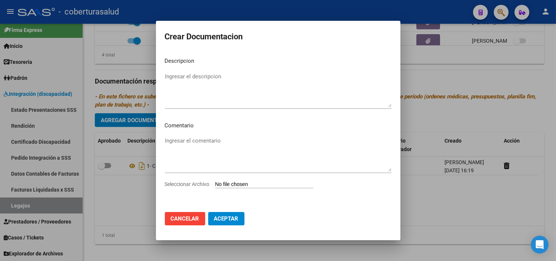
click at [238, 188] on input "Seleccionar Archivo" at bounding box center [264, 184] width 98 height 7
click at [182, 216] on span "Cancelar" at bounding box center [185, 218] width 29 height 7
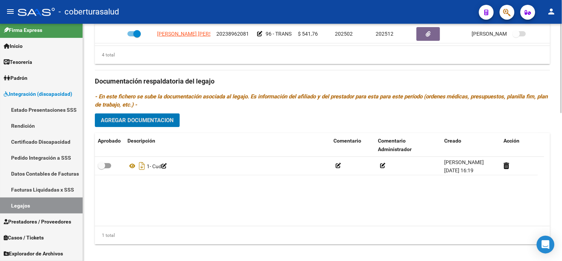
click at [169, 116] on button "Agregar Documentacion" at bounding box center [137, 120] width 85 height 14
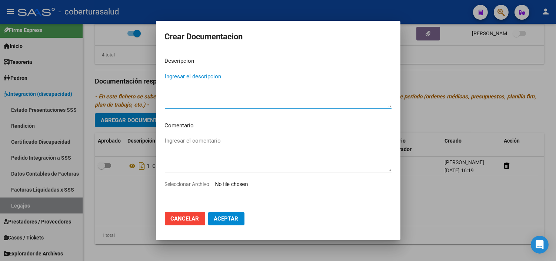
click at [237, 182] on input "Seleccionar Archivo" at bounding box center [264, 184] width 98 height 7
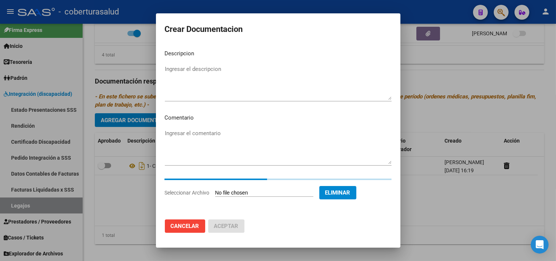
click at [238, 90] on textarea "Ingresar el descripcion" at bounding box center [278, 82] width 227 height 35
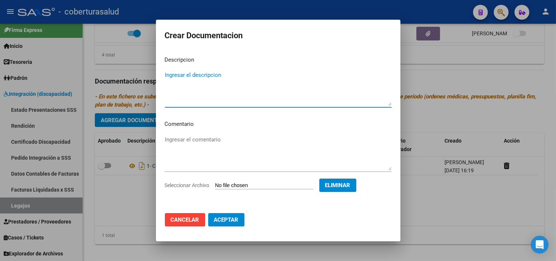
paste textarea "2- FORMULARIO"
click at [231, 220] on span "Aceptar" at bounding box center [226, 219] width 24 height 7
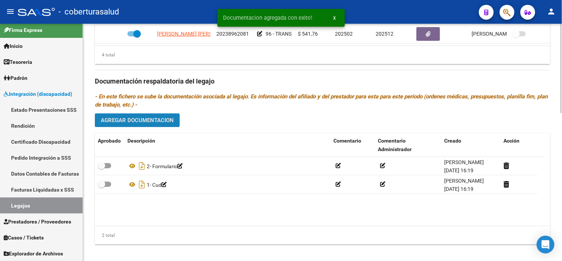
click at [152, 117] on span "Agregar Documentacion" at bounding box center [137, 120] width 73 height 7
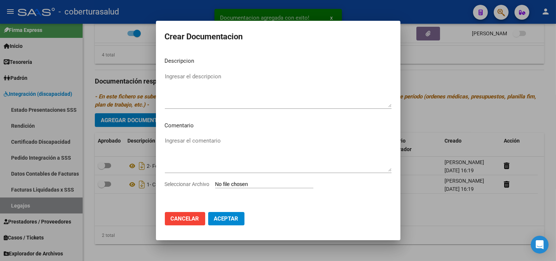
click at [247, 181] on input "Seleccionar Archivo" at bounding box center [264, 184] width 98 height 7
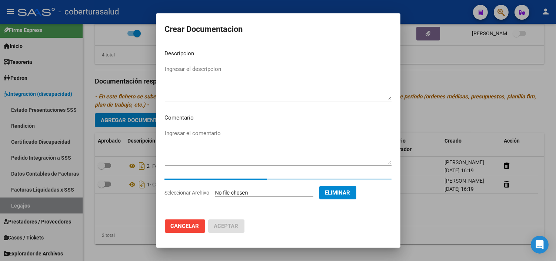
click at [218, 76] on textarea "Ingresar el descripcion" at bounding box center [278, 82] width 227 height 35
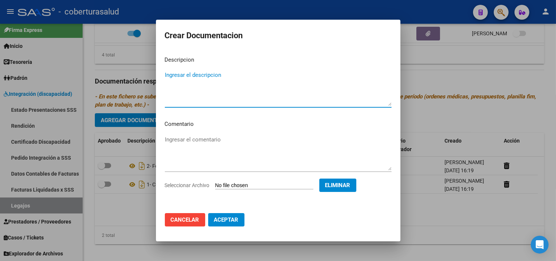
paste textarea "3- PRESTACION DE APOYO EN FONOAUDIOLOGIA"
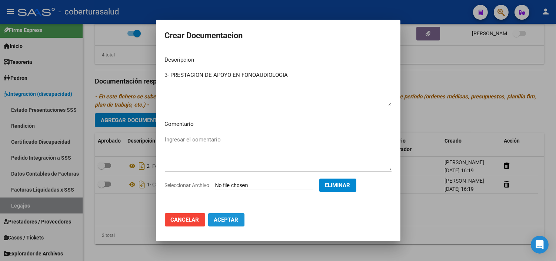
click at [236, 219] on span "Aceptar" at bounding box center [226, 219] width 24 height 7
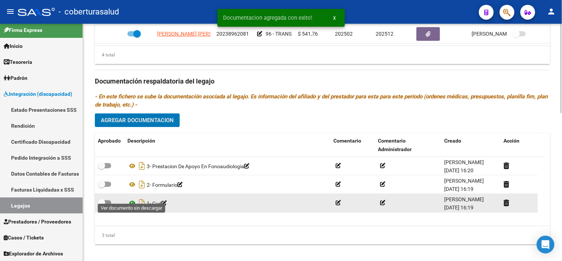
click at [133, 198] on icon at bounding box center [133, 202] width 10 height 9
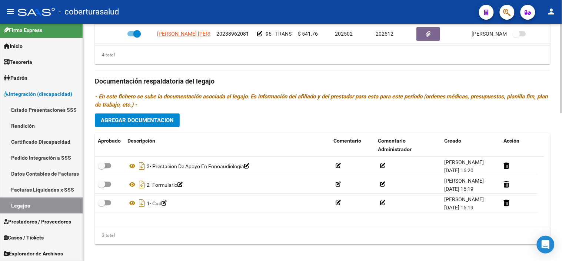
click at [156, 99] on p "- En este fichero se sube la documentación asociada al legajo. Es información d…" at bounding box center [323, 100] width 456 height 16
click at [159, 113] on button "Agregar Documentacion" at bounding box center [137, 120] width 85 height 14
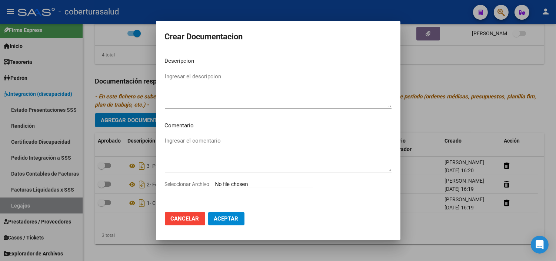
click at [227, 184] on input "Seleccionar Archivo" at bounding box center [264, 184] width 98 height 7
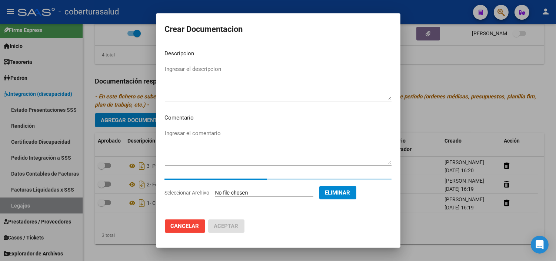
click at [234, 62] on mat-dialog-content "Descripcion Ingresar el descripcion Comentario Ingresar el comentario Seleccion…" at bounding box center [278, 128] width 245 height 169
click at [231, 80] on textarea "Ingresar el descripcion" at bounding box center [278, 82] width 227 height 35
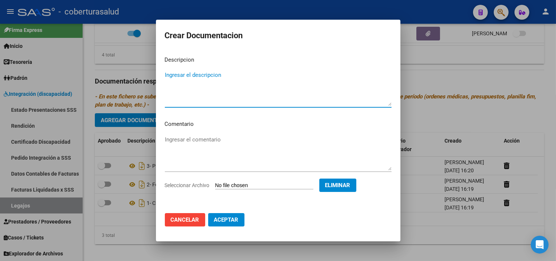
paste textarea "4- PRESTACION DE APOYO EN KINESIOLOGIA"
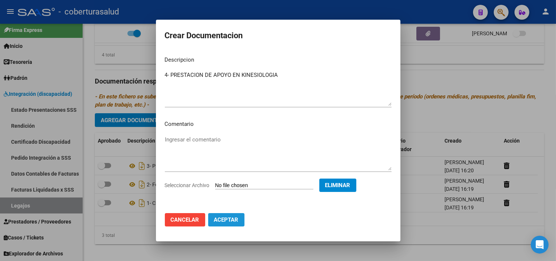
click at [236, 219] on span "Aceptar" at bounding box center [226, 219] width 24 height 7
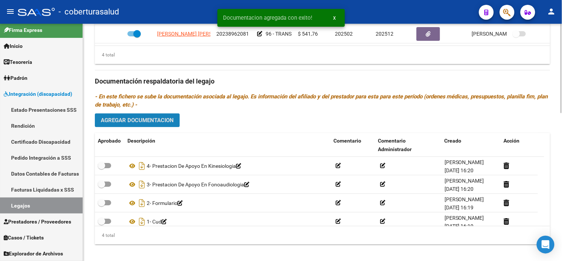
click at [152, 117] on span "Agregar Documentacion" at bounding box center [137, 120] width 73 height 7
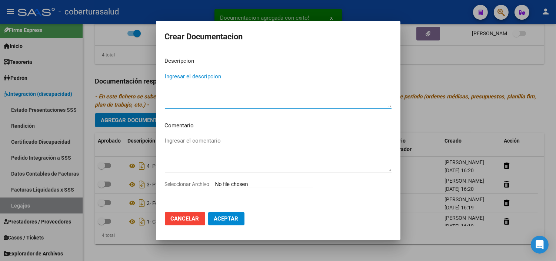
click at [256, 182] on input "Seleccionar Archivo" at bounding box center [264, 184] width 98 height 7
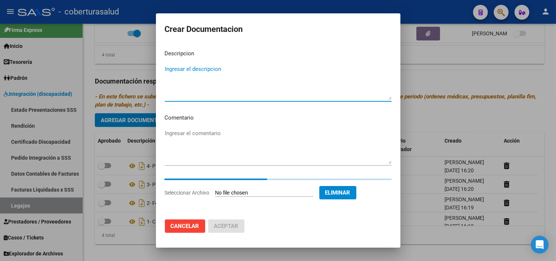
click at [199, 76] on textarea "Ingresar el descripcion" at bounding box center [278, 82] width 227 height 35
paste textarea "5- PRESTACION DE APOYO EN PSICOPEDAGOGIA"
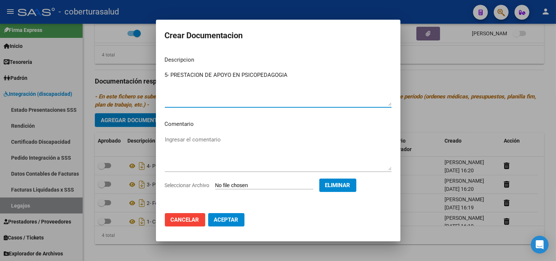
click at [237, 218] on span "Aceptar" at bounding box center [226, 219] width 24 height 7
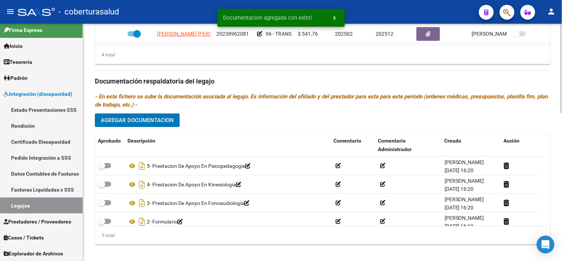
click at [159, 117] on span "Agregar Documentacion" at bounding box center [137, 120] width 73 height 7
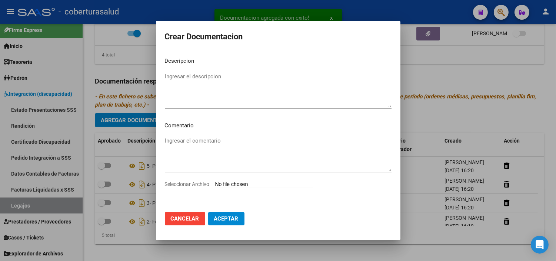
click at [242, 184] on input "Seleccionar Archivo" at bounding box center [264, 184] width 98 height 7
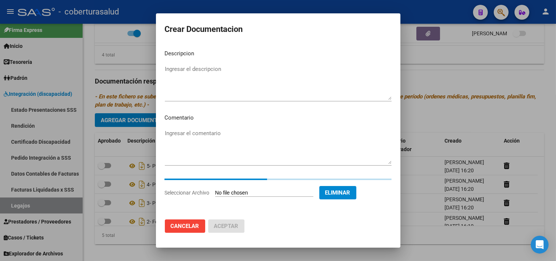
click at [213, 85] on textarea "Ingresar el descripcion" at bounding box center [278, 82] width 227 height 35
paste textarea "6- TRANSPORTE A TERAPIAS Y ESCUELA"
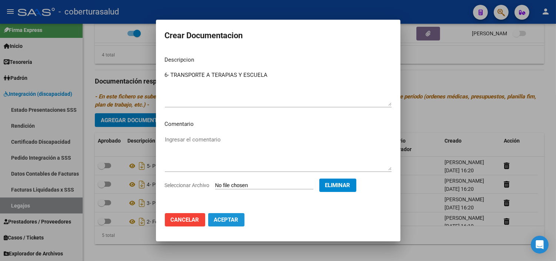
click at [225, 216] on button "Aceptar" at bounding box center [226, 219] width 36 height 13
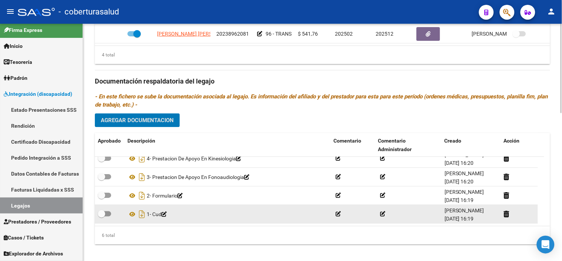
scroll to position [2, 0]
drag, startPoint x: 103, startPoint y: 206, endPoint x: 103, endPoint y: 201, distance: 5.2
click at [103, 208] on span at bounding box center [101, 211] width 7 height 7
click at [102, 214] on input "checkbox" at bounding box center [101, 214] width 0 height 0
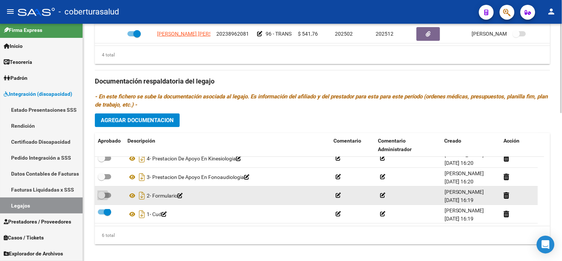
click at [105, 192] on span at bounding box center [104, 194] width 13 height 5
click at [102, 198] on input "checkbox" at bounding box center [101, 198] width 0 height 0
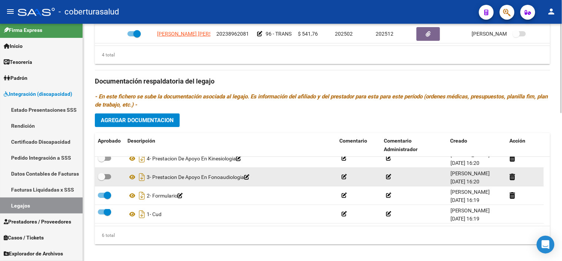
click at [106, 174] on span at bounding box center [104, 176] width 13 height 5
click at [102, 179] on input "checkbox" at bounding box center [101, 179] width 0 height 0
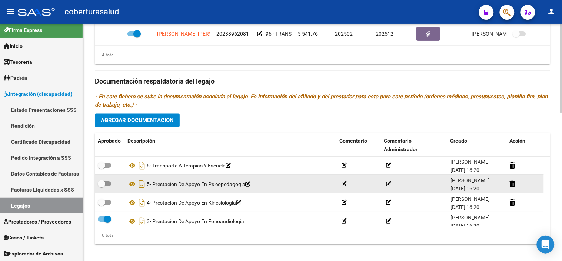
scroll to position [0, 0]
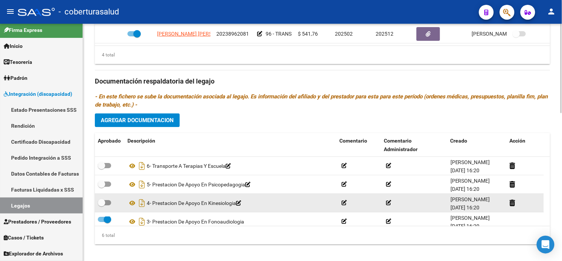
click at [108, 200] on span at bounding box center [104, 202] width 13 height 5
click at [102, 205] on input "checkbox" at bounding box center [101, 205] width 0 height 0
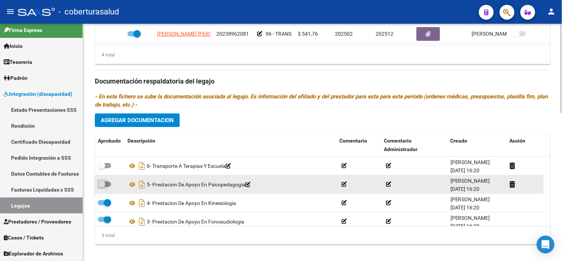
click at [110, 179] on label at bounding box center [104, 183] width 13 height 9
click at [102, 186] on input "checkbox" at bounding box center [101, 186] width 0 height 0
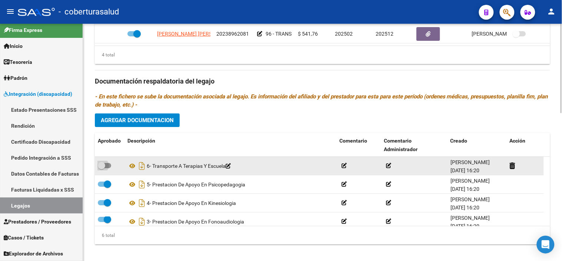
click at [106, 163] on span at bounding box center [104, 165] width 13 height 5
click at [102, 168] on input "checkbox" at bounding box center [101, 168] width 0 height 0
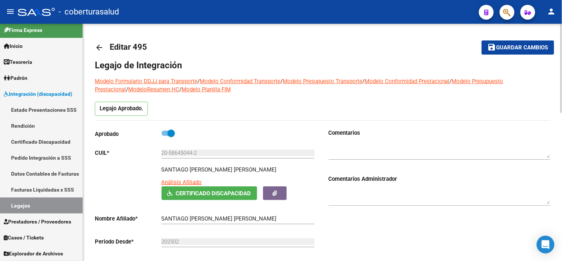
click at [507, 51] on button "save Guardar cambios" at bounding box center [518, 47] width 73 height 14
click at [506, 47] on span "Guardar cambios" at bounding box center [523, 47] width 52 height 7
click at [63, 205] on link "Legajos" at bounding box center [41, 205] width 83 height 16
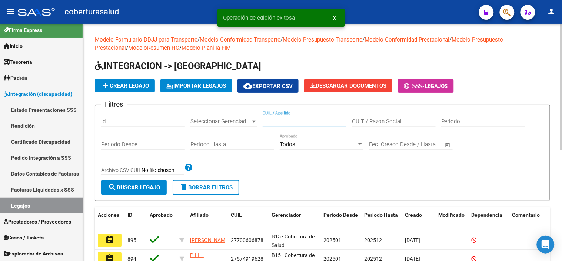
click at [273, 119] on input "CUIL / Apellido" at bounding box center [305, 121] width 84 height 7
paste input "27583319250"
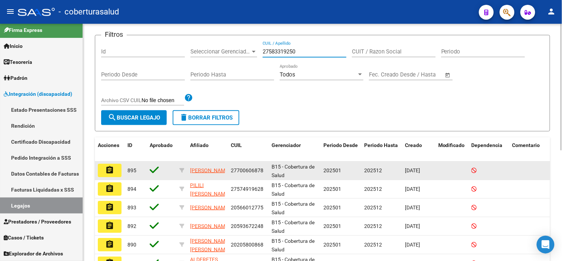
scroll to position [123, 0]
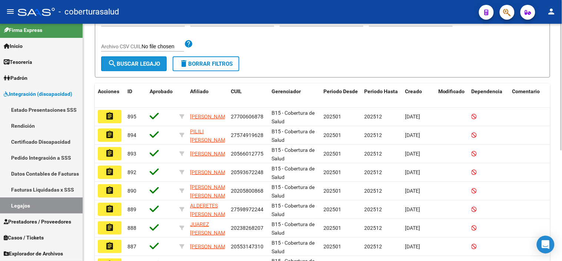
click at [134, 56] on form "Filtros Id Seleccionar Gerenciador Seleccionar Gerenciador 27583319250 CUIL / A…" at bounding box center [323, 29] width 456 height 96
click at [124, 65] on span "search Buscar Legajo" at bounding box center [134, 63] width 52 height 7
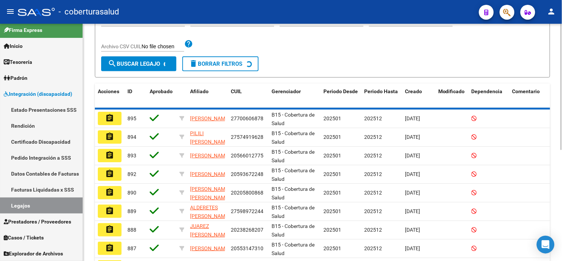
scroll to position [40, 0]
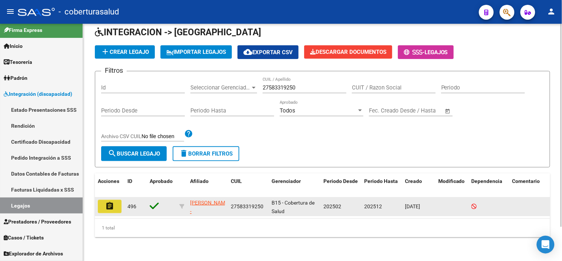
click at [113, 201] on mat-icon "assignment" at bounding box center [109, 205] width 9 height 9
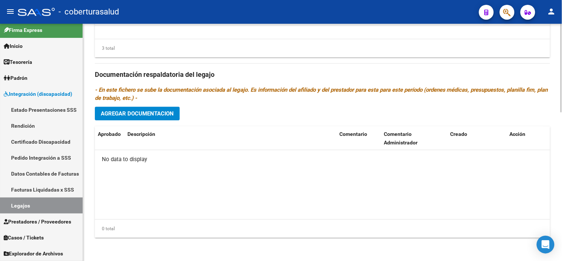
scroll to position [400, 0]
click at [169, 112] on span "Agregar Documentacion" at bounding box center [137, 113] width 73 height 7
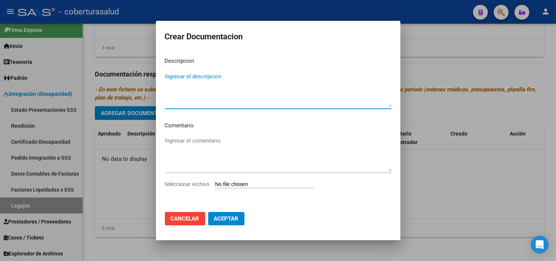
click at [237, 183] on input "Seleccionar Archivo" at bounding box center [264, 184] width 98 height 7
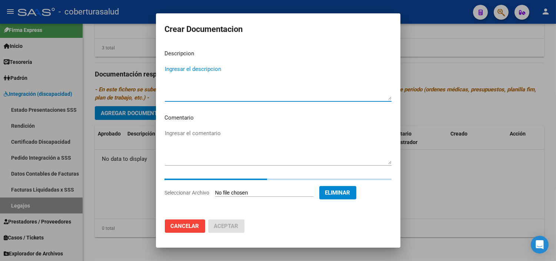
click at [201, 78] on textarea "Ingresar el descripcion" at bounding box center [278, 82] width 227 height 35
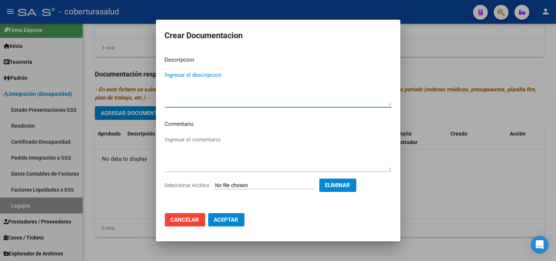
paste textarea "1-CUD"
click at [170, 76] on textarea "1-CUD" at bounding box center [278, 88] width 227 height 35
click at [171, 76] on textarea "1-CUD" at bounding box center [278, 88] width 227 height 35
click at [235, 218] on span "Aceptar" at bounding box center [226, 219] width 24 height 7
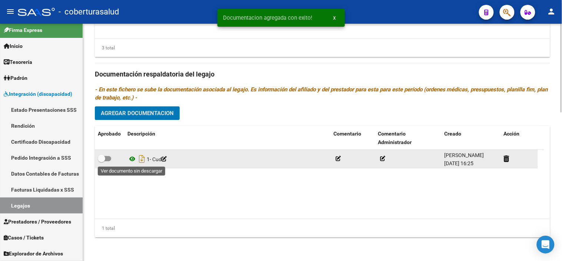
click at [131, 159] on icon at bounding box center [133, 158] width 10 height 9
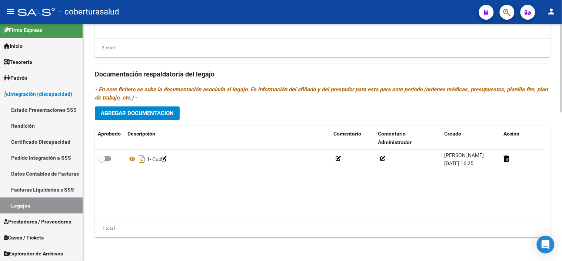
click at [171, 113] on span "Agregar Documentacion" at bounding box center [137, 113] width 73 height 7
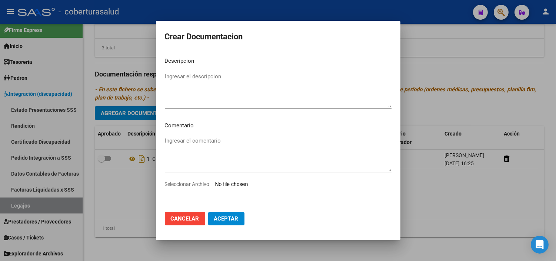
click at [256, 184] on input "Seleccionar Archivo" at bounding box center [264, 184] width 98 height 7
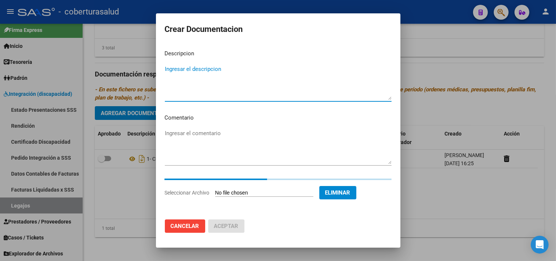
click at [257, 87] on textarea "Ingresar el descripcion" at bounding box center [278, 82] width 227 height 35
paste textarea "2-FORMULARIOS"
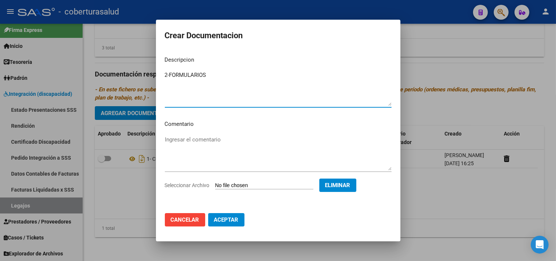
click at [171, 75] on textarea "2-FORMULARIOS" at bounding box center [278, 88] width 227 height 35
click at [238, 221] on span "Aceptar" at bounding box center [226, 219] width 24 height 7
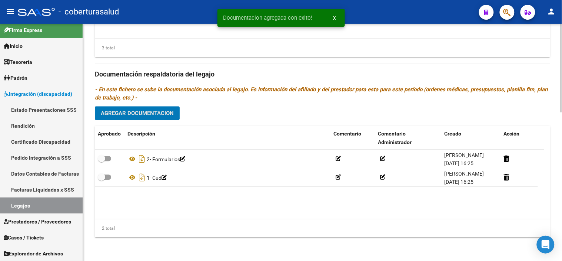
click at [160, 119] on button "Agregar Documentacion" at bounding box center [137, 113] width 85 height 14
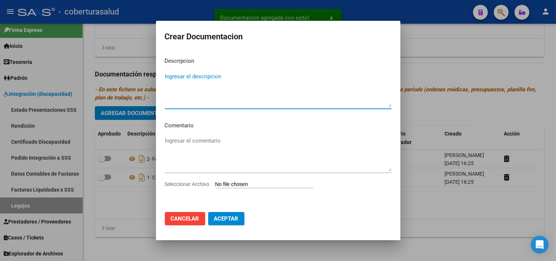
click at [225, 184] on input "Seleccionar Archivo" at bounding box center [264, 184] width 98 height 7
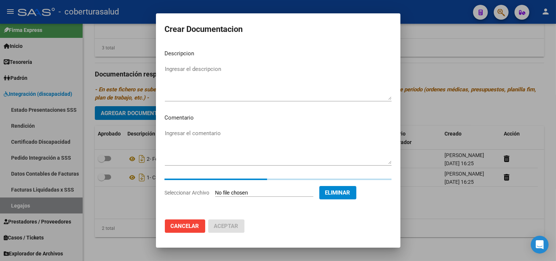
click at [242, 86] on textarea "Ingresar el descripcion" at bounding box center [278, 82] width 227 height 35
paste
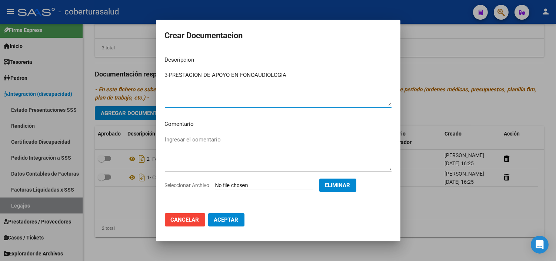
click at [169, 76] on textarea "3-PRESTACION DE APOYO EN FONOAUDIOLOGIA" at bounding box center [278, 88] width 227 height 35
click at [236, 220] on span "Aceptar" at bounding box center [226, 219] width 24 height 7
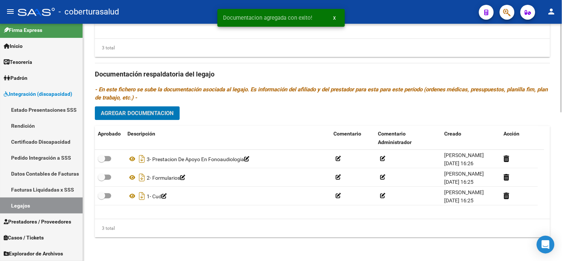
click at [124, 113] on span "Agregar Documentacion" at bounding box center [137, 113] width 73 height 7
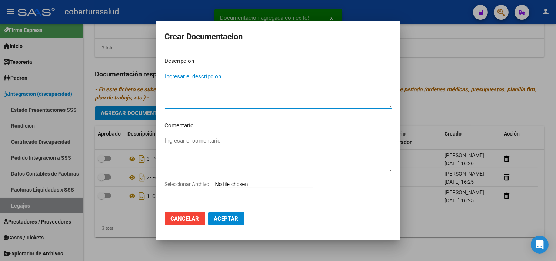
click at [241, 182] on input "Seleccionar Archivo" at bounding box center [264, 184] width 98 height 7
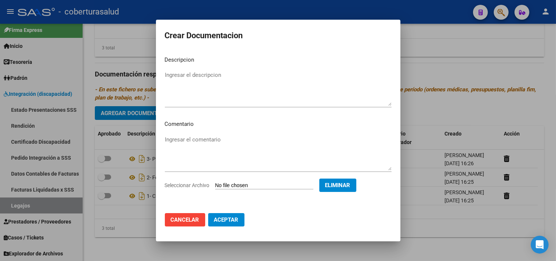
click at [222, 100] on textarea "Ingresar el descripcion" at bounding box center [278, 88] width 227 height 35
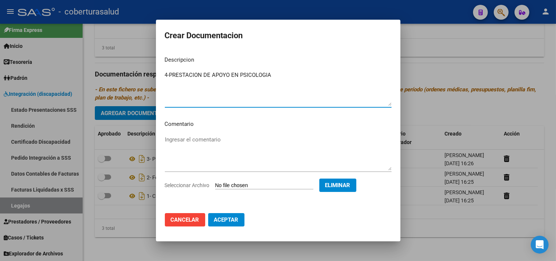
click at [171, 76] on textarea "4-PRESTACION DE APOYO EN PSICOLOGIA" at bounding box center [278, 88] width 227 height 35
click at [225, 216] on span "Aceptar" at bounding box center [226, 219] width 24 height 7
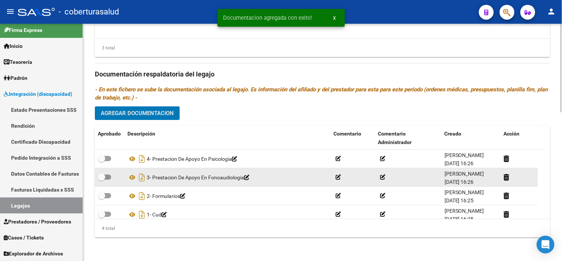
scroll to position [8, 0]
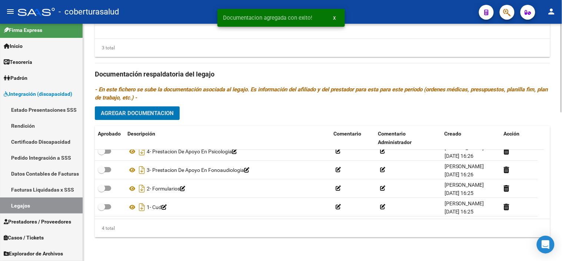
click at [152, 113] on span "Agregar Documentacion" at bounding box center [137, 113] width 73 height 7
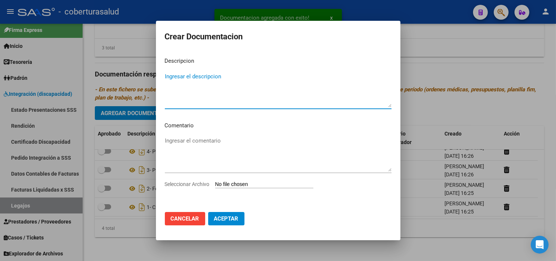
click at [232, 183] on input "Seleccionar Archivo" at bounding box center [264, 184] width 98 height 7
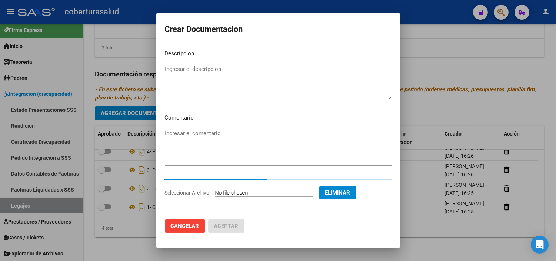
click at [236, 76] on textarea "Ingresar el descripcion" at bounding box center [278, 82] width 227 height 35
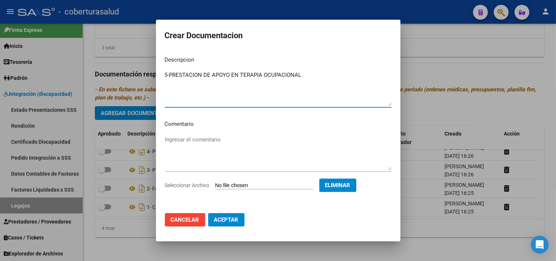
click at [169, 73] on textarea "5-PRESTACION DE APOYO EN TERAPIA OCUPACIONAL" at bounding box center [278, 88] width 227 height 35
click at [228, 219] on span "Aceptar" at bounding box center [226, 219] width 24 height 7
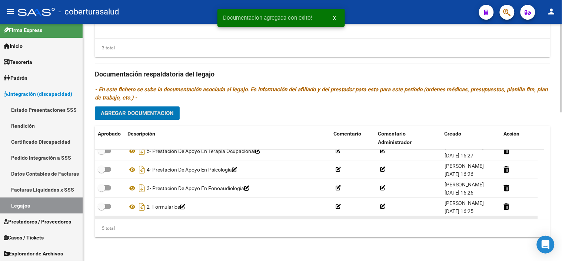
scroll to position [26, 0]
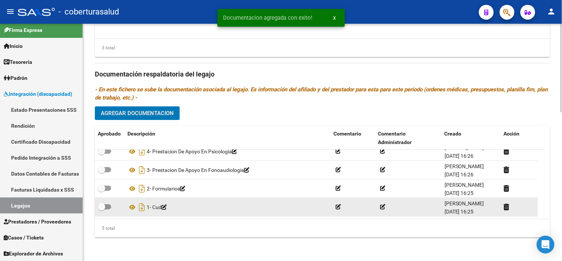
drag, startPoint x: 104, startPoint y: 211, endPoint x: 105, endPoint y: 205, distance: 6.0
click at [104, 211] on div at bounding box center [110, 207] width 24 height 10
click at [105, 205] on span at bounding box center [104, 206] width 13 height 5
click at [102, 209] on input "checkbox" at bounding box center [101, 209] width 0 height 0
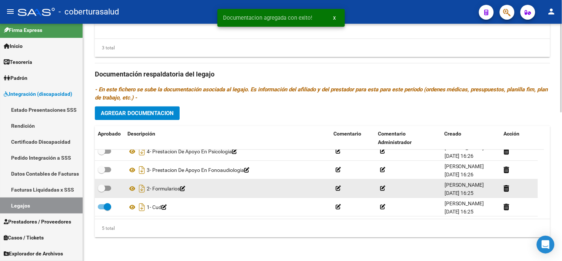
click at [108, 189] on span at bounding box center [104, 187] width 13 height 5
click at [102, 191] on input "checkbox" at bounding box center [101, 191] width 0 height 0
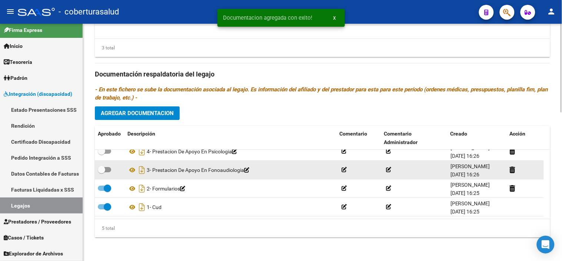
click at [105, 169] on span at bounding box center [104, 169] width 13 height 5
click at [102, 172] on input "checkbox" at bounding box center [101, 172] width 0 height 0
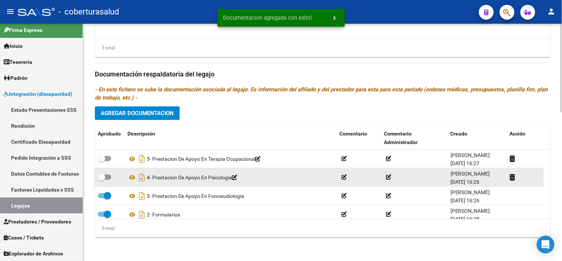
click at [105, 172] on datatable-body-cell at bounding box center [110, 177] width 30 height 18
click at [108, 177] on span at bounding box center [104, 176] width 13 height 5
click at [102, 179] on input "checkbox" at bounding box center [101, 179] width 0 height 0
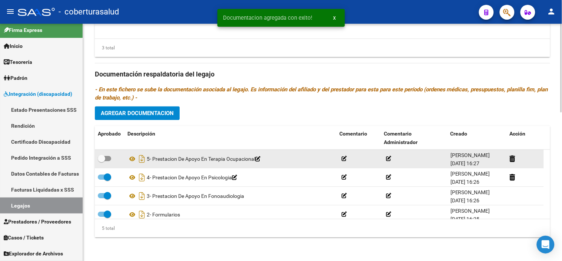
click at [104, 155] on span at bounding box center [101, 158] width 7 height 7
click at [102, 161] on input "checkbox" at bounding box center [101, 161] width 0 height 0
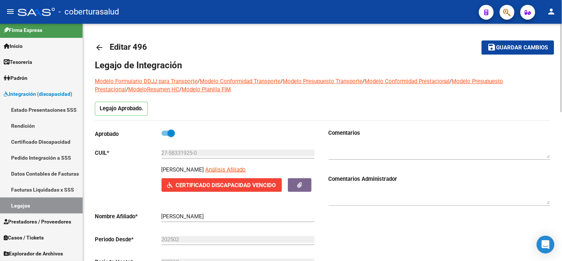
click at [215, 193] on div "Certificado Discapacidad Vencido ARCA Padrón" at bounding box center [239, 188] width 155 height 20
click at [216, 187] on span "Certificado Discapacidad Vencido" at bounding box center [226, 185] width 100 height 7
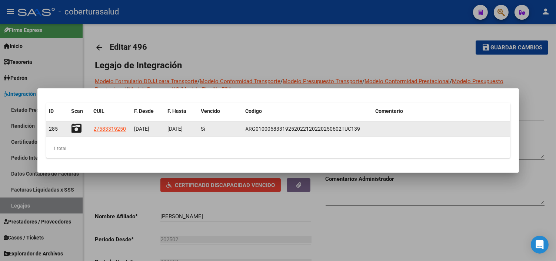
drag, startPoint x: 83, startPoint y: 132, endPoint x: 78, endPoint y: 128, distance: 5.9
click at [79, 129] on div at bounding box center [80, 128] width 16 height 11
click at [78, 128] on icon at bounding box center [77, 128] width 10 height 10
